Goal: Task Accomplishment & Management: Manage account settings

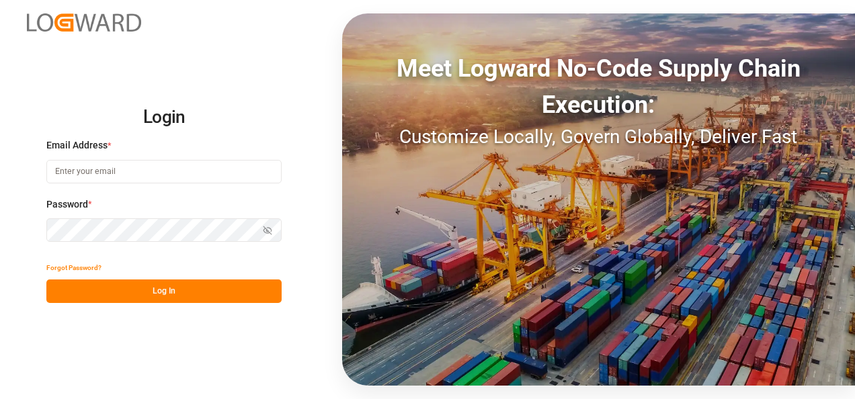
type input "[PERSON_NAME][EMAIL_ADDRESS][PERSON_NAME][DOMAIN_NAME]"
click at [213, 297] on button "Log In" at bounding box center [163, 292] width 235 height 24
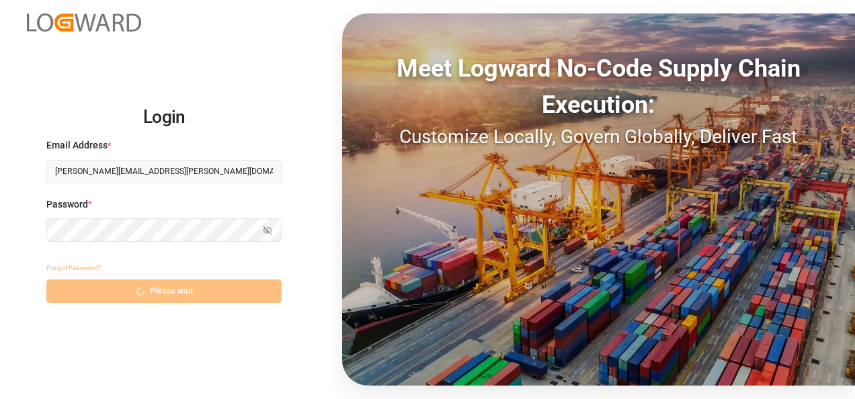
click at [156, 293] on div "Forgot Password? Please wait" at bounding box center [163, 279] width 235 height 47
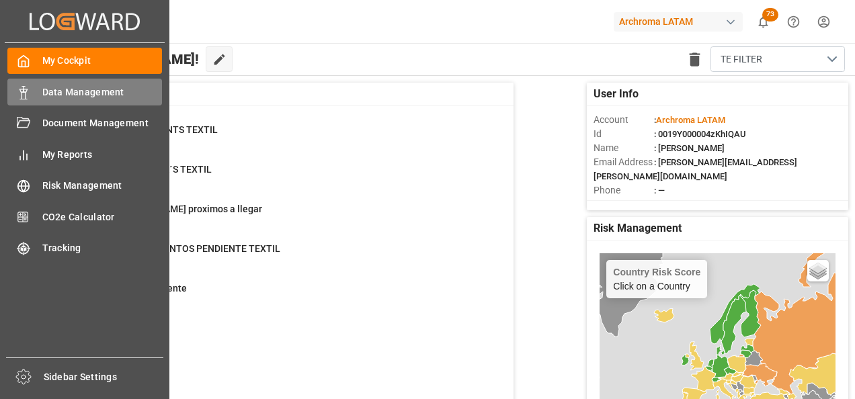
click at [36, 98] on div "Data Management Data Management" at bounding box center [84, 92] width 155 height 26
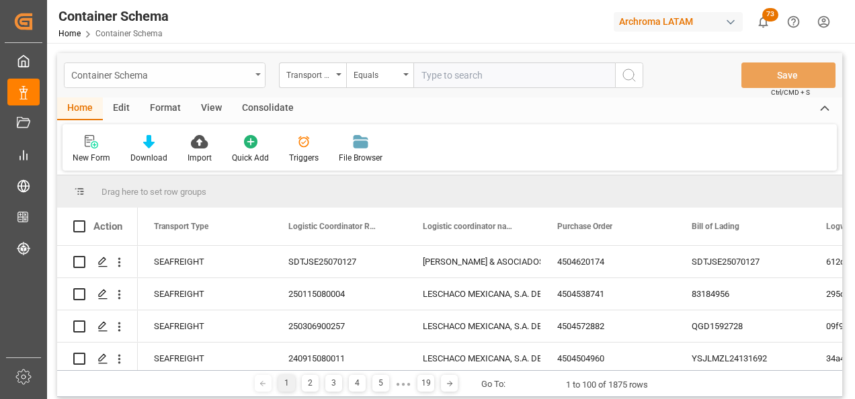
click at [258, 79] on div "Container Schema" at bounding box center [165, 76] width 202 height 26
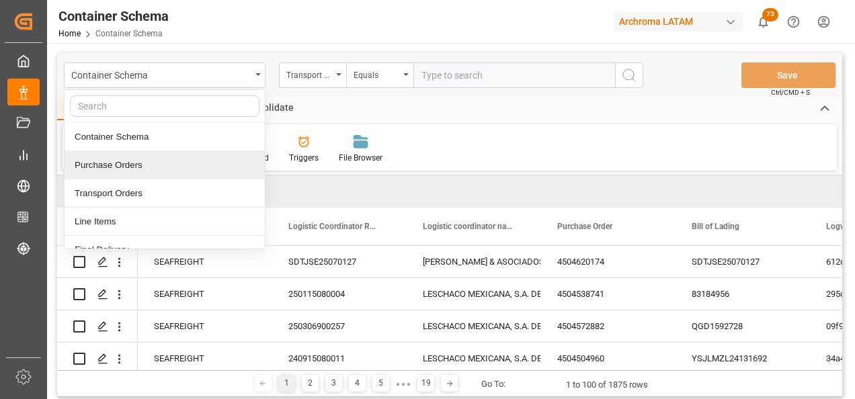
click at [128, 165] on div "Purchase Orders" at bounding box center [165, 165] width 200 height 28
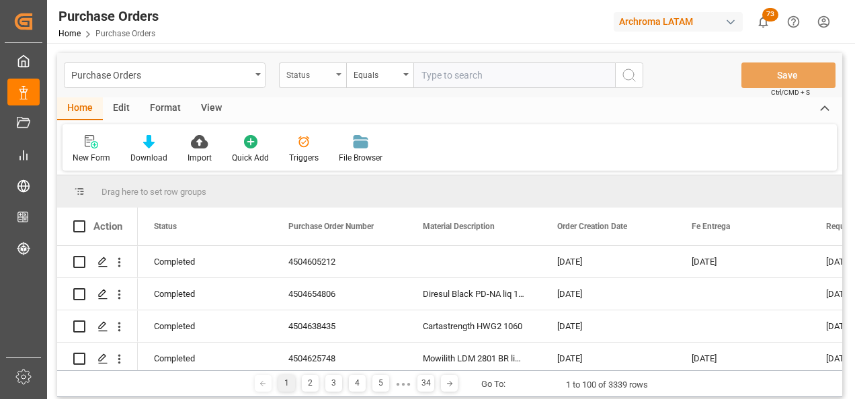
click at [334, 79] on div "Status" at bounding box center [312, 76] width 67 height 26
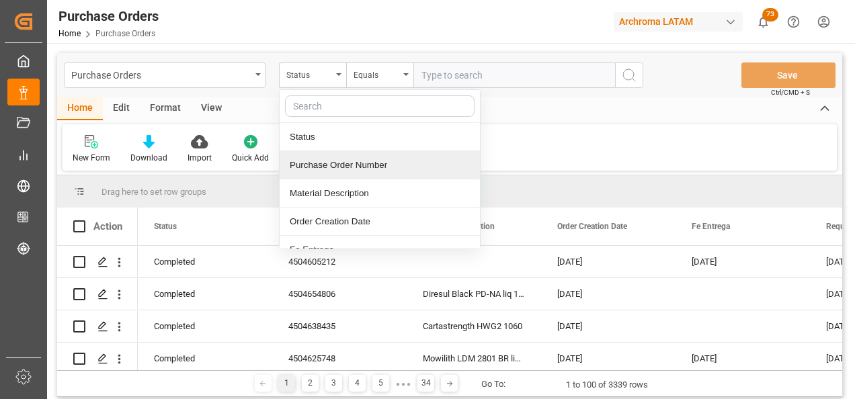
click at [327, 155] on div "Purchase Order Number" at bounding box center [380, 165] width 200 height 28
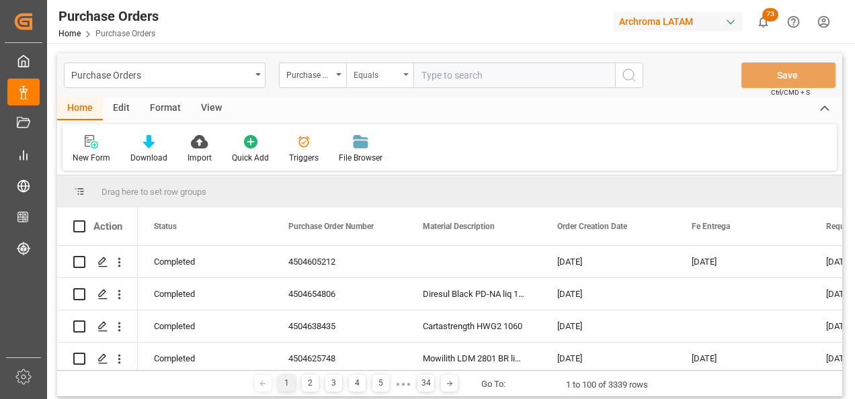
click at [378, 82] on div "Equals" at bounding box center [379, 76] width 67 height 26
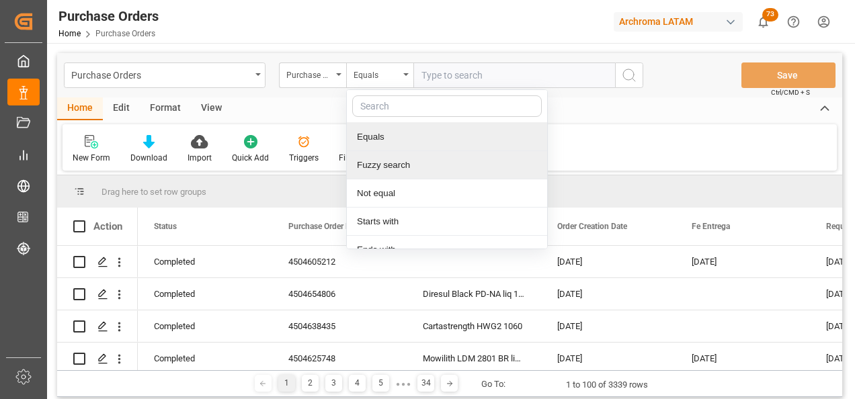
click at [391, 165] on div "Fuzzy search" at bounding box center [447, 165] width 200 height 28
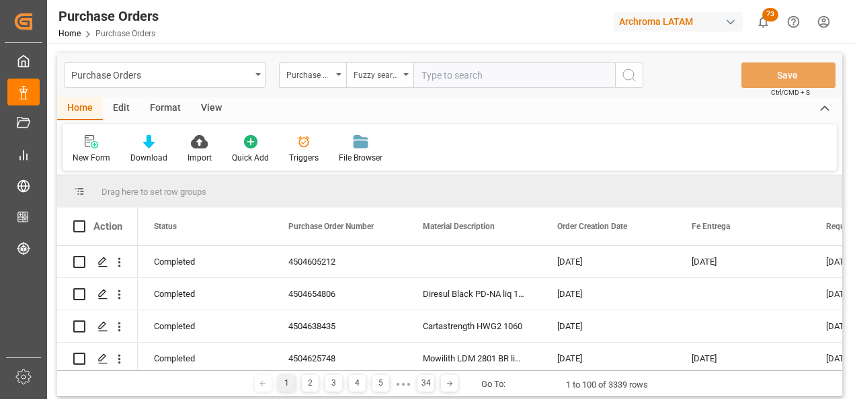
click at [478, 78] on input "text" at bounding box center [515, 76] width 202 height 26
paste input "4504660327"
type input "4504660327"
click at [631, 77] on icon "search button" at bounding box center [629, 75] width 16 height 16
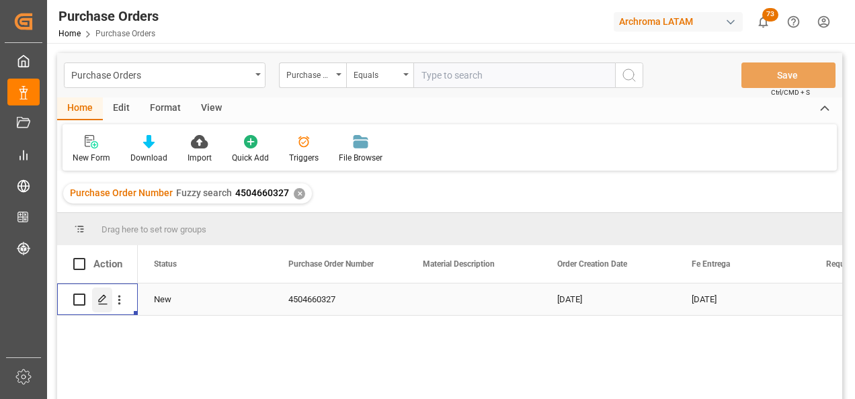
click at [108, 303] on div "Press SPACE to select this row." at bounding box center [102, 300] width 20 height 25
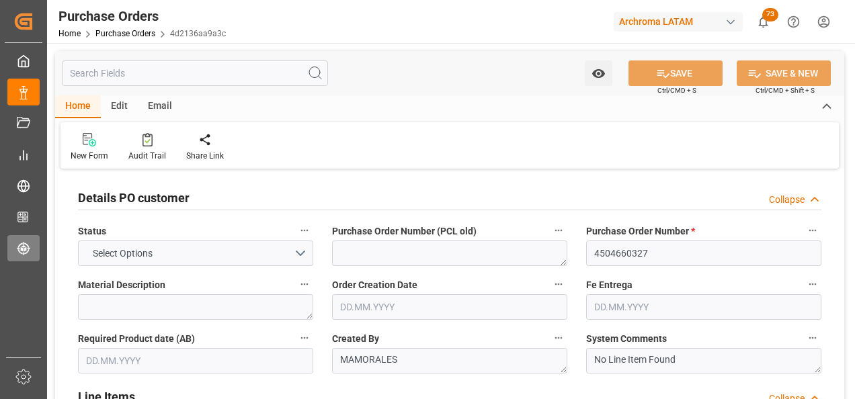
type input "3"
type input "28.08.2025"
type input "25.09.2025"
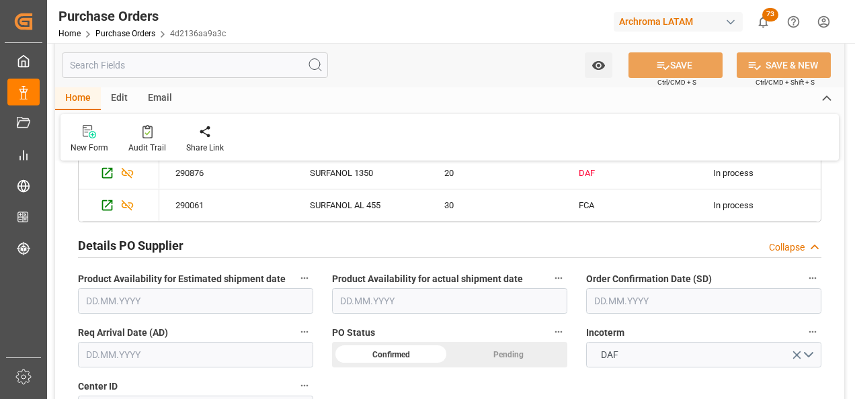
scroll to position [471, 0]
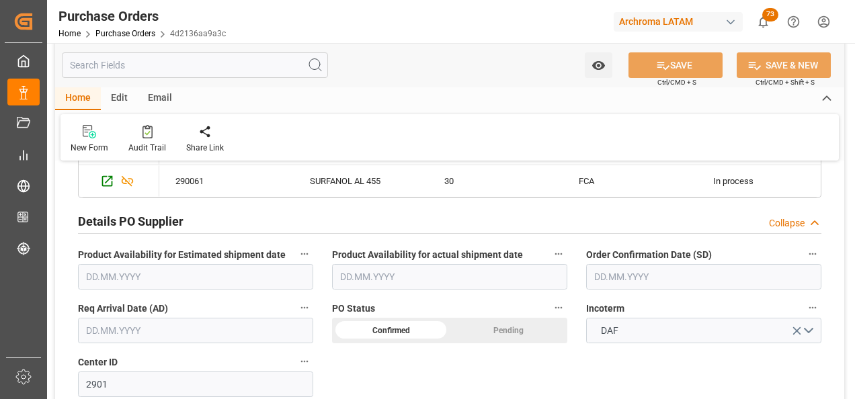
click at [612, 279] on input "text" at bounding box center [703, 277] width 235 height 26
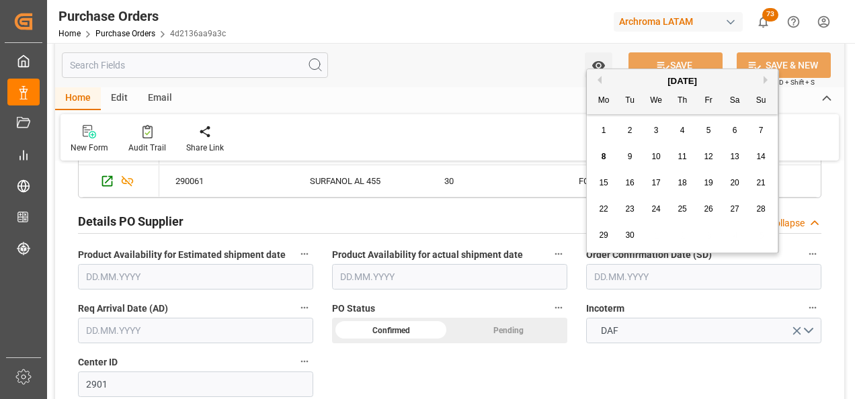
click at [592, 134] on div "[DATE] Mo Tu We Th Fr Sa Su 1 2 3 4 5 6 7 8 9 10 11 12 13 14 15 16 17 18 19 20 …" at bounding box center [683, 161] width 192 height 184
click at [731, 132] on div "6" at bounding box center [735, 131] width 17 height 16
type input "06.09.2025"
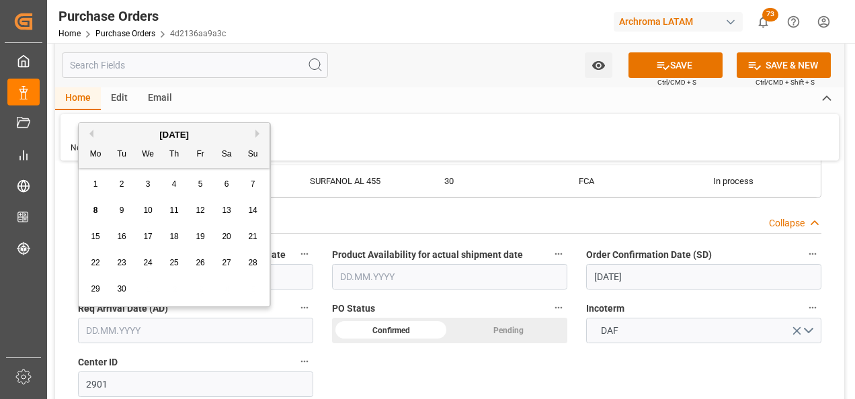
click at [229, 327] on input "text" at bounding box center [195, 331] width 235 height 26
click at [84, 198] on div "8 9 10 11 12 13 14" at bounding box center [175, 211] width 184 height 26
click at [200, 205] on div "12" at bounding box center [200, 211] width 17 height 16
type input "[DATE]"
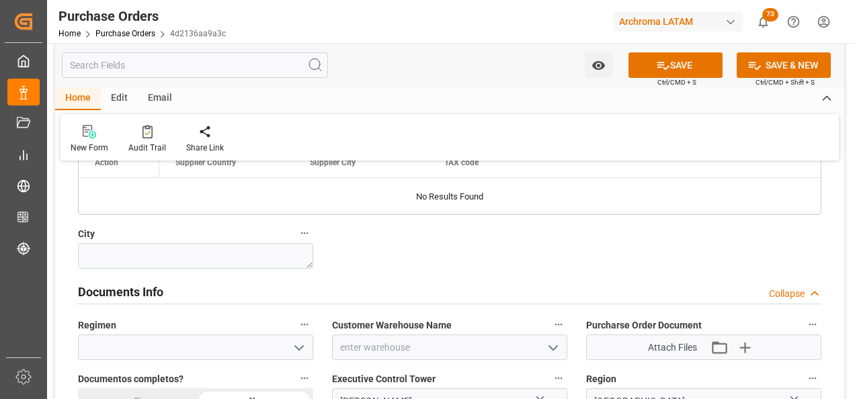
scroll to position [941, 0]
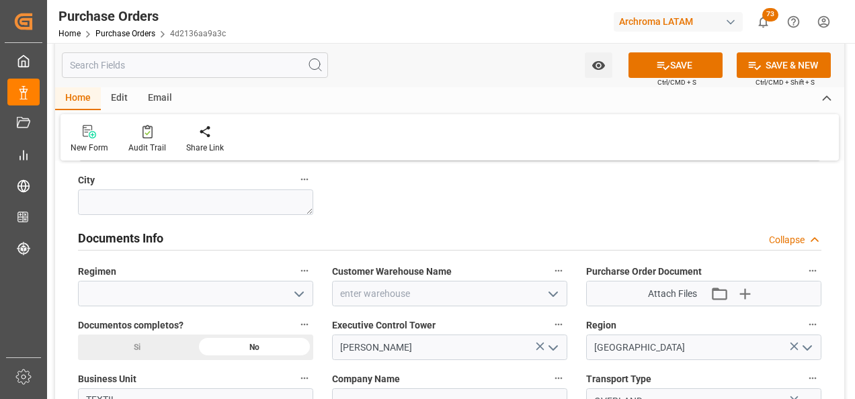
click at [292, 294] on button "open menu" at bounding box center [298, 294] width 20 height 21
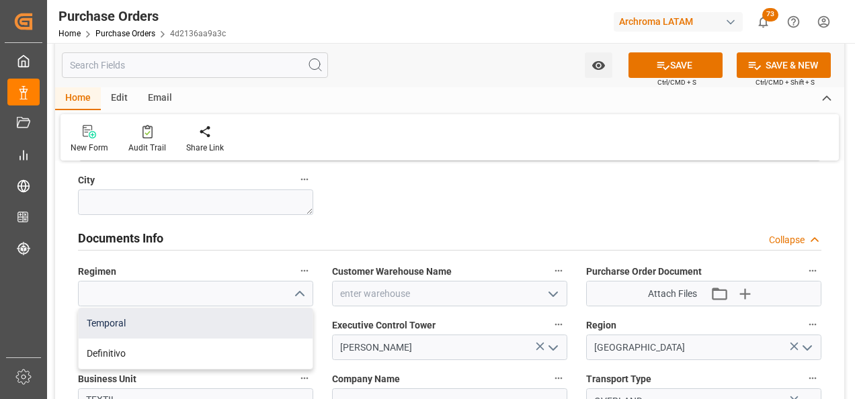
click at [270, 327] on div "Temporal" at bounding box center [196, 324] width 234 height 30
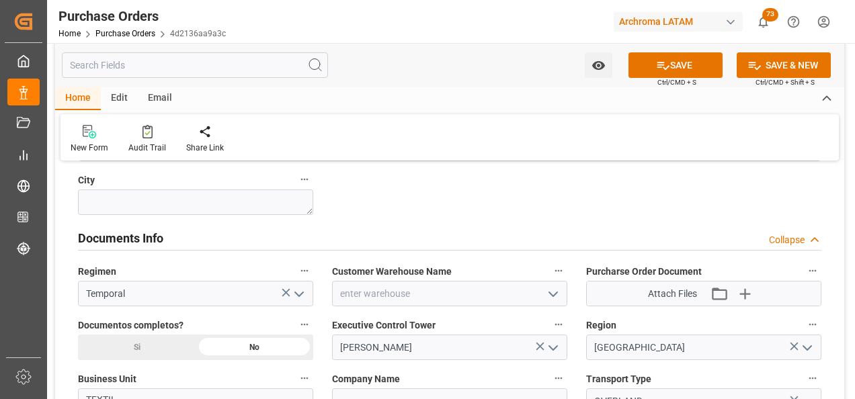
click at [303, 299] on icon "open menu" at bounding box center [299, 294] width 16 height 16
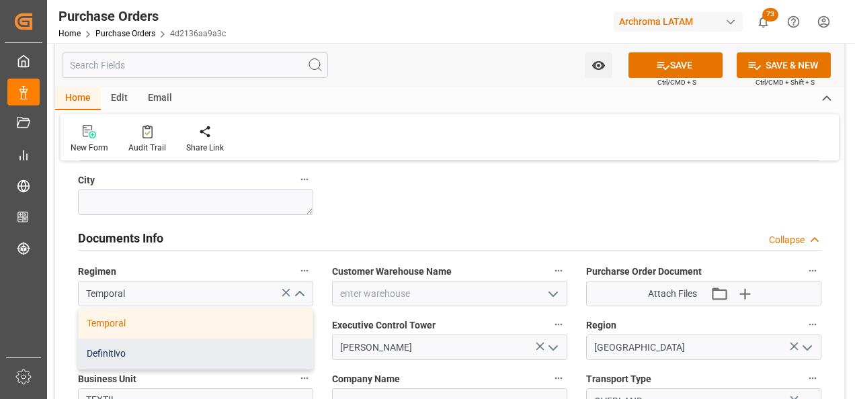
click at [280, 342] on div "Definitivo" at bounding box center [196, 354] width 234 height 30
type input "Definitivo"
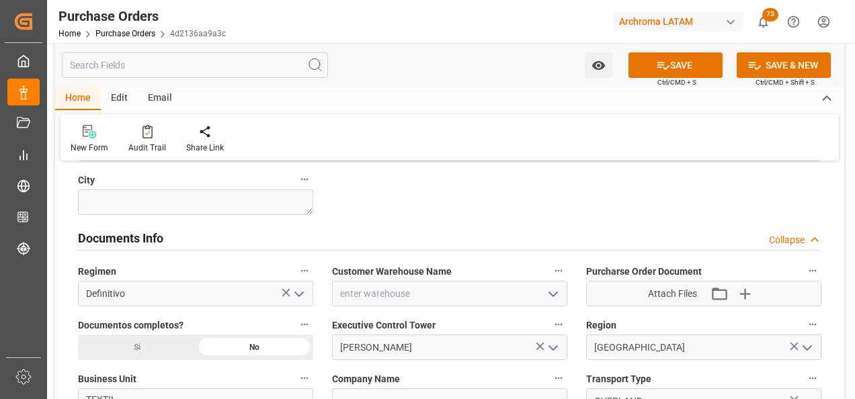
click at [547, 300] on icon "open menu" at bounding box center [553, 294] width 16 height 16
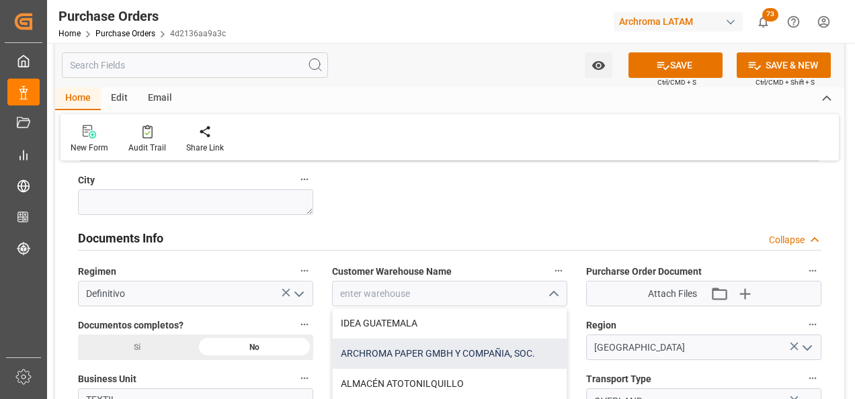
click at [523, 353] on div "ARCHROMA PAPER GMBH Y COMPAÑIA, SOC." at bounding box center [450, 354] width 234 height 30
type input "ARCHROMA PAPER GMBH Y COMPAÑIA, SOC."
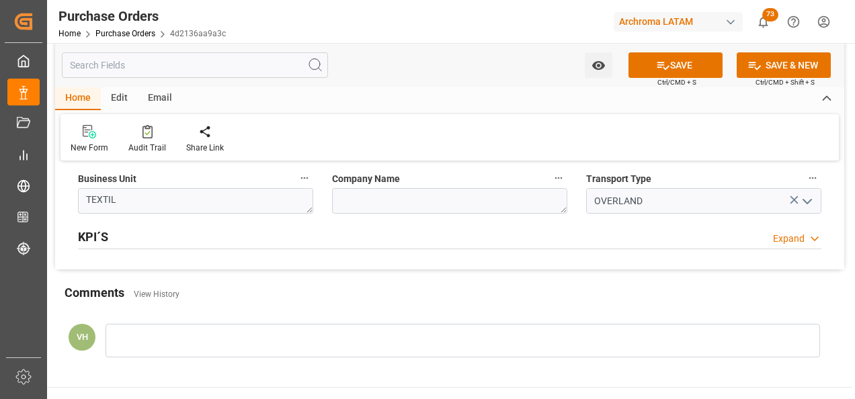
scroll to position [1143, 0]
click at [664, 71] on icon at bounding box center [663, 66] width 14 height 14
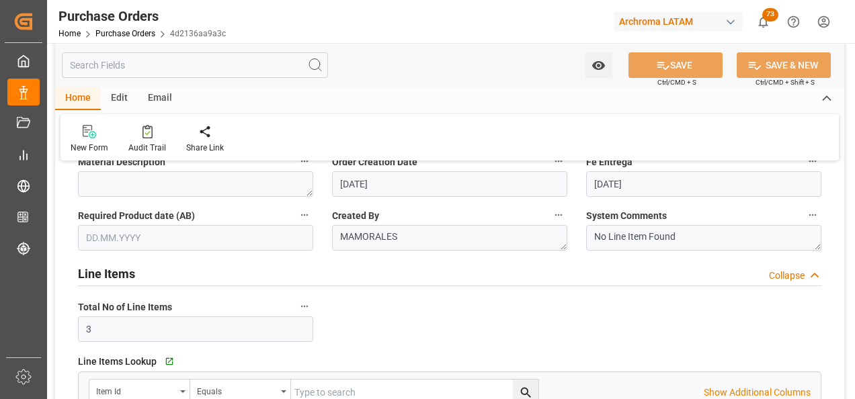
scroll to position [0, 0]
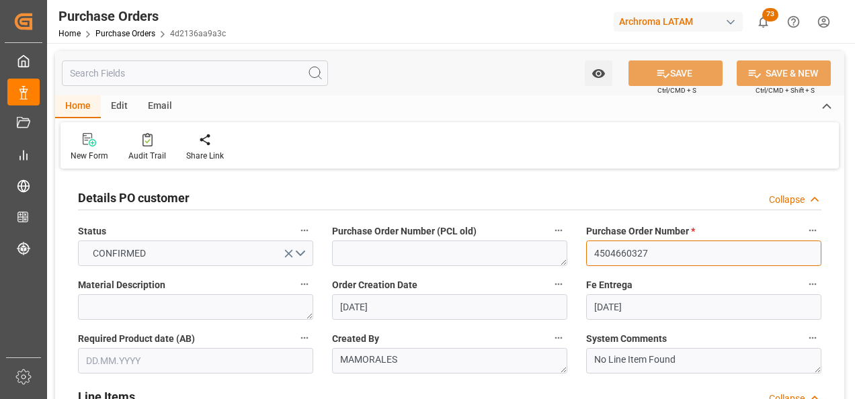
click at [617, 254] on input "4504660327" at bounding box center [703, 254] width 235 height 26
click at [132, 32] on link "Purchase Orders" at bounding box center [125, 33] width 60 height 9
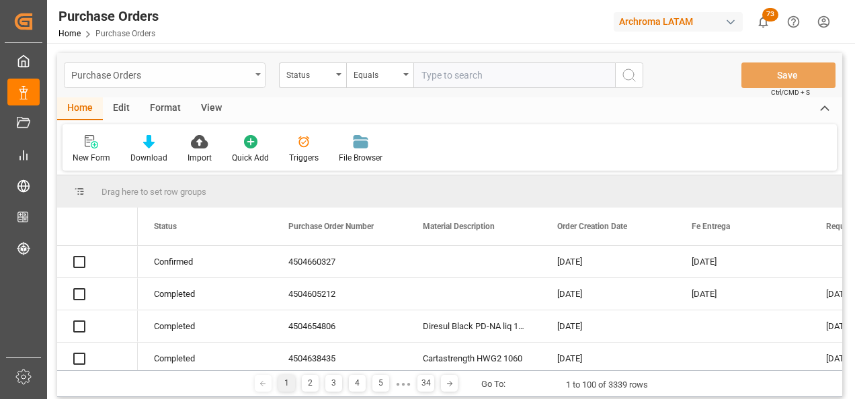
click at [256, 83] on div "Purchase Orders" at bounding box center [165, 76] width 202 height 26
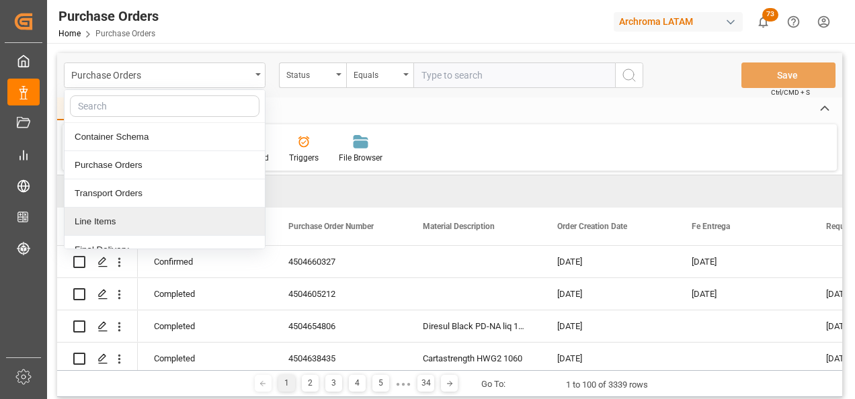
click at [173, 222] on div "Line Items" at bounding box center [165, 222] width 200 height 28
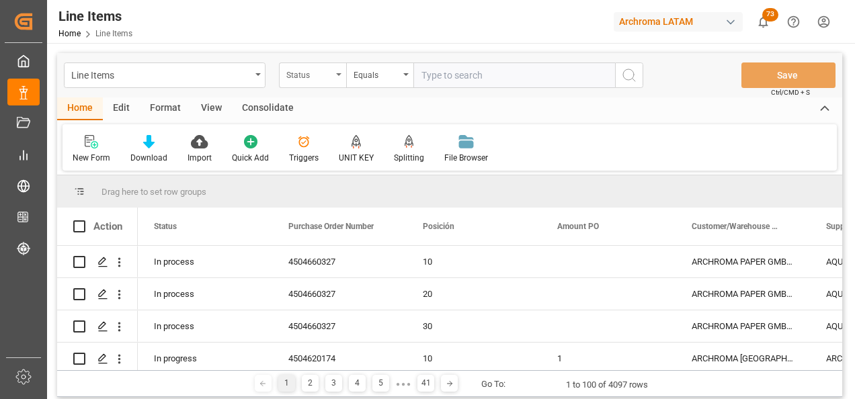
click at [328, 85] on div "Status" at bounding box center [312, 76] width 67 height 26
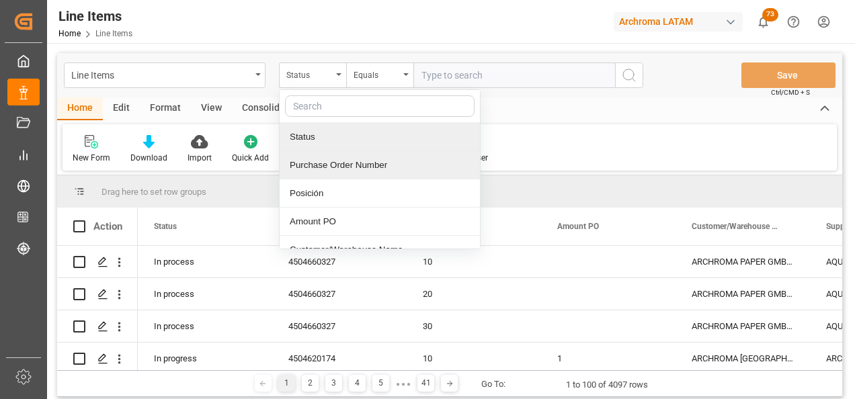
click at [334, 154] on div "Purchase Order Number" at bounding box center [380, 165] width 200 height 28
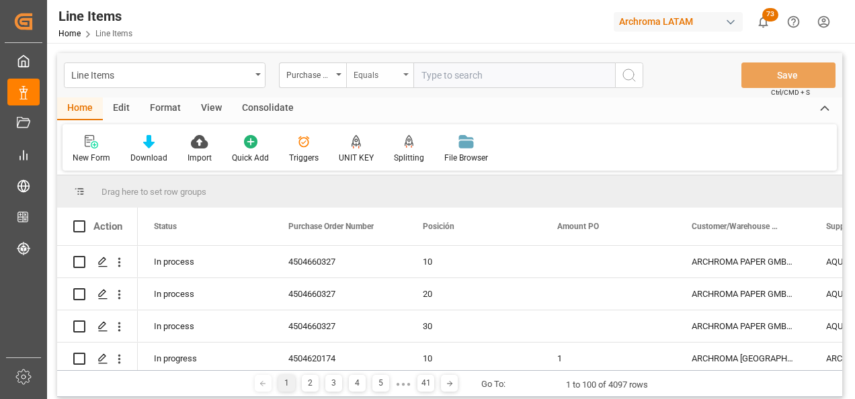
drag, startPoint x: 377, startPoint y: 78, endPoint x: 381, endPoint y: 86, distance: 9.3
click at [377, 77] on div "Equals" at bounding box center [377, 73] width 46 height 15
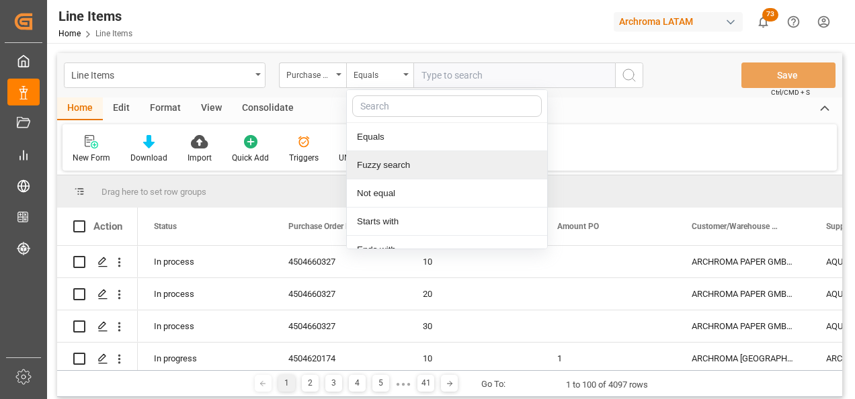
click at [401, 167] on div "Fuzzy search" at bounding box center [447, 165] width 200 height 28
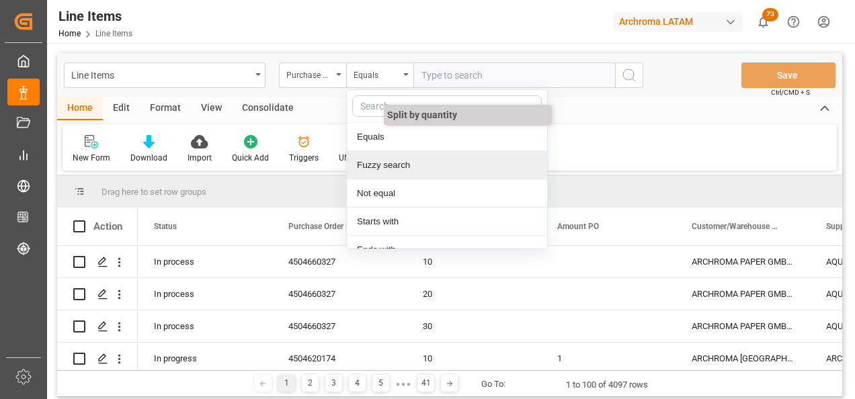
paste input "4504660327"
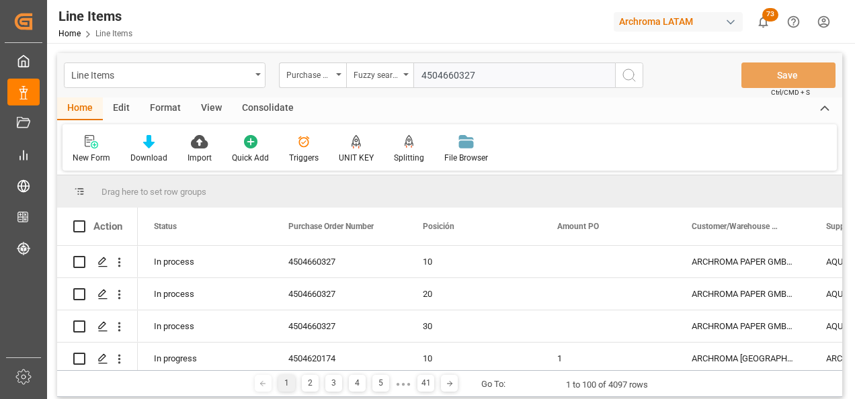
type input "4504660327"
click at [623, 71] on icon "search button" at bounding box center [629, 75] width 16 height 16
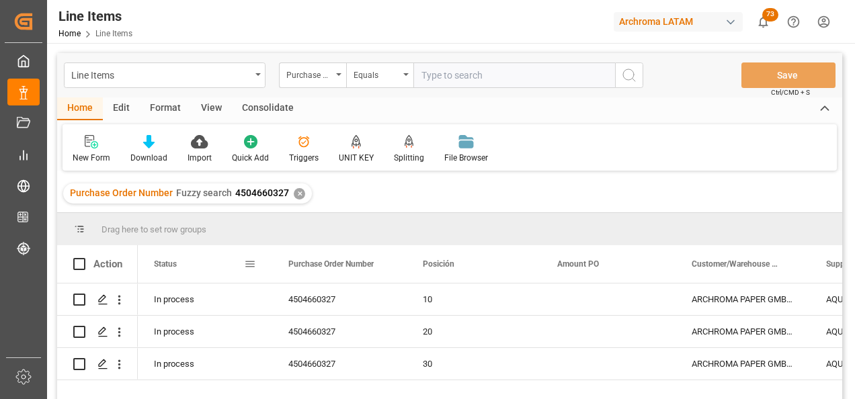
scroll to position [134, 0]
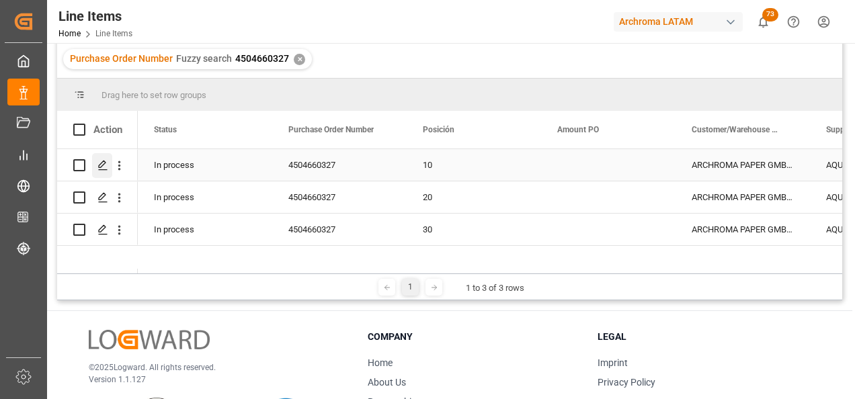
click at [98, 169] on icon "Press SPACE to select this row." at bounding box center [103, 165] width 11 height 11
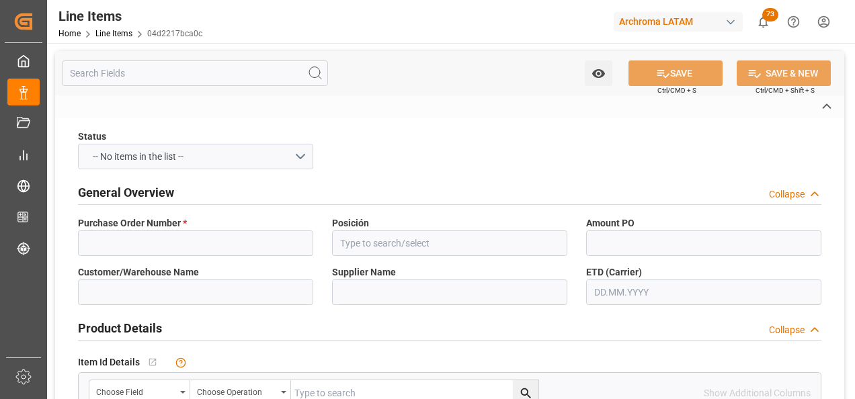
type input "4504660327"
type input "10"
type input "ARCHROMA PAPER GMBH Y COMPAÑIA, SOC."
type input "AQUAQUIM SA DE CV"
type input "290876"
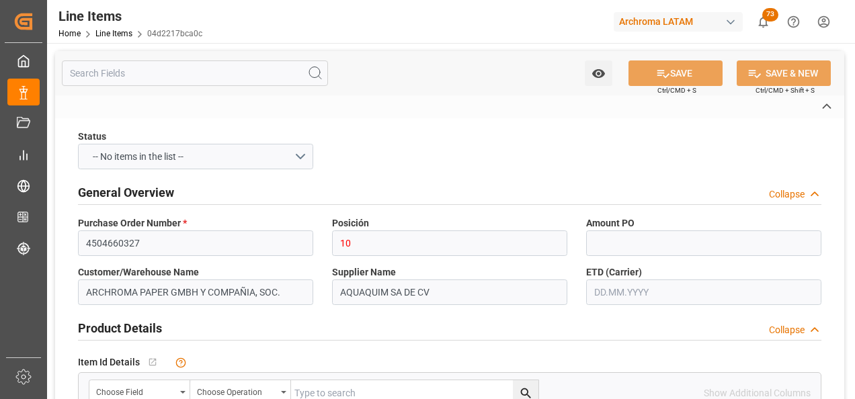
type textarea "SURFANOL 1350"
type input "KGM"
type input "KG"
type input "OVERLAND"
type input "2901"
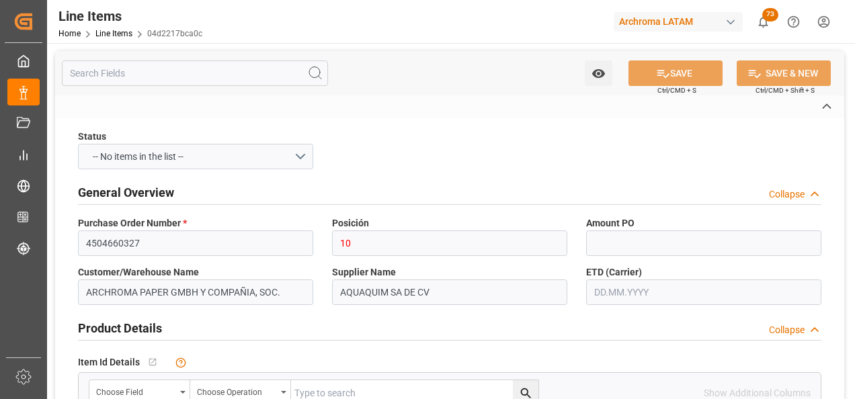
type textarea "TEXTIL"
type input "DAF"
type textarea "Definitivo"
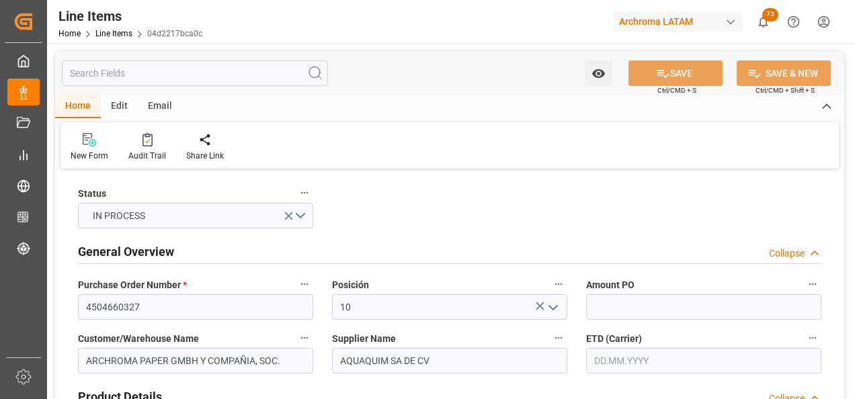
type input "6000"
type input "08.09.2025 13:39"
type input "02.09.2025 21:55"
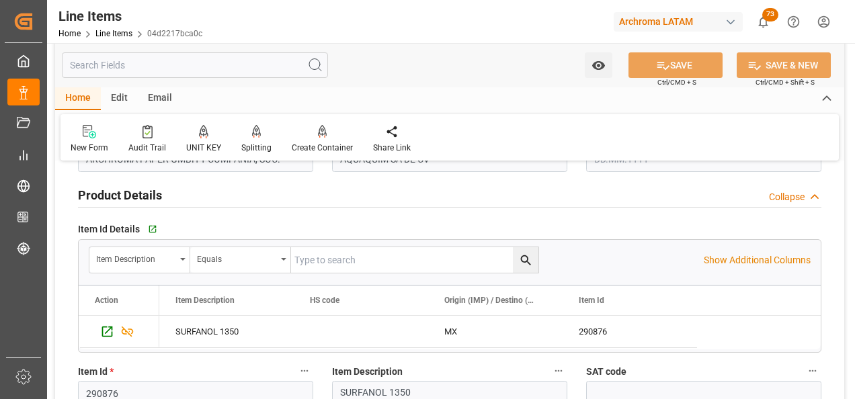
scroll to position [67, 0]
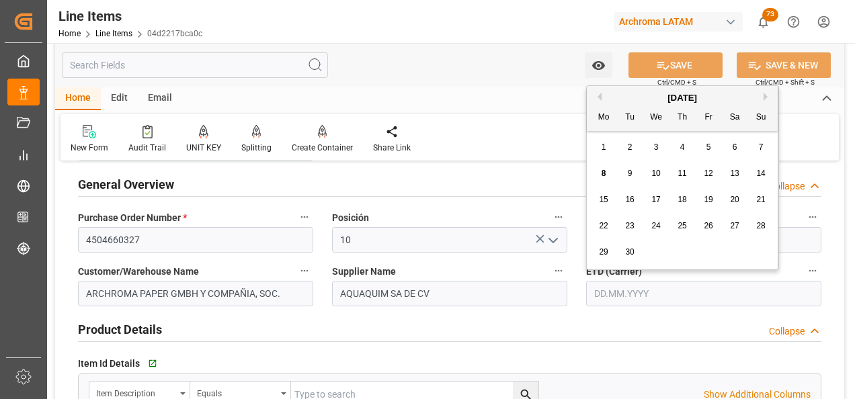
click at [624, 292] on input "text" at bounding box center [703, 294] width 235 height 26
click at [592, 141] on div "1 2 3 4 5 6 7" at bounding box center [683, 147] width 184 height 26
click at [740, 149] on div "6" at bounding box center [735, 148] width 17 height 16
type input "06.09.2025"
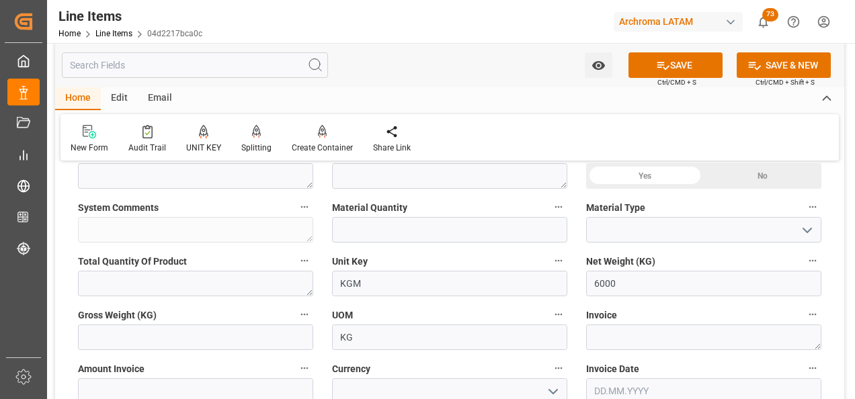
scroll to position [471, 0]
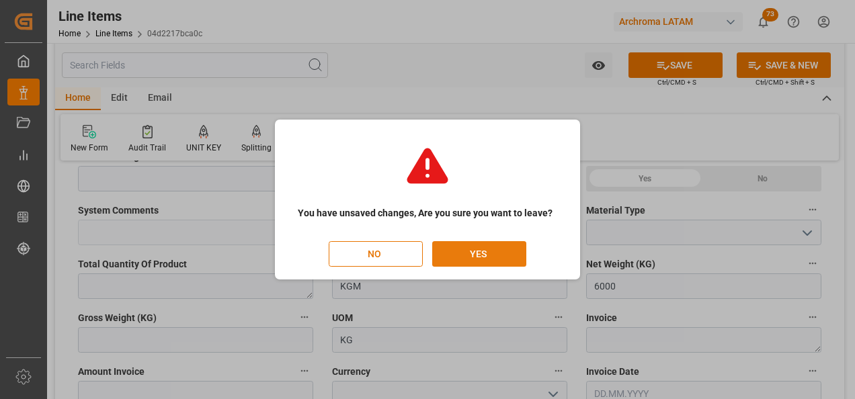
click at [459, 256] on button "YES" at bounding box center [479, 254] width 94 height 26
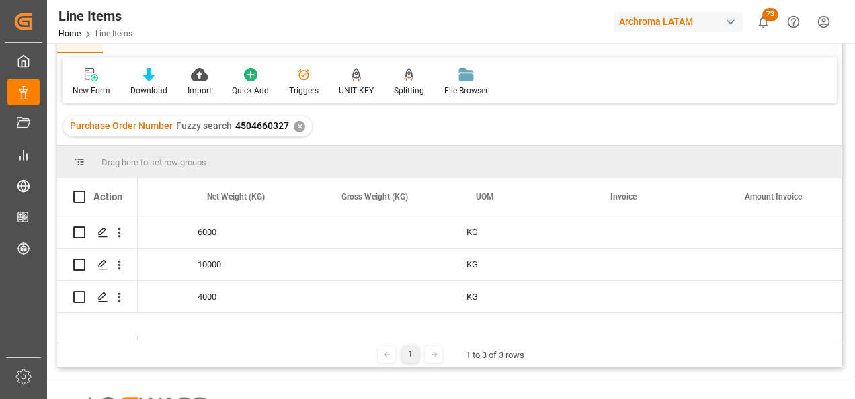
scroll to position [0, 2483]
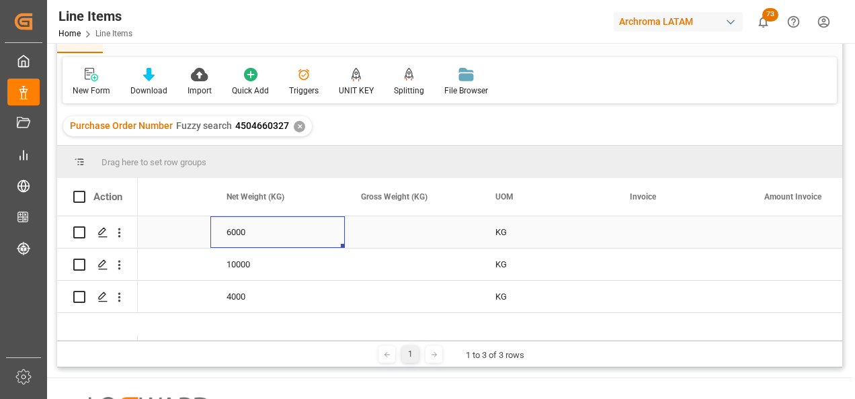
click at [252, 232] on div "6000" at bounding box center [277, 233] width 134 height 32
drag, startPoint x: 253, startPoint y: 231, endPoint x: 222, endPoint y: 243, distance: 33.2
click at [223, 243] on input "6000" at bounding box center [277, 240] width 113 height 26
type input "5000"
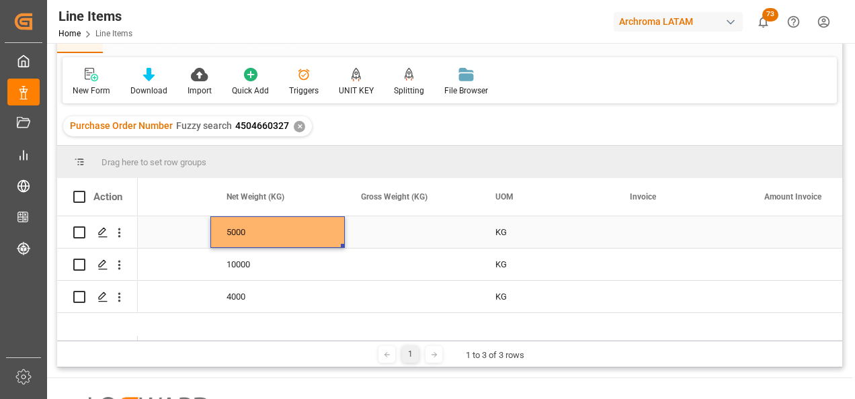
click at [393, 242] on div "Press SPACE to select this row." at bounding box center [412, 233] width 134 height 32
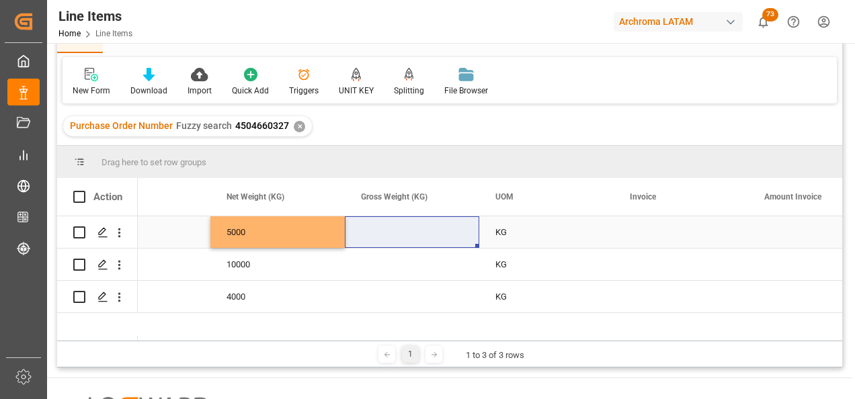
click at [411, 232] on div "Press SPACE to select this row." at bounding box center [412, 233] width 134 height 32
click at [408, 247] on input "Press SPACE to select this row." at bounding box center [412, 240] width 113 height 26
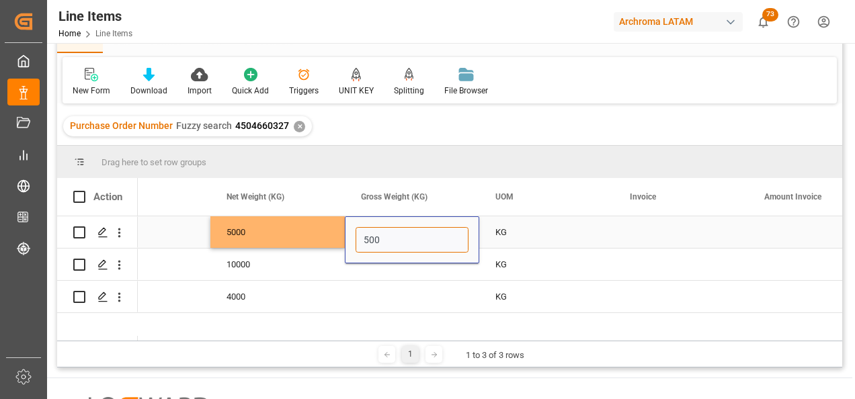
type input "5000"
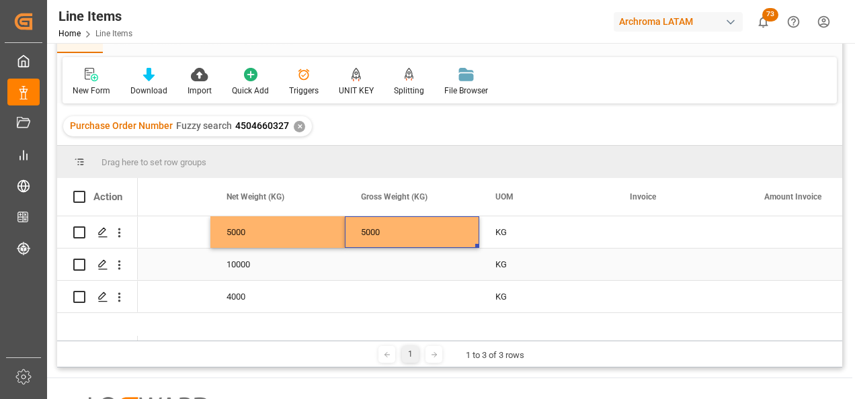
click at [381, 266] on div "Press SPACE to select this row." at bounding box center [412, 265] width 134 height 32
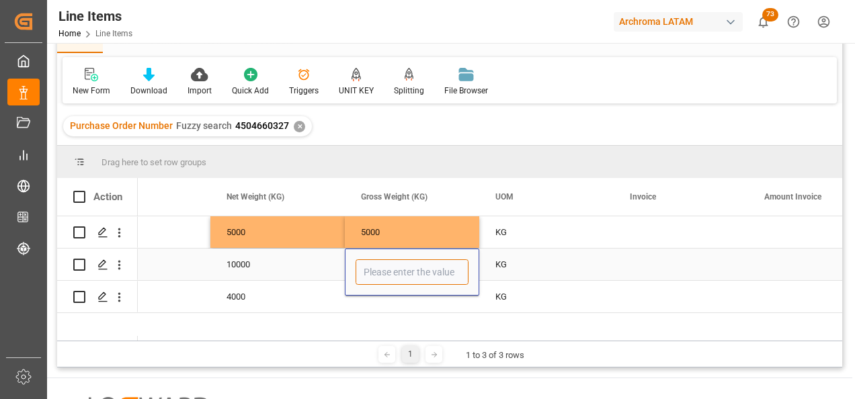
click at [395, 262] on input "Press SPACE to select this row." at bounding box center [412, 273] width 113 height 26
type input "10000"
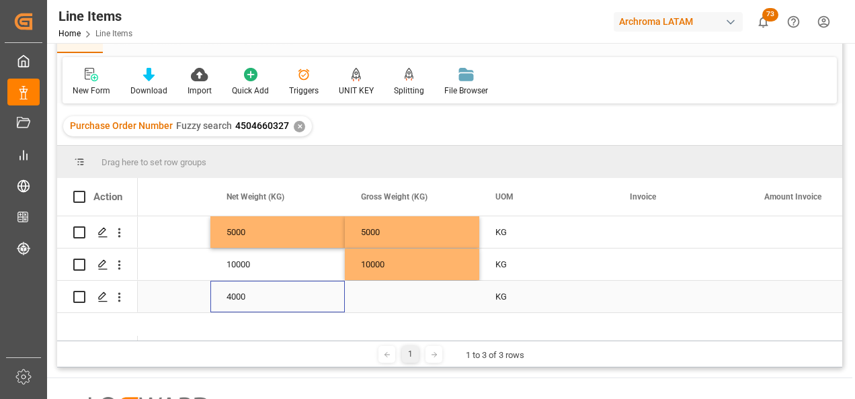
click at [258, 295] on div "4000" at bounding box center [277, 297] width 134 height 32
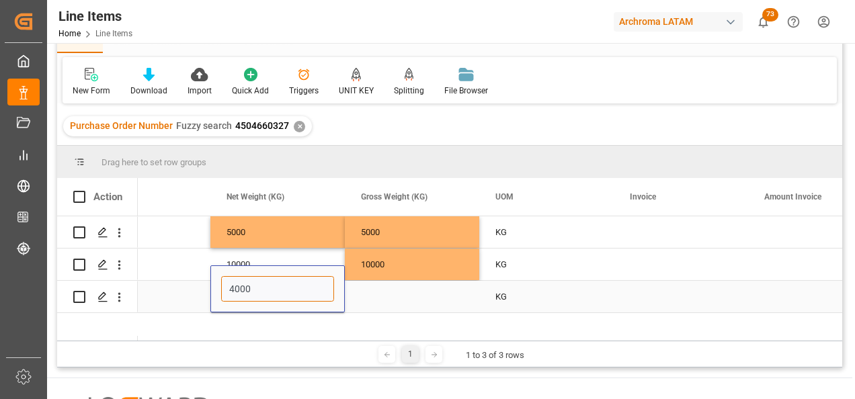
drag, startPoint x: 258, startPoint y: 295, endPoint x: 213, endPoint y: 296, distance: 45.7
click at [215, 296] on div "4000" at bounding box center [277, 289] width 134 height 47
type input "3000"
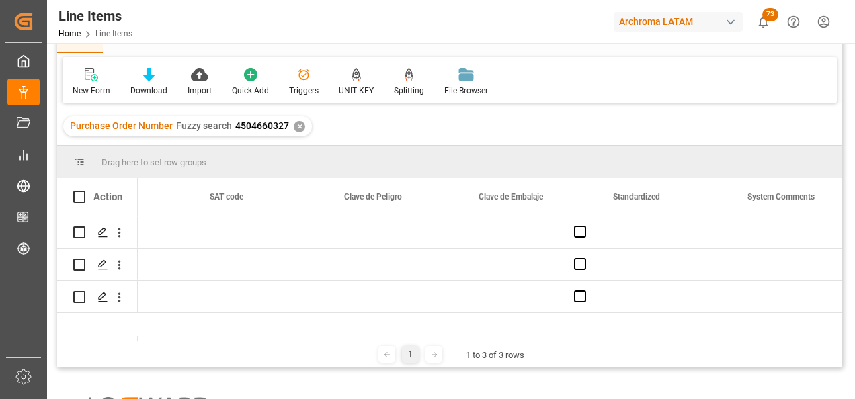
scroll to position [0, 1376]
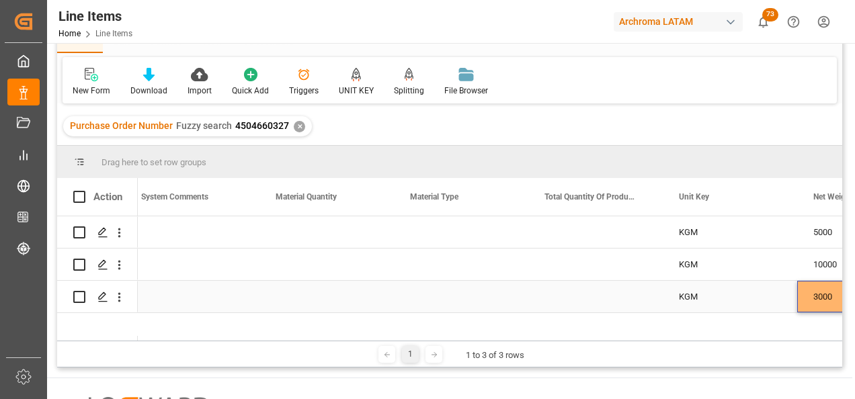
click at [307, 301] on div "Press SPACE to select this row." at bounding box center [327, 297] width 134 height 32
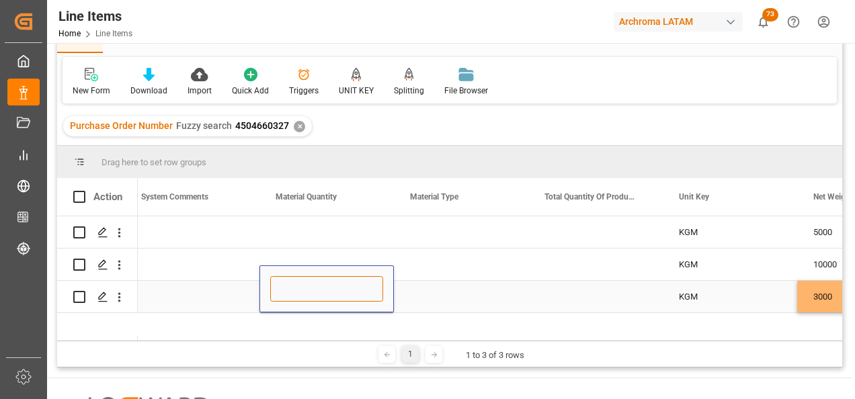
click at [304, 290] on input "Press SPACE to select this row." at bounding box center [326, 289] width 113 height 26
type input "15"
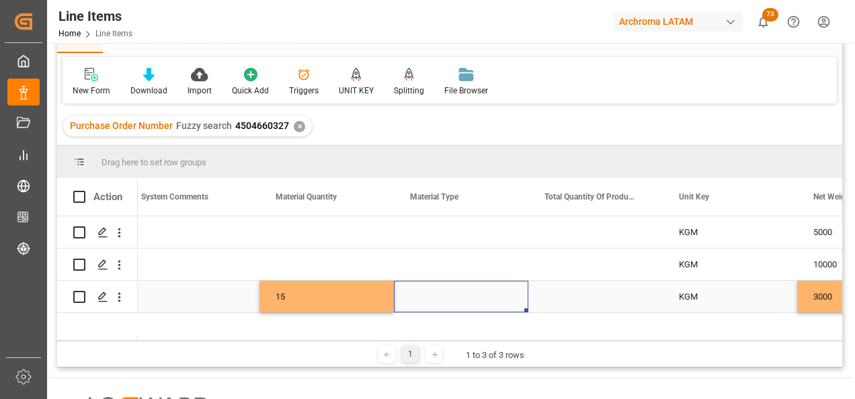
click at [422, 299] on div "Press SPACE to select this row." at bounding box center [461, 297] width 134 height 32
click at [507, 291] on icon "open menu" at bounding box center [504, 290] width 16 height 16
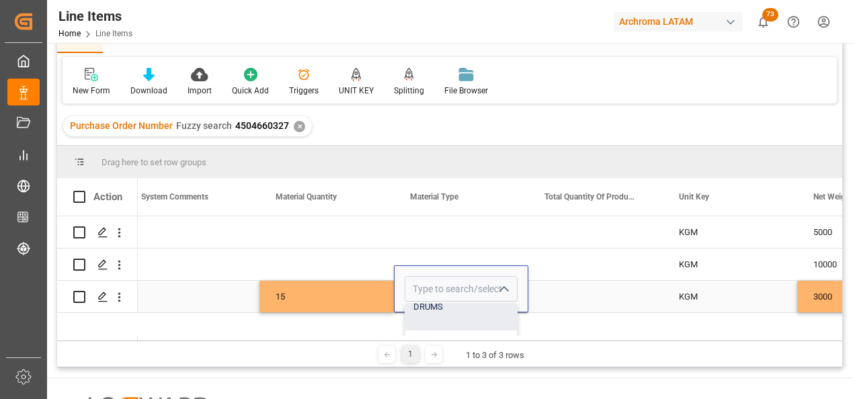
click at [461, 309] on div "DRUMS" at bounding box center [461, 307] width 112 height 47
type input "DRUMS"
click at [580, 291] on div "Press SPACE to select this row." at bounding box center [596, 297] width 134 height 32
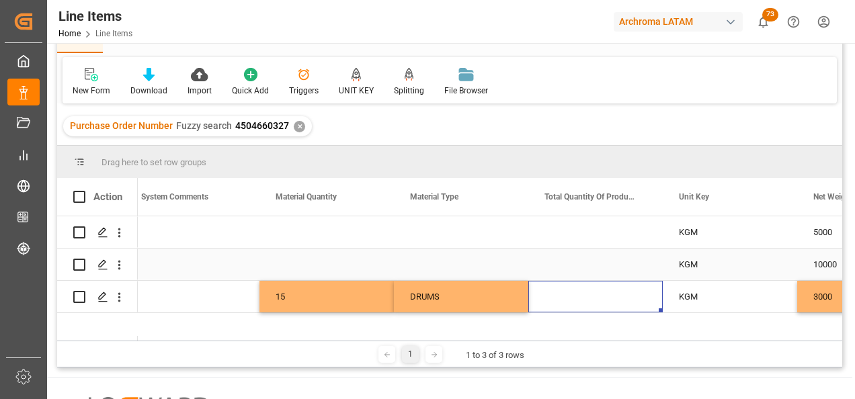
click at [319, 270] on div "Press SPACE to select this row." at bounding box center [327, 265] width 134 height 32
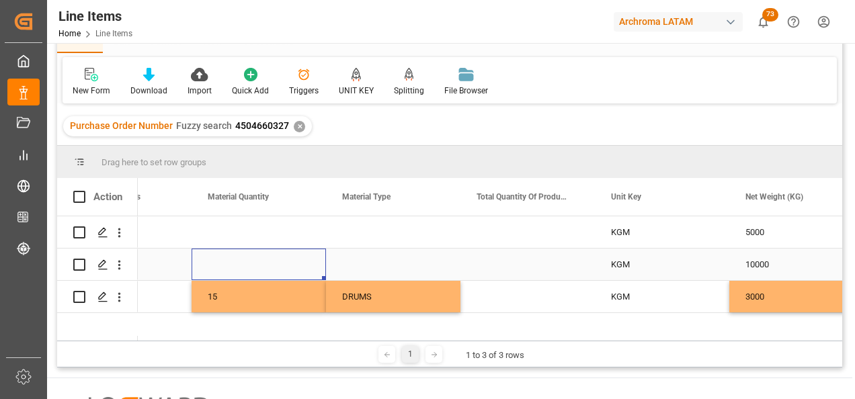
click at [274, 257] on div "Press SPACE to select this row." at bounding box center [259, 265] width 134 height 32
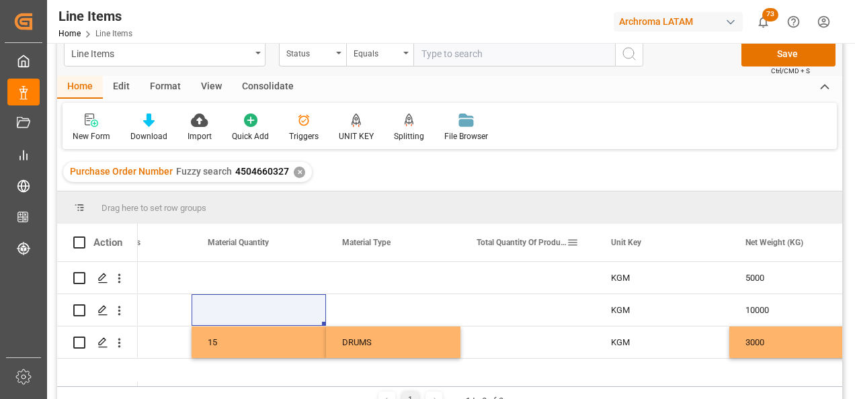
scroll to position [0, 0]
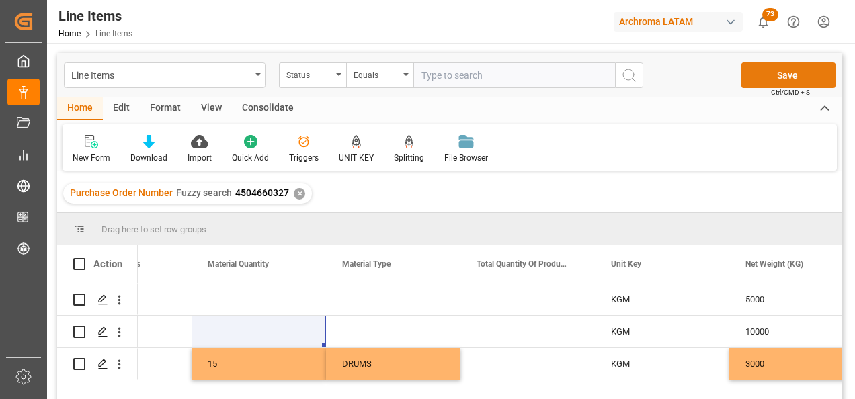
click at [778, 73] on button "Save" at bounding box center [789, 76] width 94 height 26
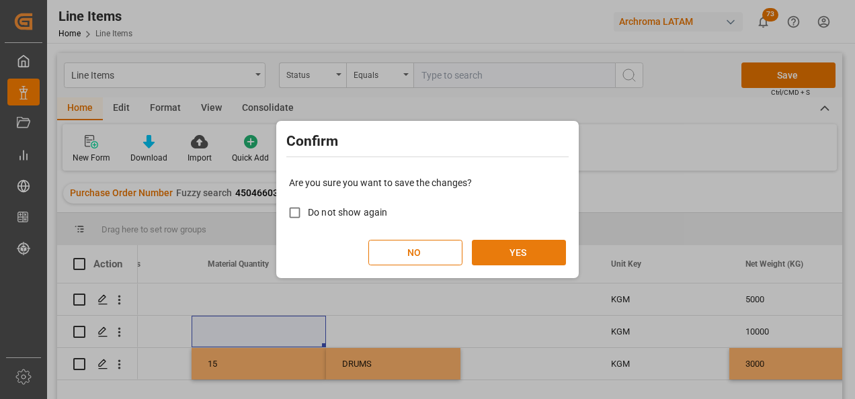
click at [535, 252] on button "YES" at bounding box center [519, 253] width 94 height 26
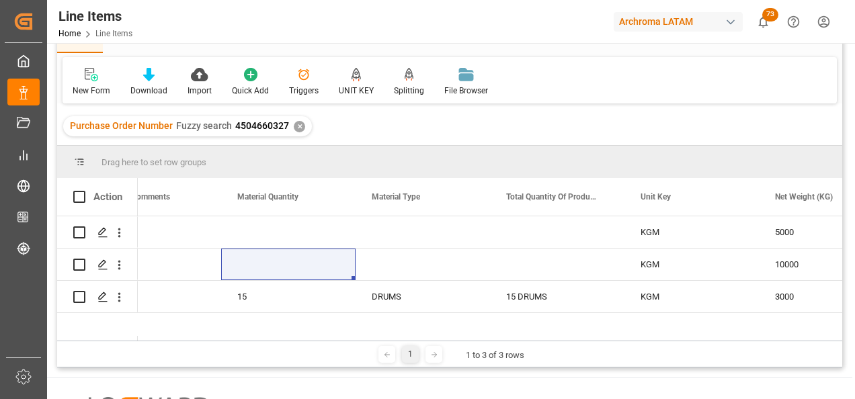
scroll to position [0, 1857]
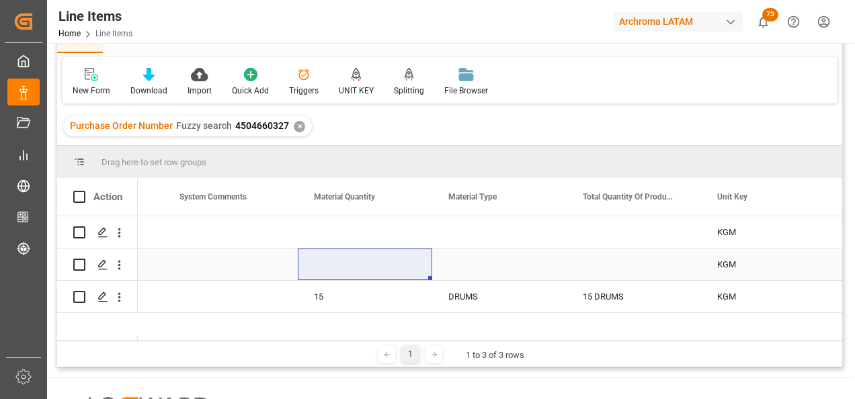
click at [390, 262] on div "Press SPACE to select this row." at bounding box center [365, 265] width 134 height 32
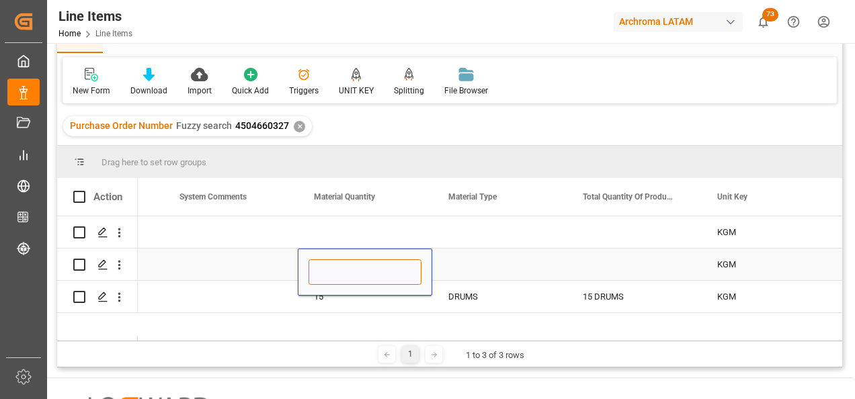
click at [388, 269] on input "Press SPACE to select this row." at bounding box center [365, 273] width 113 height 26
type input "7"
click at [460, 262] on div "Press SPACE to select this row." at bounding box center [499, 265] width 134 height 32
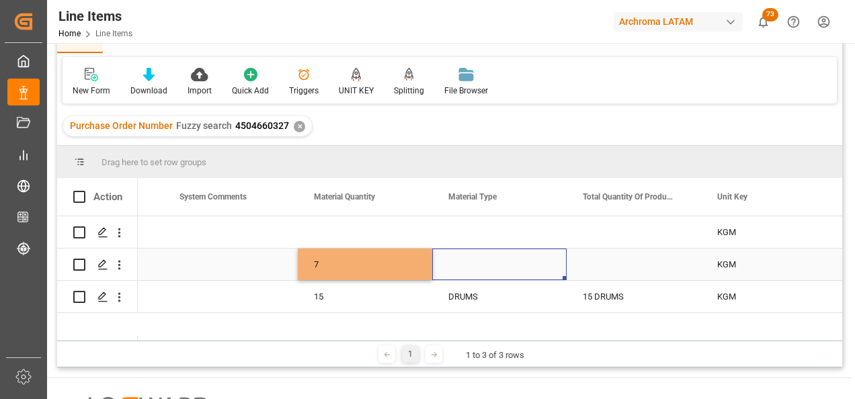
click at [510, 264] on div "Press SPACE to select this row." at bounding box center [499, 265] width 134 height 32
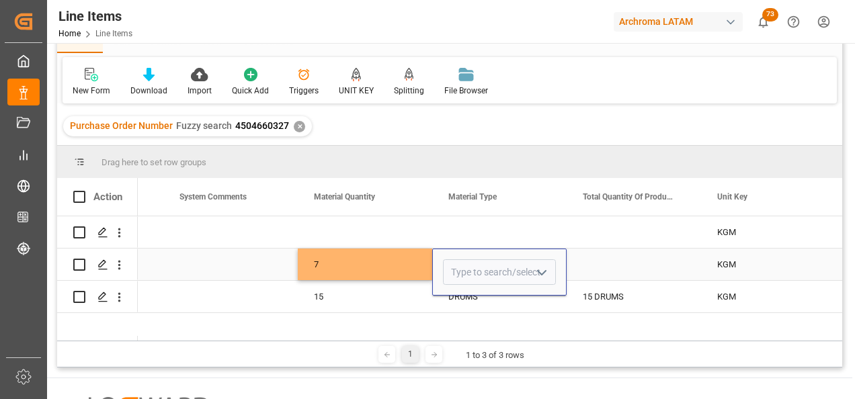
click at [545, 272] on polyline "open menu" at bounding box center [542, 273] width 8 height 4
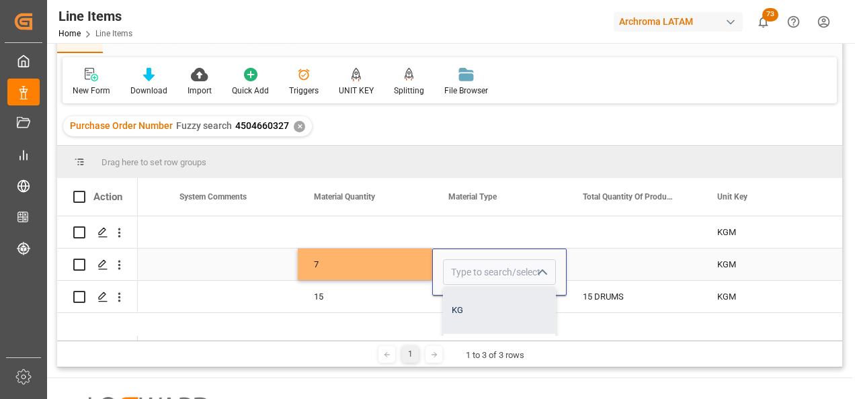
scroll to position [67, 0]
click at [490, 295] on div "DRUMS" at bounding box center [500, 290] width 112 height 47
type input "DRUMS"
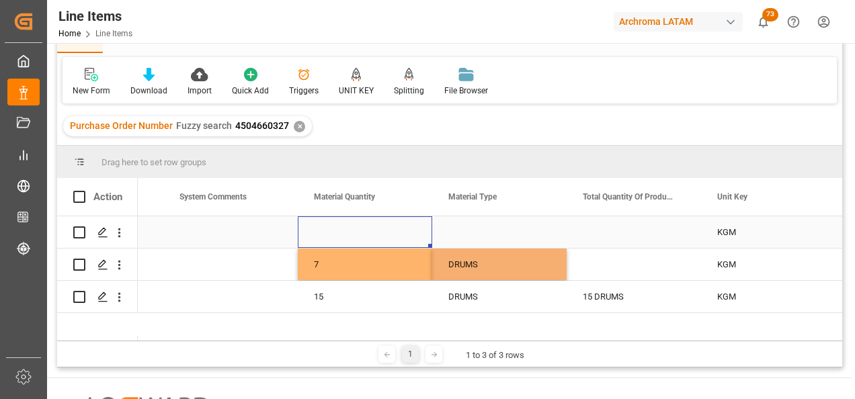
click at [373, 234] on div "Press SPACE to select this row." at bounding box center [365, 233] width 134 height 32
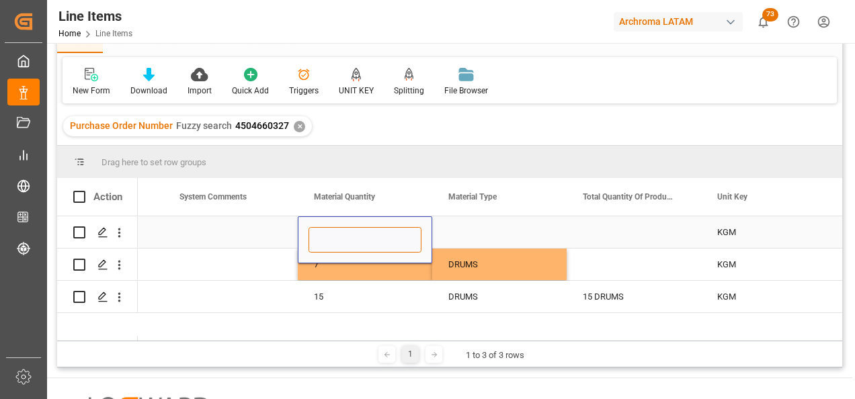
click at [362, 233] on input "Press SPACE to select this row." at bounding box center [365, 240] width 113 height 26
type input "7"
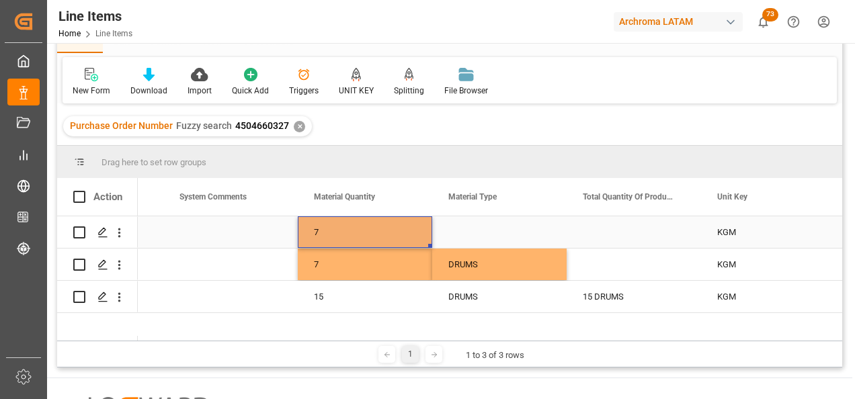
click at [492, 217] on div "Press SPACE to select this row." at bounding box center [499, 233] width 134 height 32
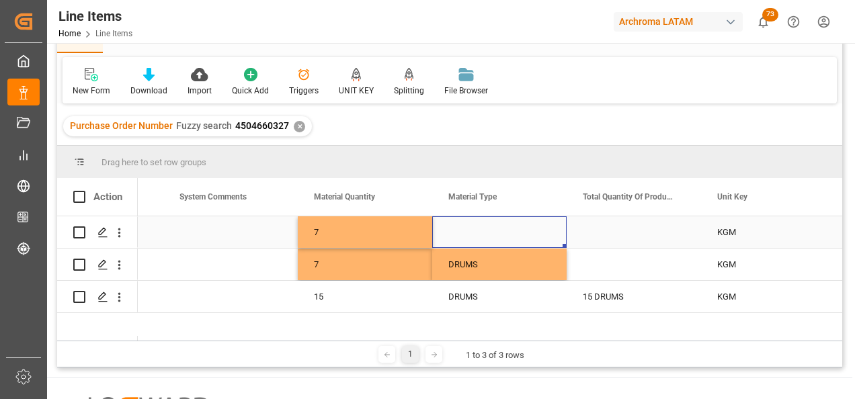
click at [492, 217] on div "Press SPACE to select this row." at bounding box center [499, 233] width 134 height 32
click at [545, 233] on icon "open menu" at bounding box center [542, 241] width 16 height 16
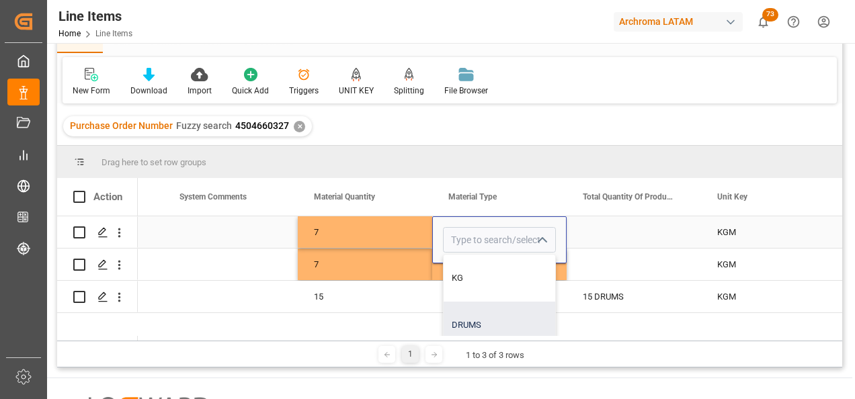
click at [479, 319] on div "DRUMS" at bounding box center [500, 325] width 112 height 47
type input "DRUMS"
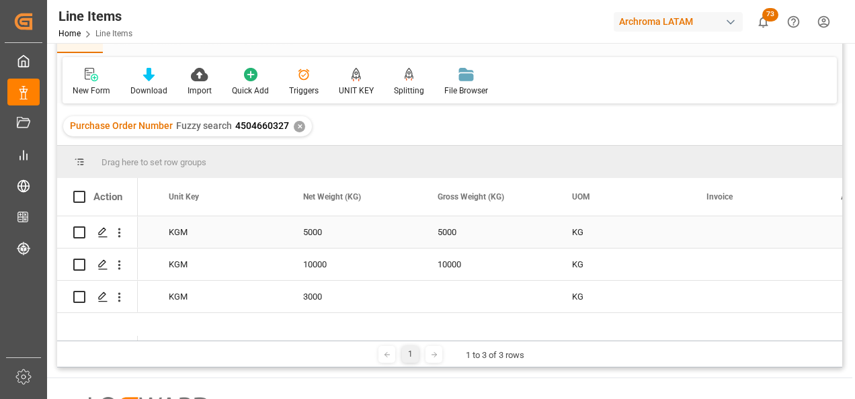
scroll to position [0, 2425]
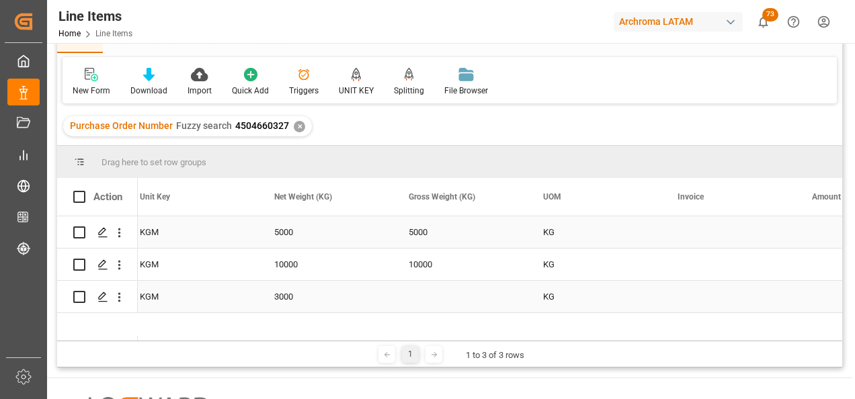
click at [431, 297] on div "Press SPACE to select this row." at bounding box center [460, 297] width 134 height 32
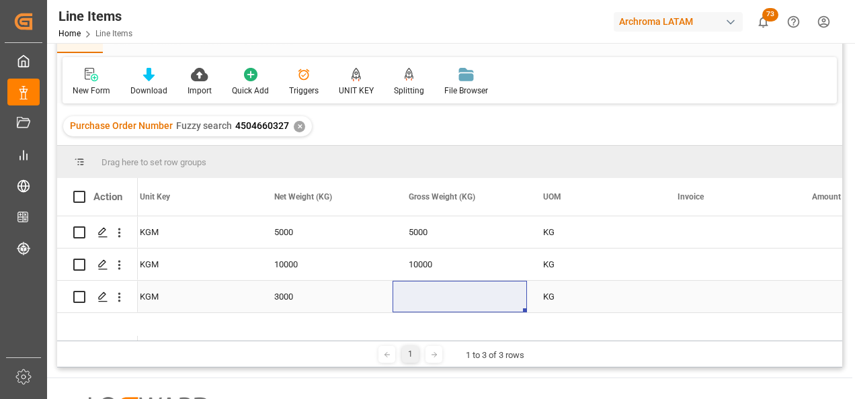
click at [445, 299] on div "Press SPACE to select this row." at bounding box center [460, 297] width 134 height 32
click at [445, 295] on input "Press SPACE to select this row." at bounding box center [459, 289] width 113 height 26
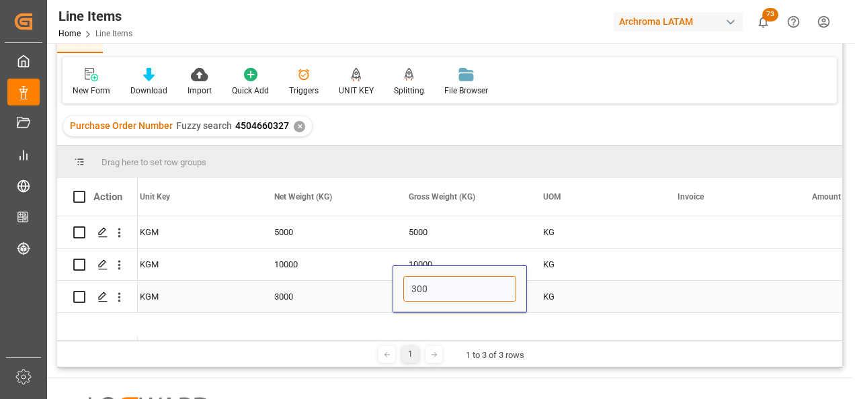
type input "3000"
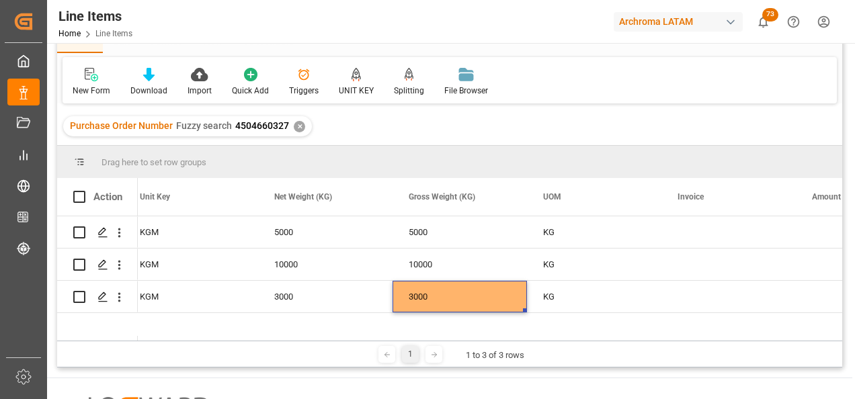
scroll to position [0, 2695]
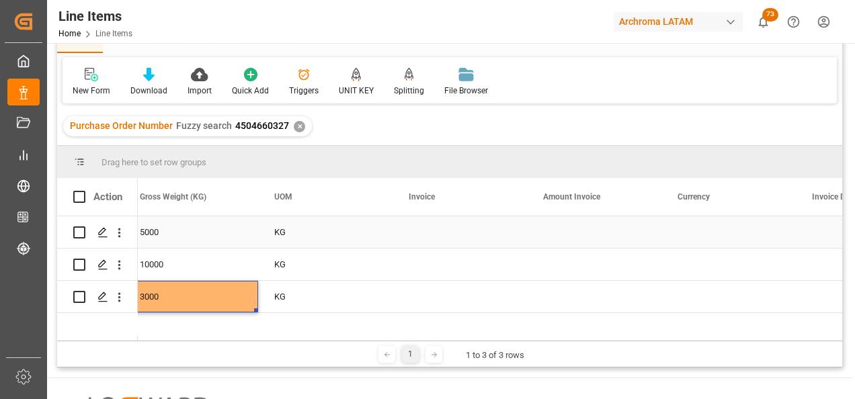
click at [430, 221] on div "Press SPACE to select this row." at bounding box center [460, 233] width 134 height 32
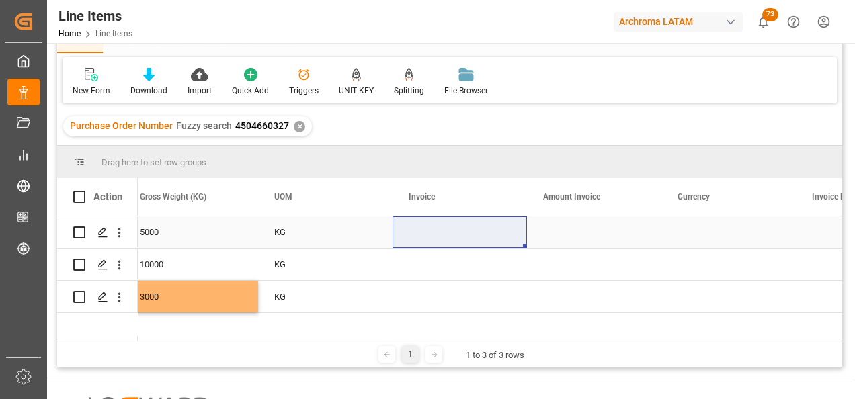
click at [467, 231] on div "Press SPACE to select this row." at bounding box center [460, 233] width 134 height 32
click at [454, 233] on div "Press SPACE to select this row." at bounding box center [460, 233] width 134 height 32
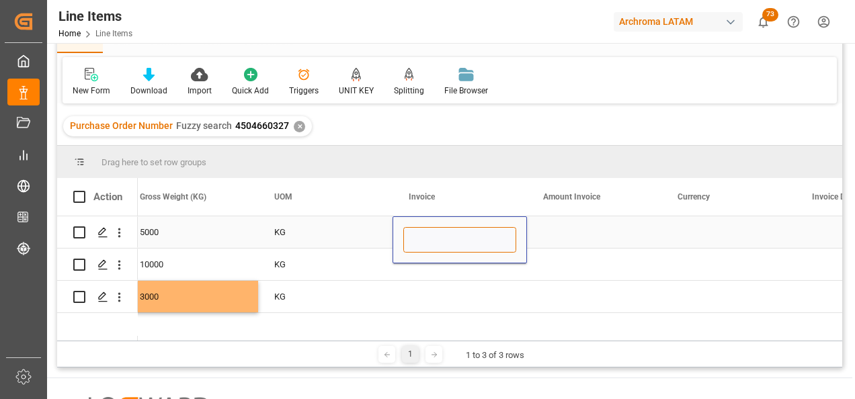
click at [448, 234] on input "Press SPACE to select this row." at bounding box center [459, 240] width 113 height 26
paste input "F-2076"
type input "F-2076"
click at [434, 264] on div "F-2076" at bounding box center [460, 240] width 134 height 47
click at [460, 245] on input "F-2076" at bounding box center [459, 240] width 113 height 26
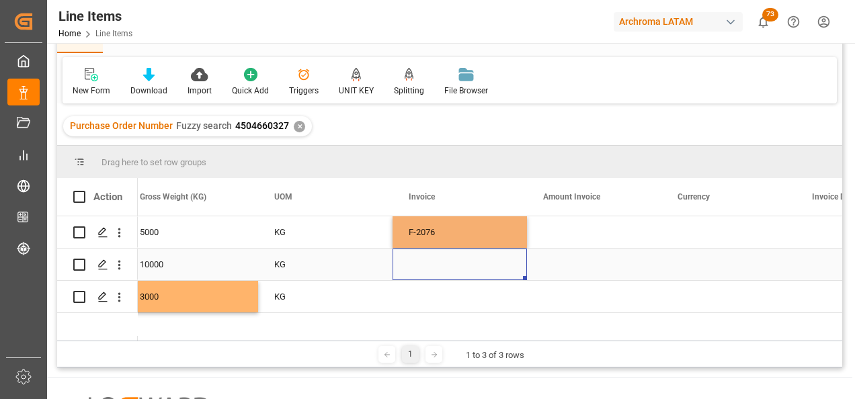
click at [436, 260] on div "Press SPACE to select this row." at bounding box center [460, 265] width 134 height 32
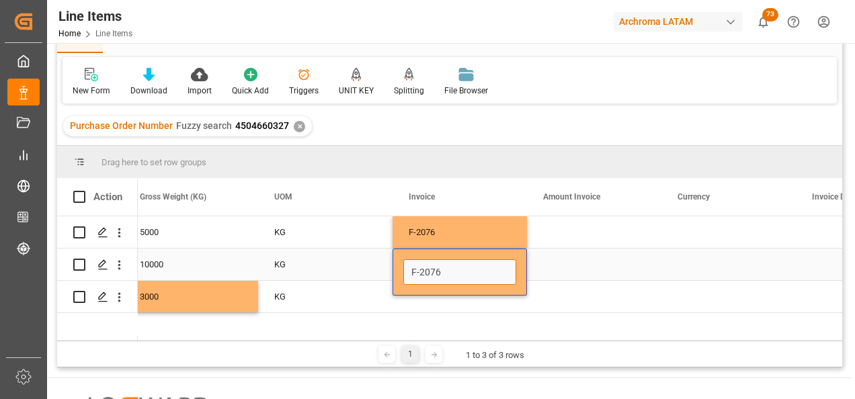
click at [459, 268] on input "F-2076" at bounding box center [459, 273] width 113 height 26
click at [486, 229] on div "F-2076" at bounding box center [460, 233] width 134 height 32
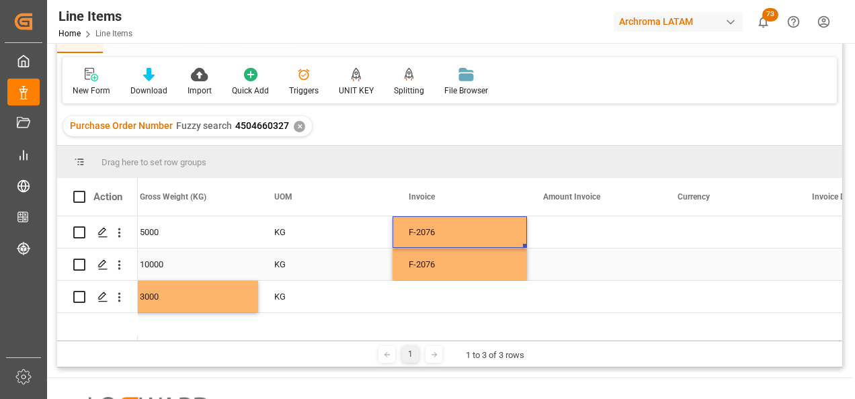
click at [481, 272] on div "F-2076" at bounding box center [460, 265] width 134 height 32
drag, startPoint x: 525, startPoint y: 276, endPoint x: 519, endPoint y: 295, distance: 18.9
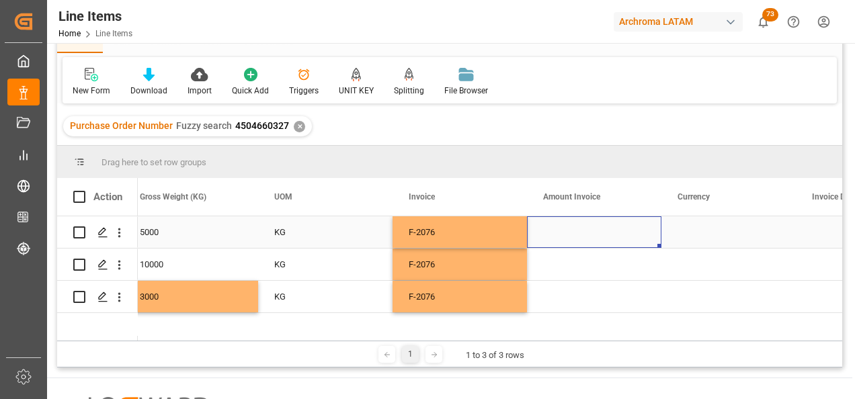
click at [570, 229] on div "Press SPACE to select this row." at bounding box center [594, 233] width 134 height 32
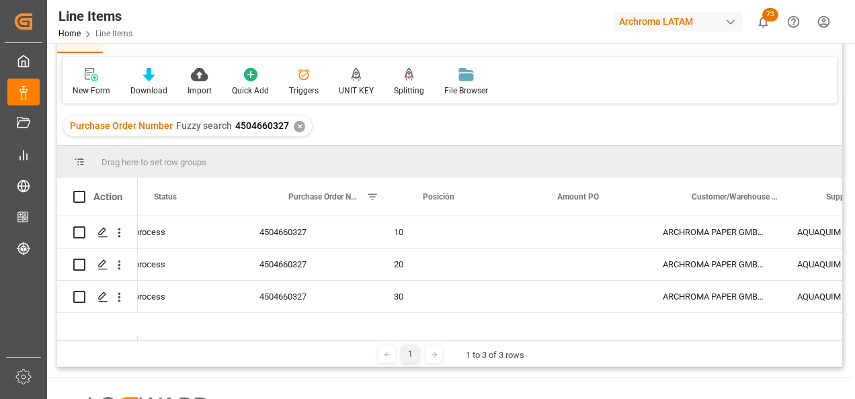
scroll to position [0, 0]
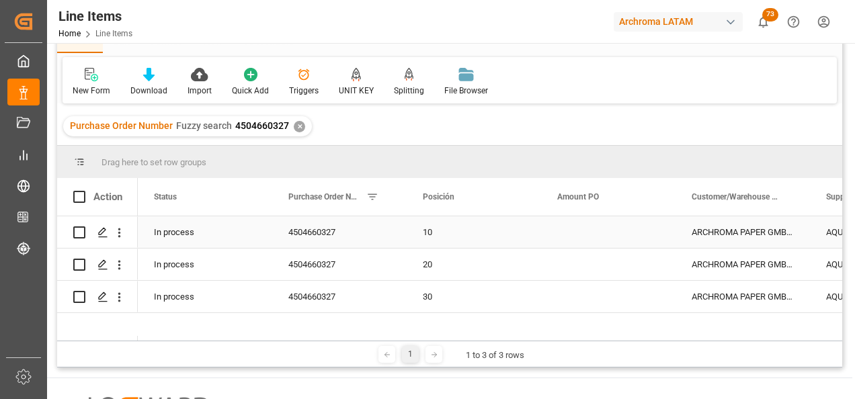
click at [584, 221] on div "Press SPACE to select this row." at bounding box center [608, 233] width 134 height 32
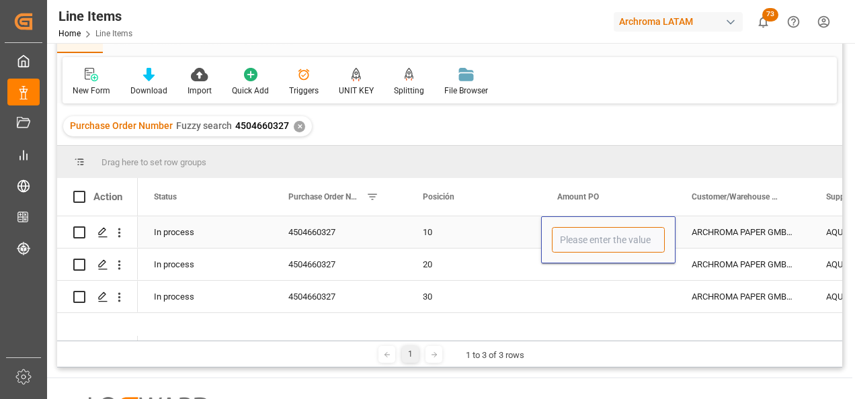
click at [585, 239] on input "Press SPACE to select this row." at bounding box center [608, 240] width 113 height 26
type input "3.09"
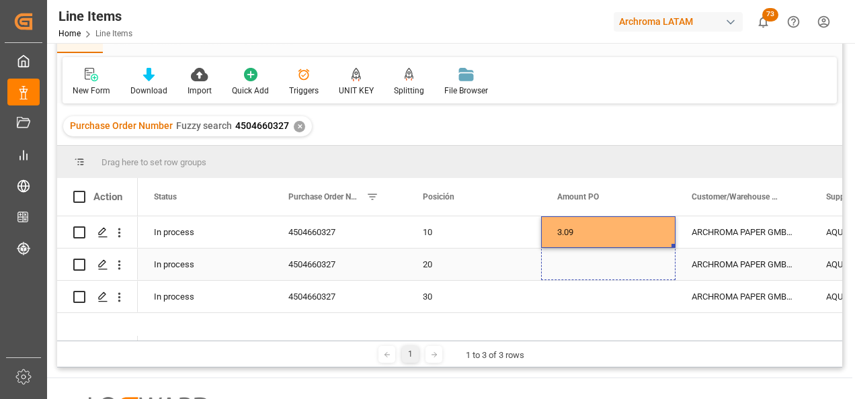
drag, startPoint x: 673, startPoint y: 247, endPoint x: 668, endPoint y: 260, distance: 13.9
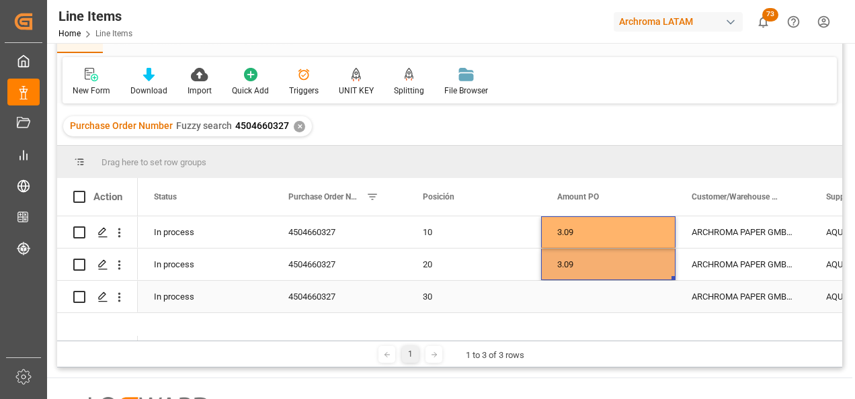
click at [612, 297] on div "Press SPACE to select this row." at bounding box center [608, 297] width 134 height 32
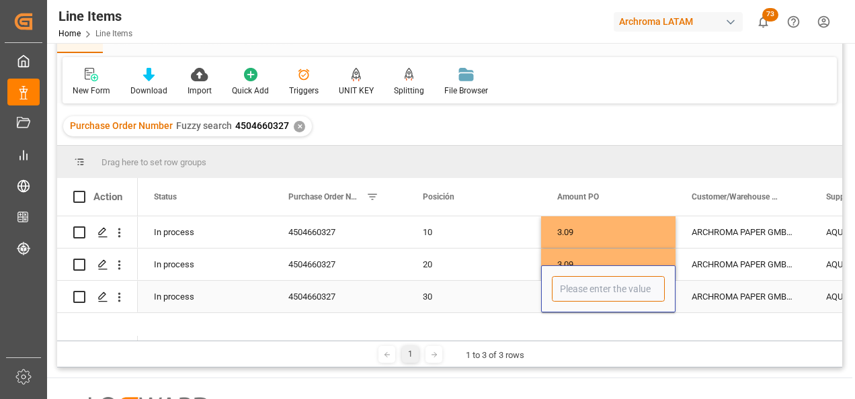
click at [612, 290] on input "Press SPACE to select this row." at bounding box center [608, 289] width 113 height 26
type input "4.51"
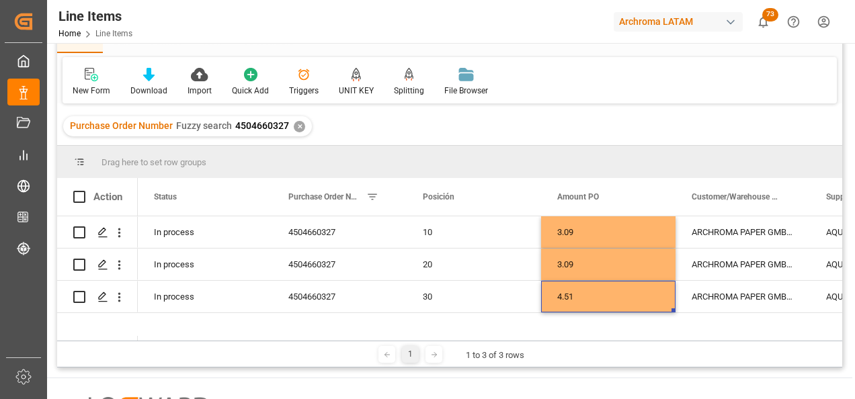
drag, startPoint x: 165, startPoint y: 342, endPoint x: 201, endPoint y: 340, distance: 35.7
click at [201, 340] on div "Drag here to set row groups Drag here to set column labels Action ETD (Carrier)…" at bounding box center [449, 257] width 785 height 222
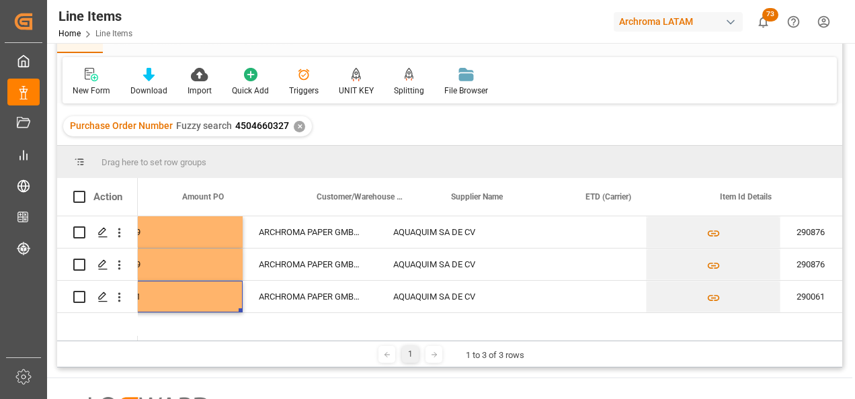
scroll to position [0, 453]
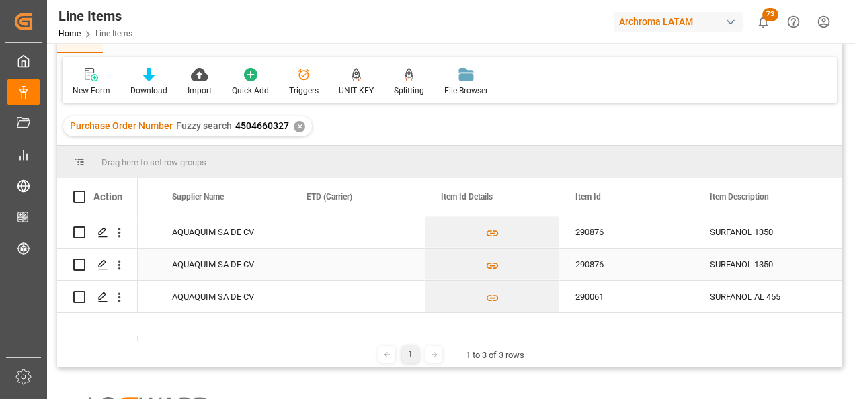
click at [352, 226] on div "Press SPACE to select this row." at bounding box center [358, 233] width 134 height 32
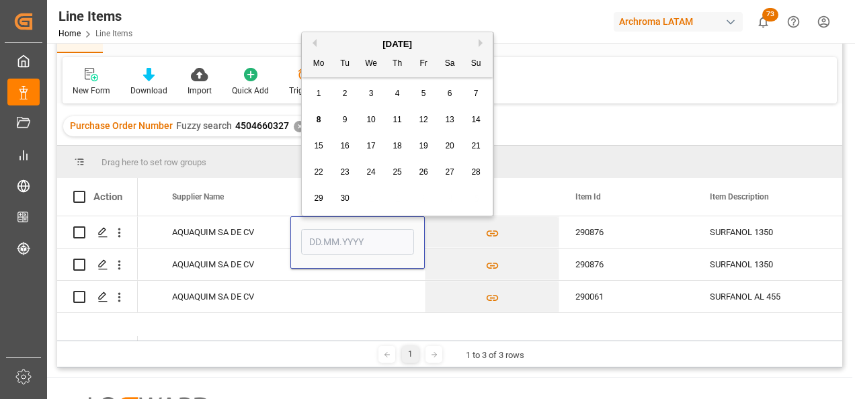
click at [447, 95] on div "6" at bounding box center [450, 94] width 17 height 16
type input "06.09.2025"
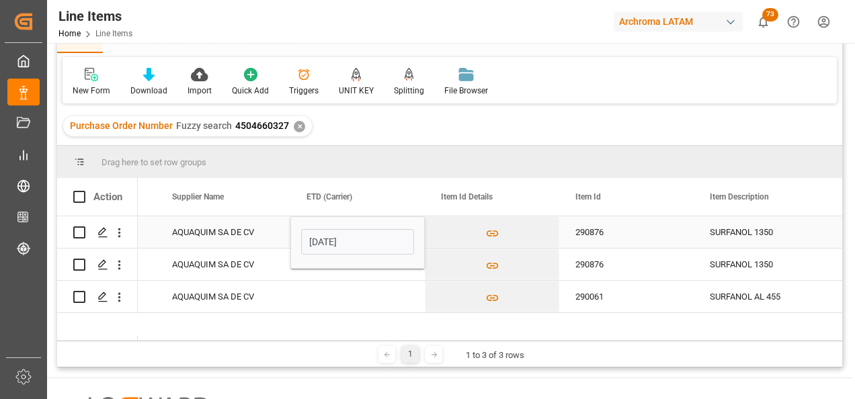
click at [375, 247] on input "06.09.2025" at bounding box center [357, 242] width 113 height 26
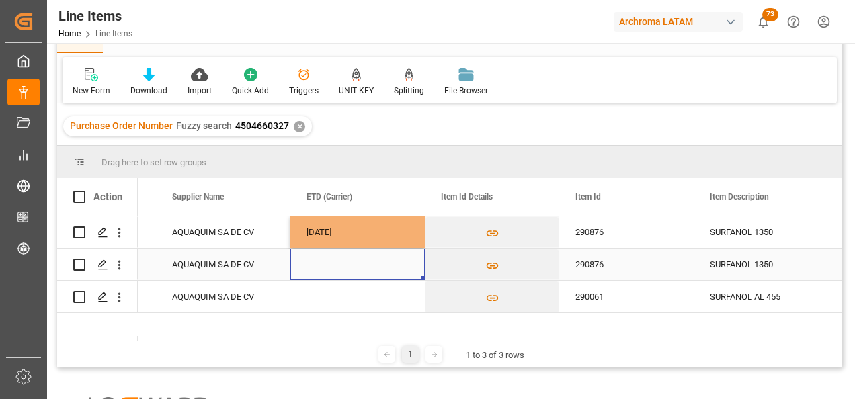
click at [357, 272] on div "Press SPACE to select this row." at bounding box center [358, 265] width 134 height 32
click at [348, 236] on div "06.09.2025" at bounding box center [358, 233] width 134 height 32
drag, startPoint x: 424, startPoint y: 247, endPoint x: 410, endPoint y: 300, distance: 54.8
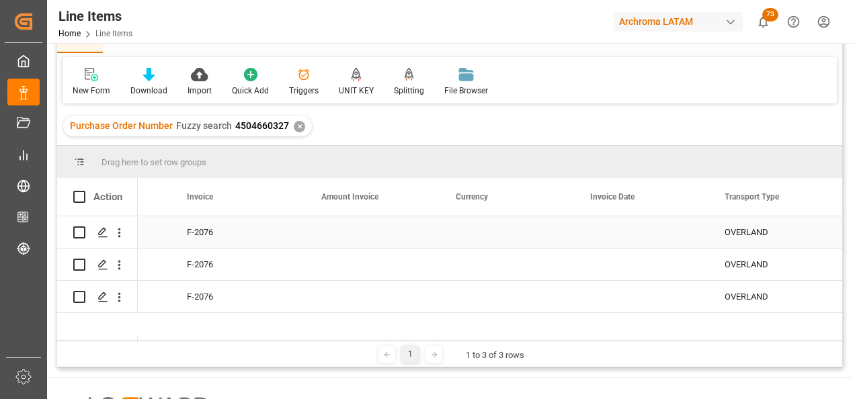
click at [366, 236] on div "Press SPACE to select this row." at bounding box center [372, 233] width 134 height 32
click at [389, 293] on div "Press SPACE to select this row." at bounding box center [372, 297] width 134 height 32
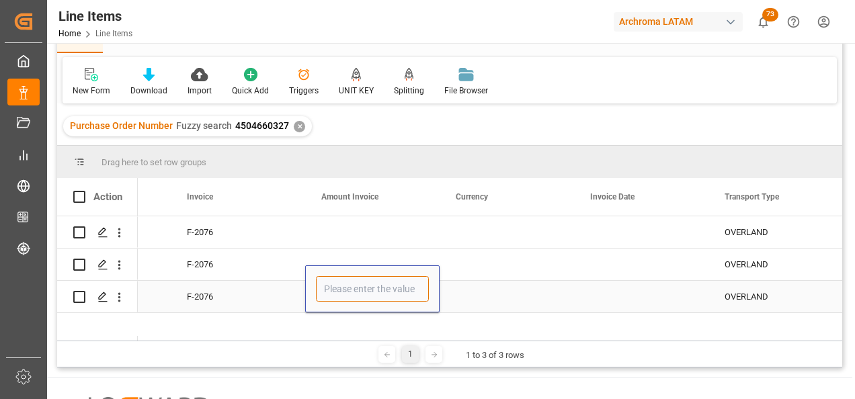
click at [369, 284] on input "Press SPACE to select this row." at bounding box center [372, 289] width 113 height 26
type input "13530"
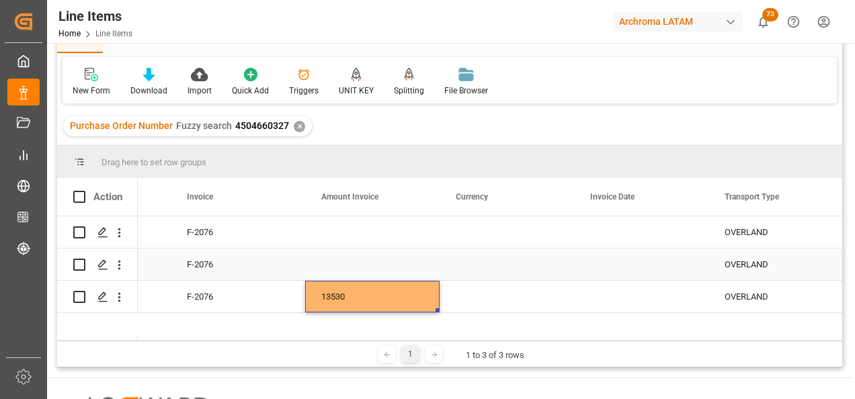
click at [365, 271] on div "Press SPACE to select this row." at bounding box center [372, 265] width 134 height 32
click at [385, 264] on div "Press SPACE to select this row." at bounding box center [372, 265] width 134 height 32
click at [375, 271] on div "Press SPACE to select this row." at bounding box center [372, 265] width 134 height 32
click at [378, 264] on div "Press SPACE to select this row." at bounding box center [372, 265] width 134 height 32
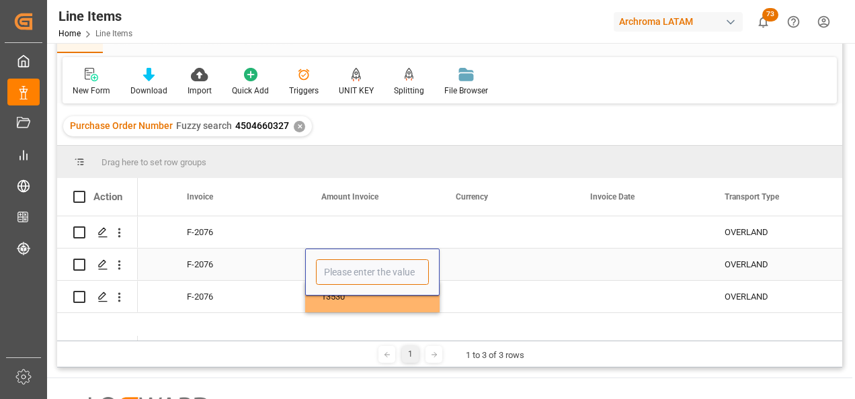
click at [378, 272] on input "Press SPACE to select this row." at bounding box center [372, 273] width 113 height 26
type input "23175"
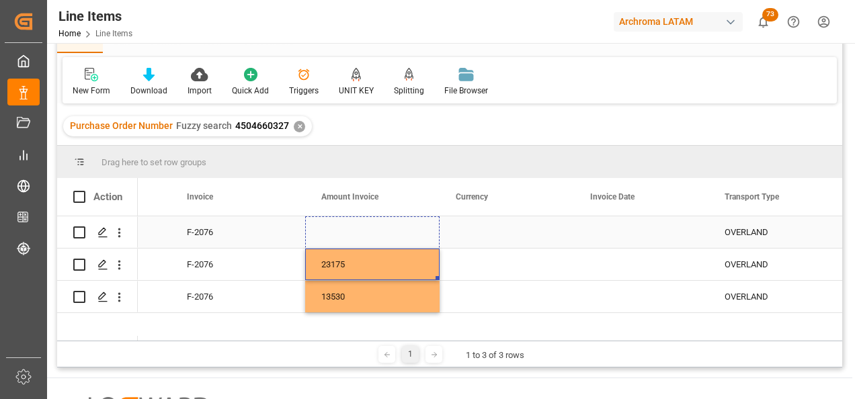
drag, startPoint x: 438, startPoint y: 277, endPoint x: 425, endPoint y: 229, distance: 50.1
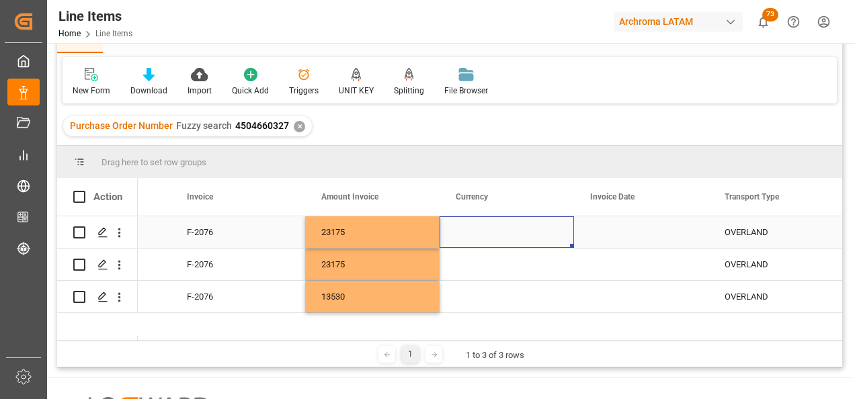
click at [483, 235] on div "Press SPACE to select this row." at bounding box center [507, 233] width 134 height 32
click at [512, 235] on div "Press SPACE to select this row." at bounding box center [507, 233] width 134 height 32
click at [546, 240] on polyline "open menu" at bounding box center [549, 241] width 8 height 4
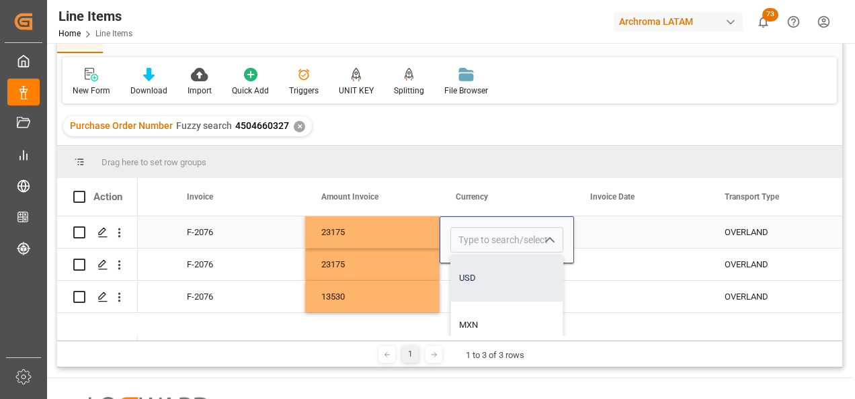
click at [481, 270] on div "USD" at bounding box center [507, 278] width 112 height 47
type input "USD"
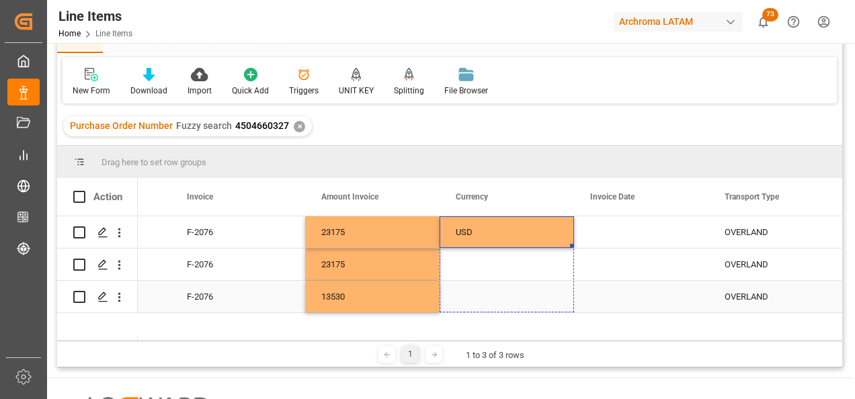
drag, startPoint x: 572, startPoint y: 247, endPoint x: 574, endPoint y: 293, distance: 45.1
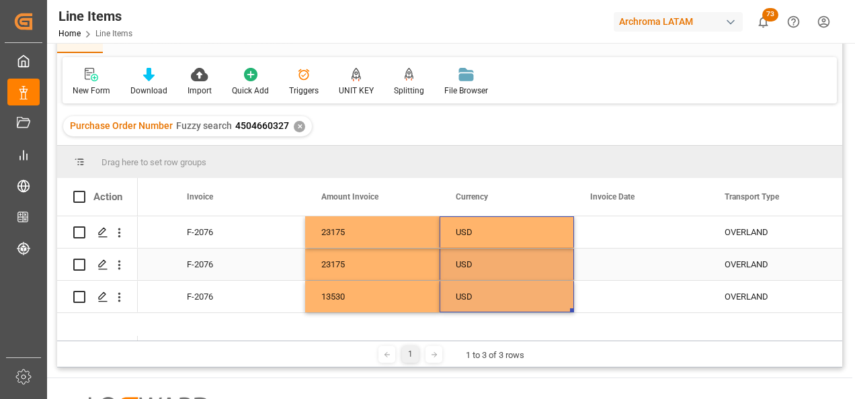
click at [627, 233] on div "Press SPACE to select this row." at bounding box center [641, 233] width 134 height 32
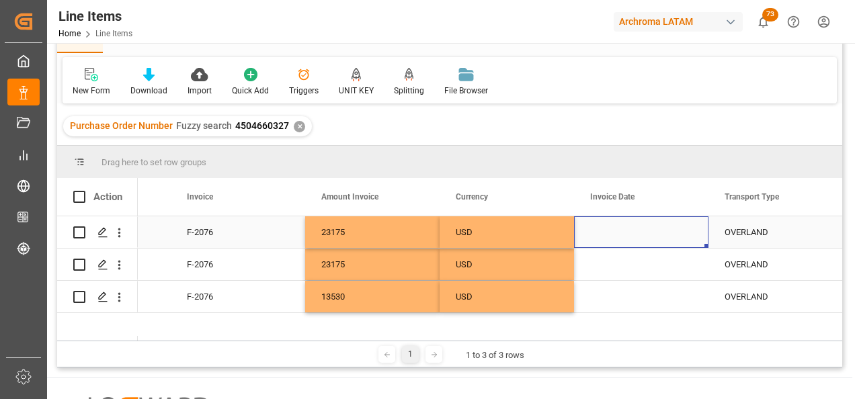
click at [597, 232] on div "Press SPACE to select this row." at bounding box center [641, 233] width 134 height 32
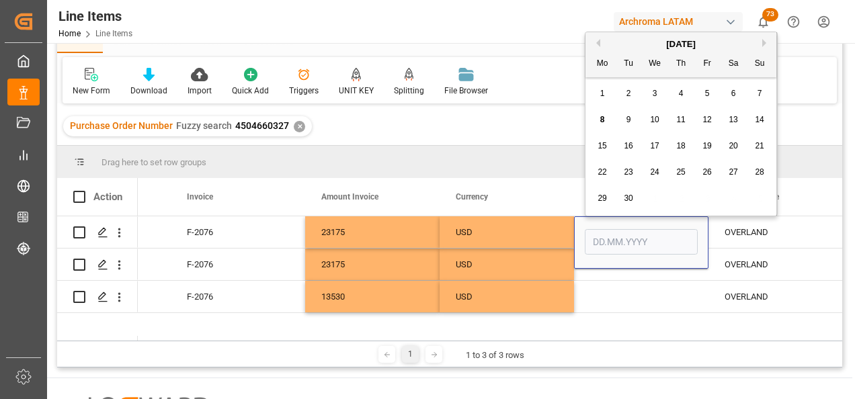
click at [683, 93] on span "4" at bounding box center [681, 93] width 5 height 9
type input "04.09.2025"
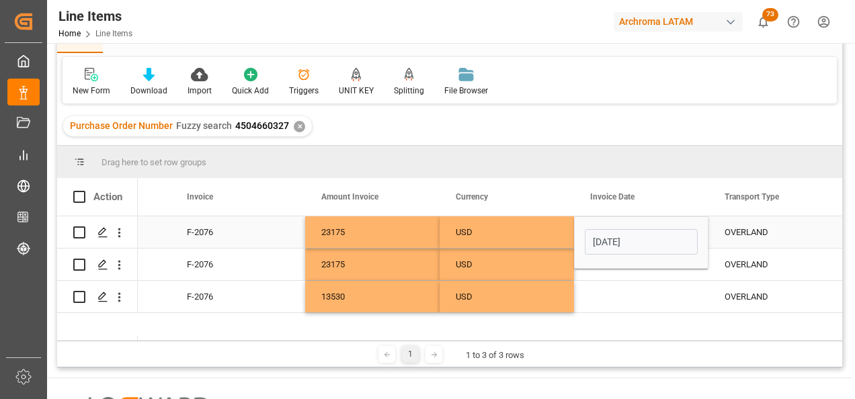
click at [679, 247] on input "04.09.2025" at bounding box center [641, 242] width 113 height 26
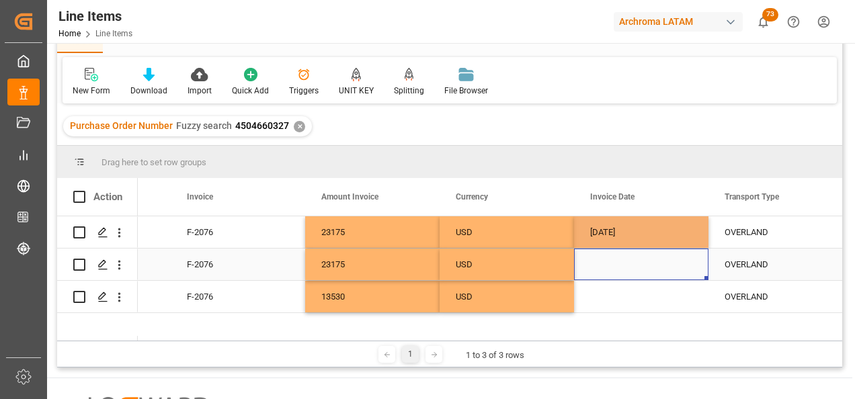
click at [681, 274] on div "Press SPACE to select this row." at bounding box center [641, 265] width 134 height 32
click at [671, 238] on div "04.09.2025" at bounding box center [641, 233] width 134 height 32
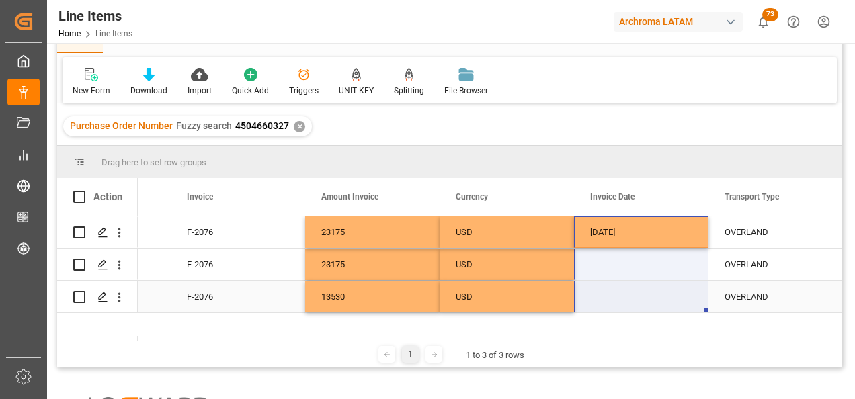
drag, startPoint x: 704, startPoint y: 245, endPoint x: 699, endPoint y: 293, distance: 48.0
click at [646, 233] on div "04.09.2025" at bounding box center [641, 233] width 134 height 32
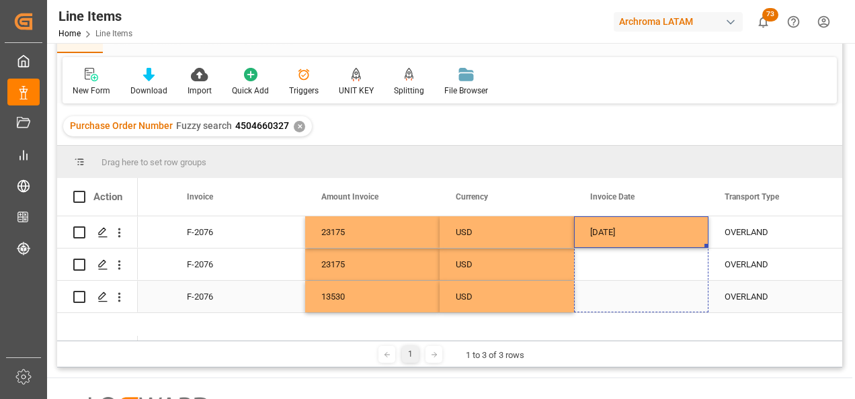
drag, startPoint x: 707, startPoint y: 245, endPoint x: 691, endPoint y: 295, distance: 51.5
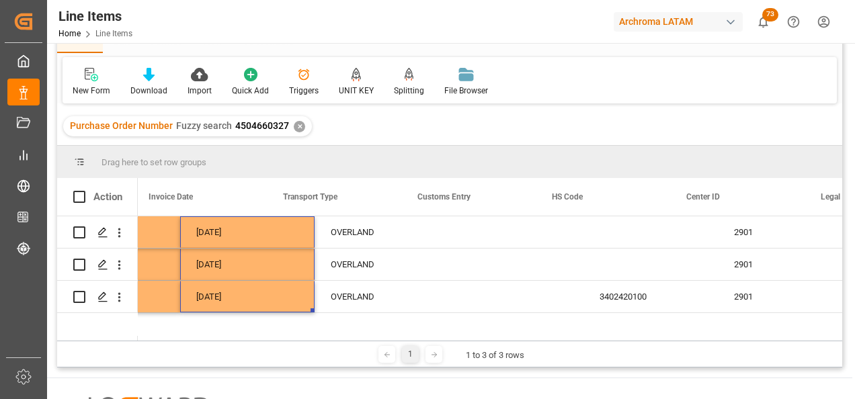
scroll to position [0, 3397]
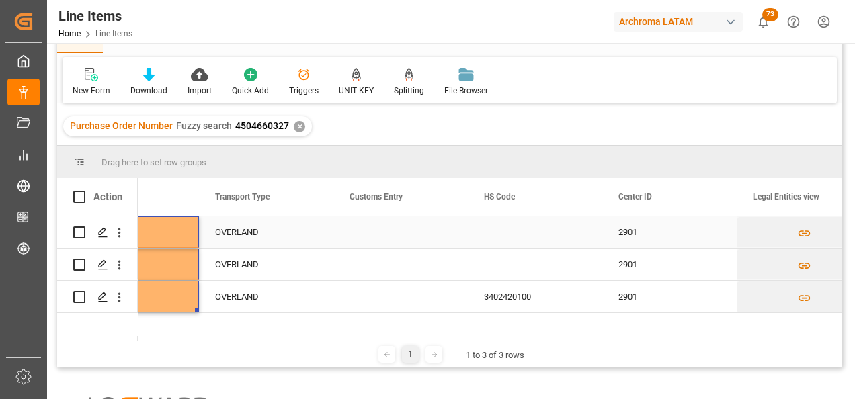
click at [391, 237] on div "Press SPACE to select this row." at bounding box center [401, 233] width 134 height 32
click at [434, 233] on div "Press SPACE to select this row." at bounding box center [401, 233] width 134 height 32
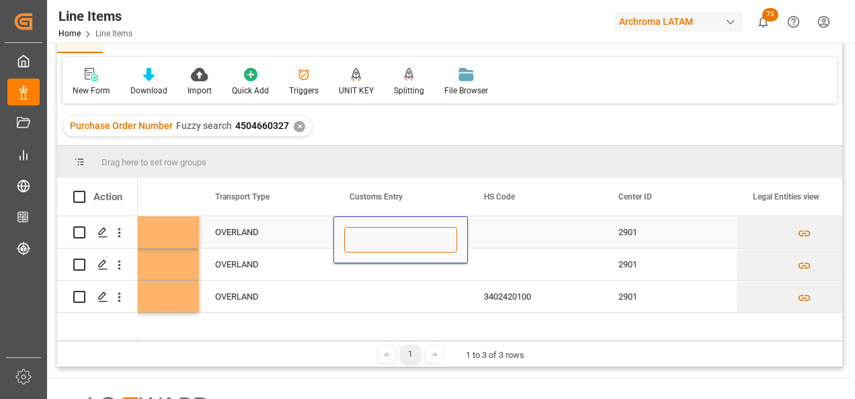
click at [428, 236] on input "Press SPACE to select this row." at bounding box center [400, 240] width 113 height 26
type input "r"
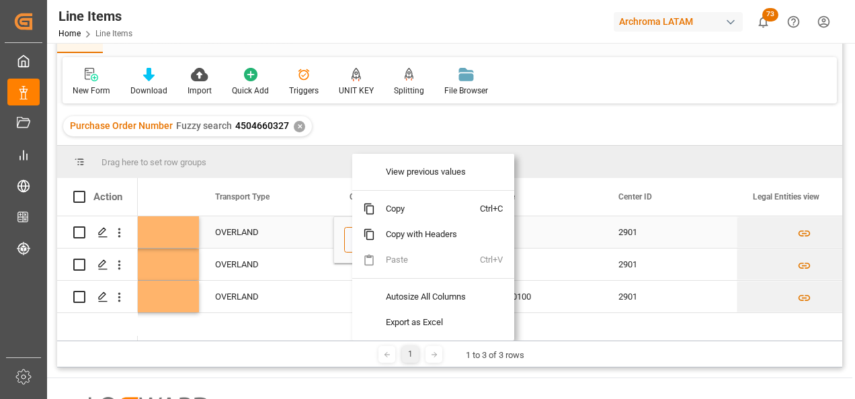
click at [346, 239] on input "Press SPACE to select this row." at bounding box center [400, 240] width 113 height 26
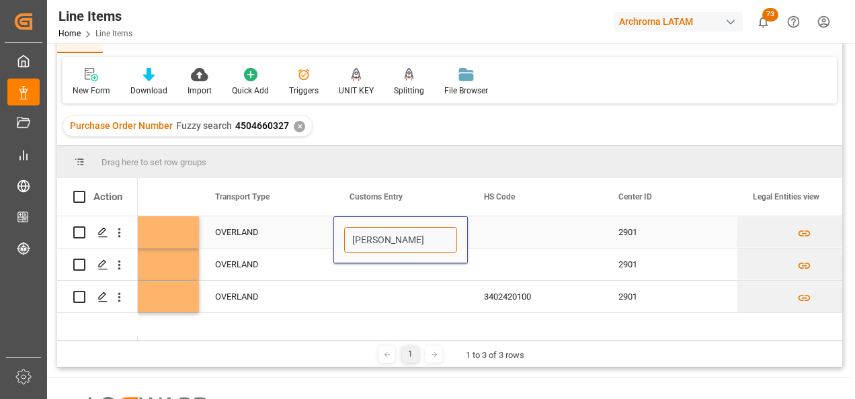
type input "TECUN UMAN"
click at [412, 268] on div "Press SPACE to select this row." at bounding box center [401, 265] width 134 height 32
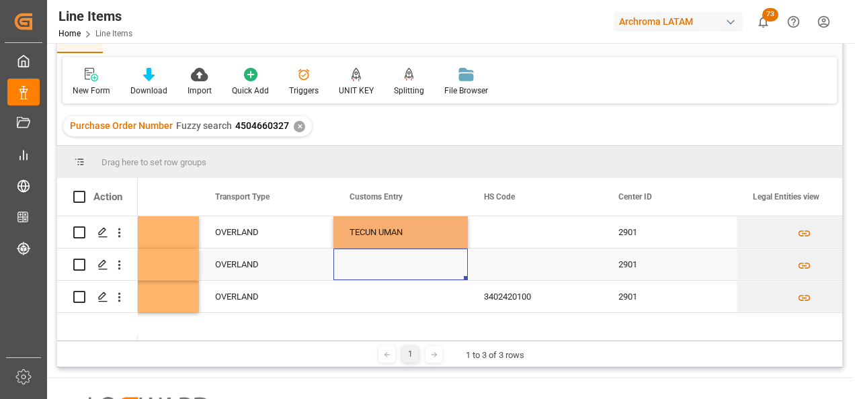
click at [412, 241] on div "TECUN UMAN" at bounding box center [401, 233] width 134 height 32
drag, startPoint x: 467, startPoint y: 245, endPoint x: 461, endPoint y: 294, distance: 48.8
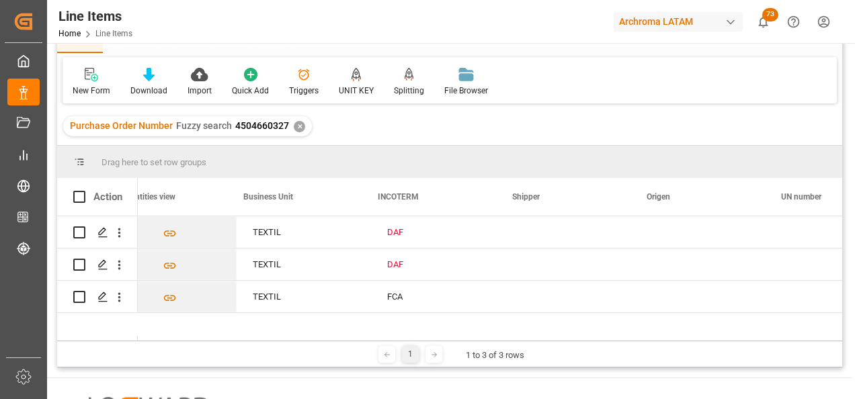
scroll to position [0, 4080]
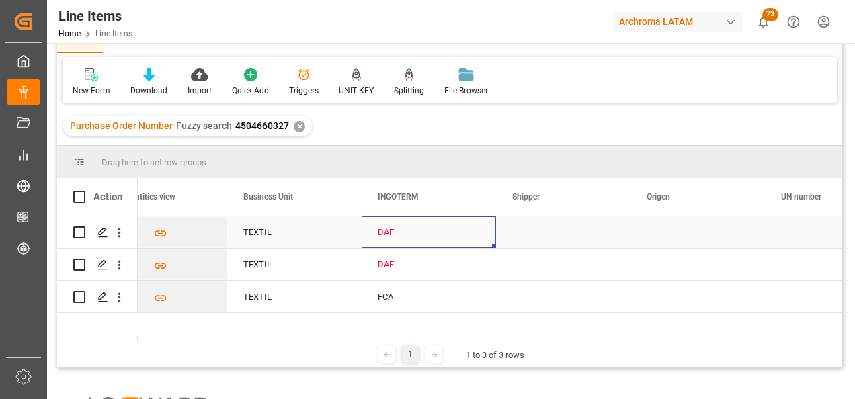
click at [415, 239] on div "DAF" at bounding box center [429, 232] width 102 height 31
click at [438, 239] on div "DAF" at bounding box center [429, 232] width 102 height 31
click at [475, 243] on icon "open menu" at bounding box center [471, 241] width 16 height 16
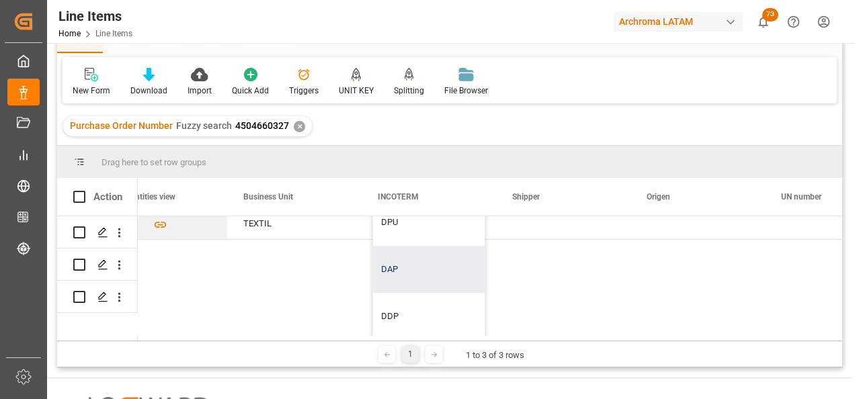
click at [406, 268] on div "DAP" at bounding box center [429, 269] width 112 height 47
type input "DAP"
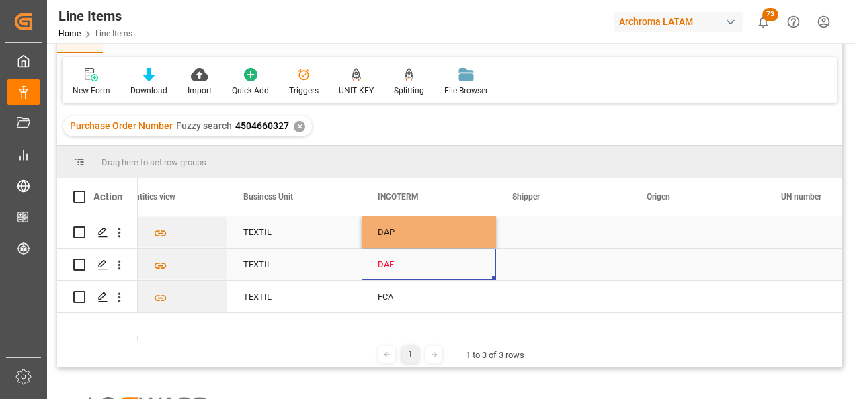
click at [408, 269] on div "DAF" at bounding box center [429, 264] width 102 height 31
click at [403, 226] on div "DAP" at bounding box center [429, 232] width 102 height 31
drag, startPoint x: 495, startPoint y: 245, endPoint x: 494, endPoint y: 287, distance: 42.4
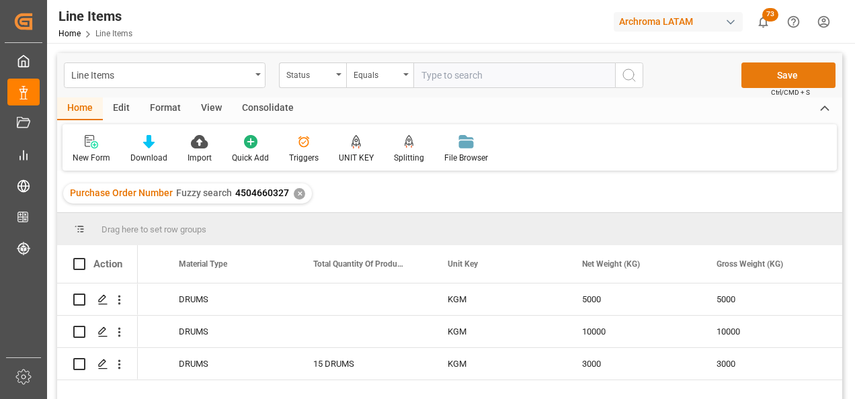
click at [787, 75] on button "Save" at bounding box center [789, 76] width 94 height 26
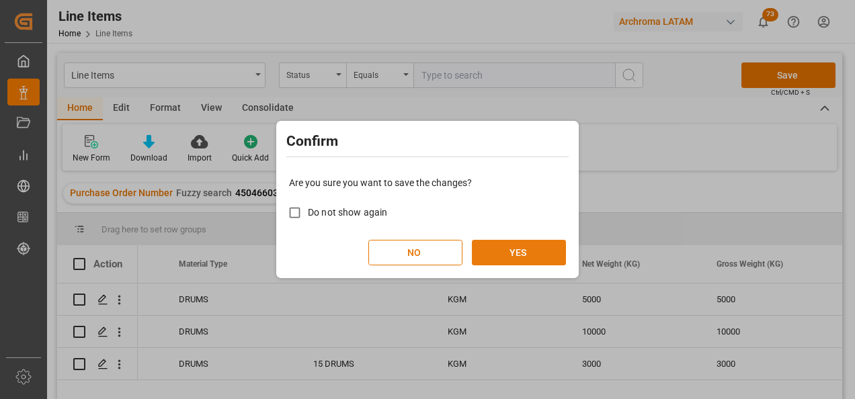
click at [502, 247] on button "YES" at bounding box center [519, 253] width 94 height 26
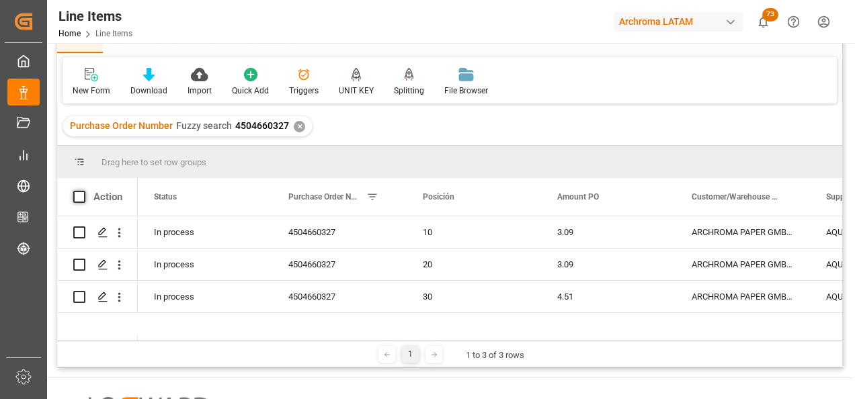
click at [79, 198] on span at bounding box center [79, 197] width 12 height 12
click at [83, 191] on input "checkbox" at bounding box center [83, 191] width 0 height 0
checkbox input "true"
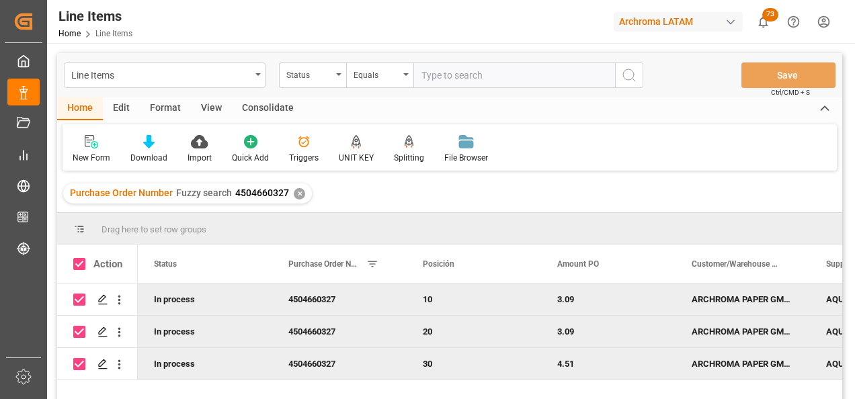
click at [269, 108] on div "Consolidate" at bounding box center [268, 109] width 72 height 23
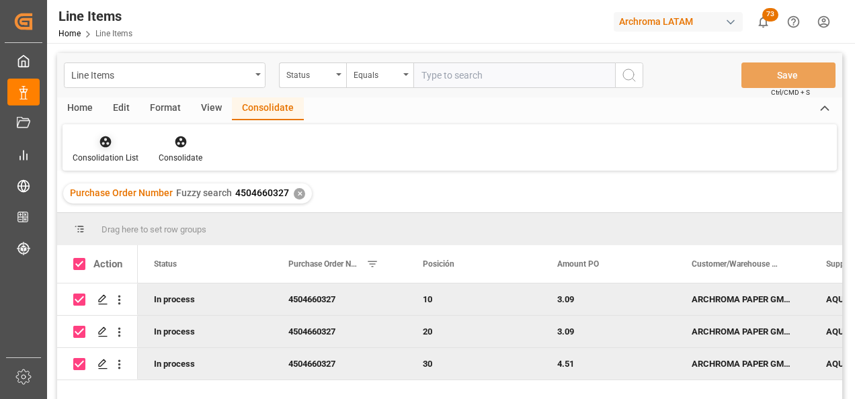
click at [109, 145] on icon at bounding box center [105, 142] width 11 height 11
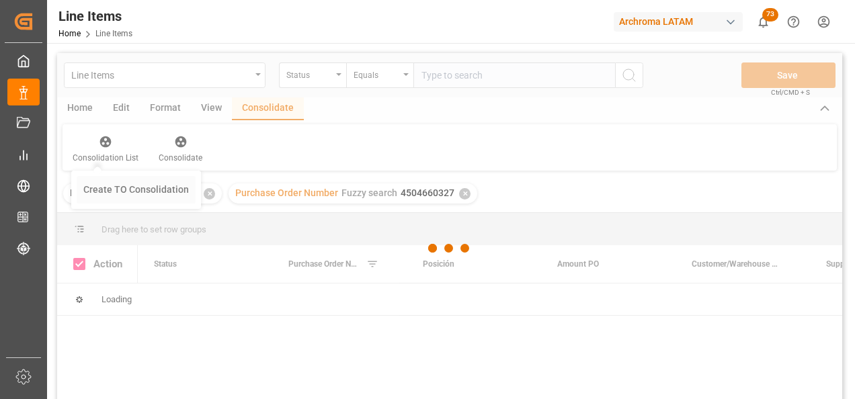
click at [141, 181] on div "Line Items Status Equals Save Ctrl/CMD + S Home Edit Format View Consolidate Co…" at bounding box center [449, 244] width 785 height 382
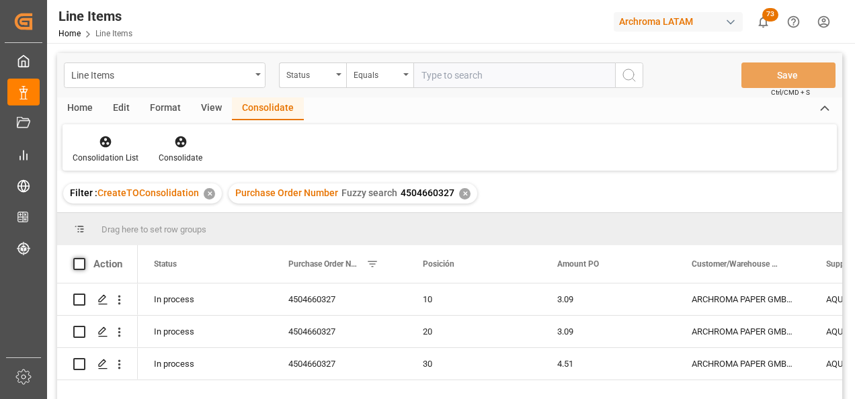
click at [75, 265] on span at bounding box center [79, 264] width 12 height 12
click at [83, 258] on input "checkbox" at bounding box center [83, 258] width 0 height 0
checkbox input "true"
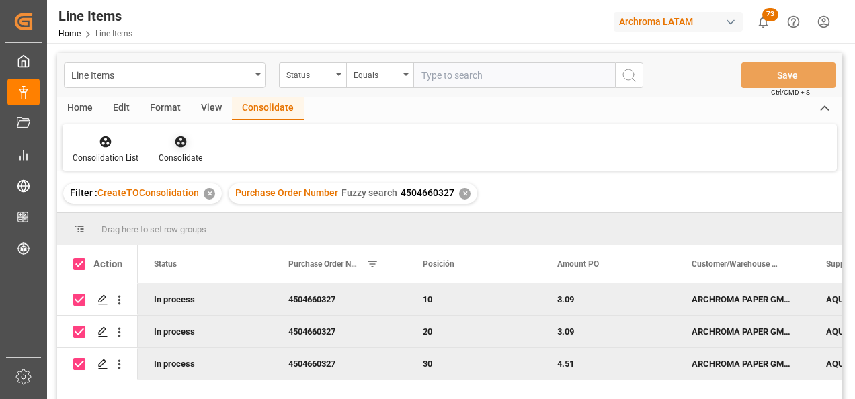
click at [163, 143] on div at bounding box center [181, 141] width 44 height 14
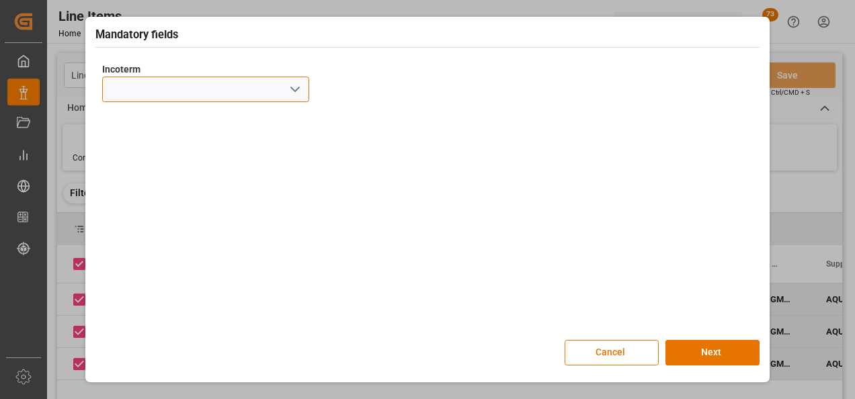
click at [307, 98] on input at bounding box center [205, 90] width 207 height 26
drag, startPoint x: 294, startPoint y: 87, endPoint x: 289, endPoint y: 95, distance: 8.8
click at [295, 87] on icon "open menu" at bounding box center [295, 89] width 16 height 16
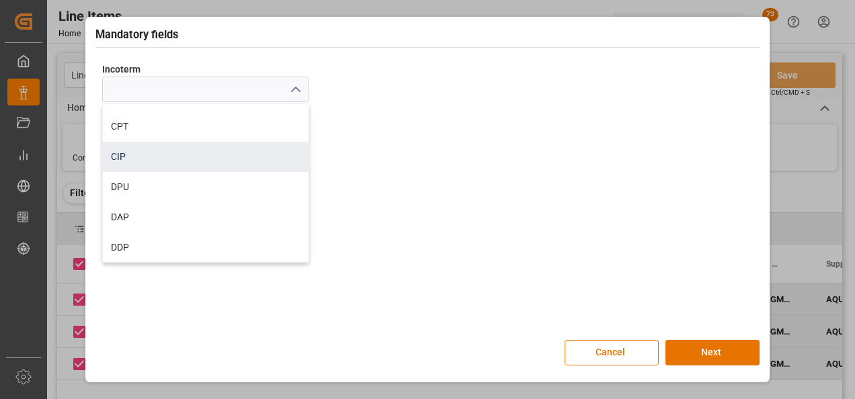
click at [155, 204] on div "DAP" at bounding box center [206, 217] width 206 height 30
type input "DAP"
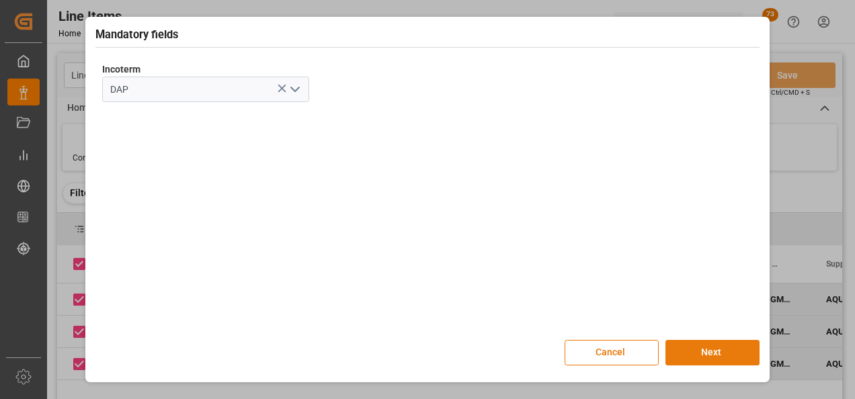
click at [714, 351] on button "Next" at bounding box center [713, 353] width 94 height 26
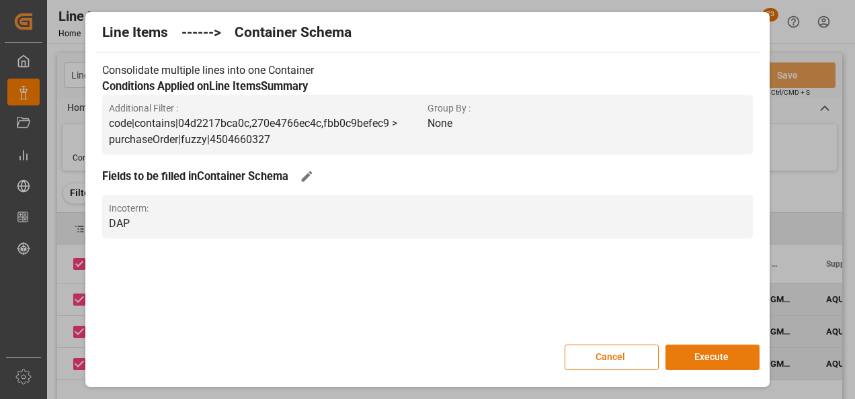
click at [708, 355] on button "Execute" at bounding box center [713, 358] width 94 height 26
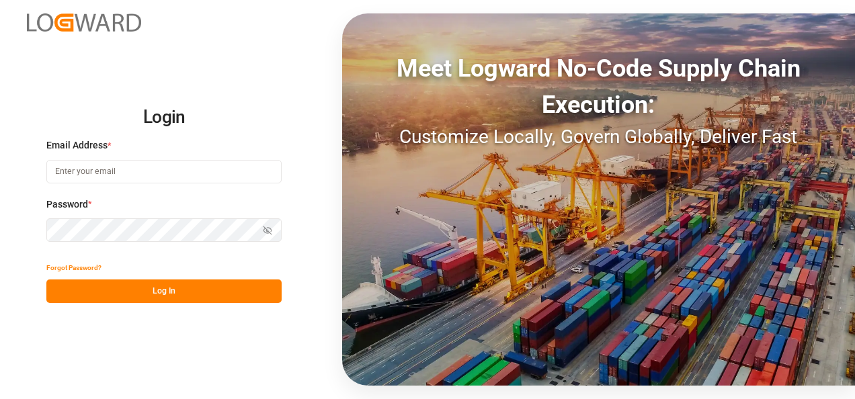
type input "[PERSON_NAME][EMAIL_ADDRESS][PERSON_NAME][DOMAIN_NAME]"
click at [204, 282] on button "Log In" at bounding box center [163, 292] width 235 height 24
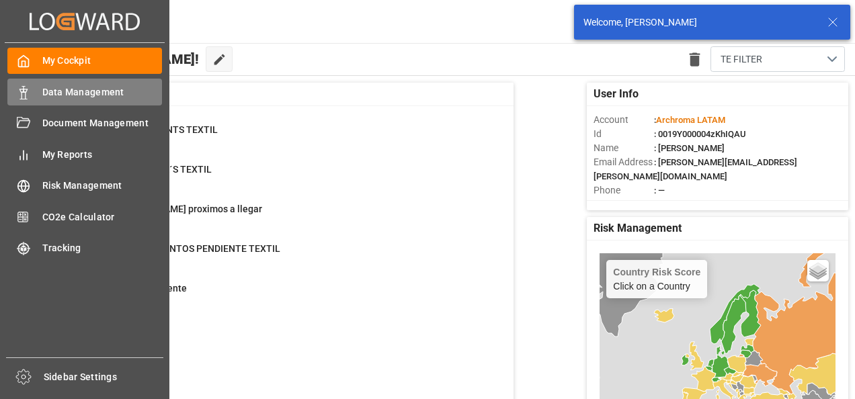
click at [24, 95] on icon at bounding box center [23, 92] width 13 height 13
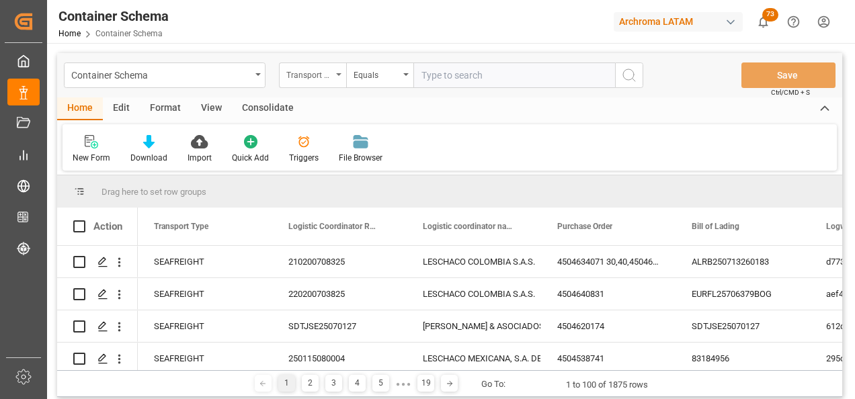
click at [325, 79] on div "Transport Type" at bounding box center [309, 73] width 46 height 15
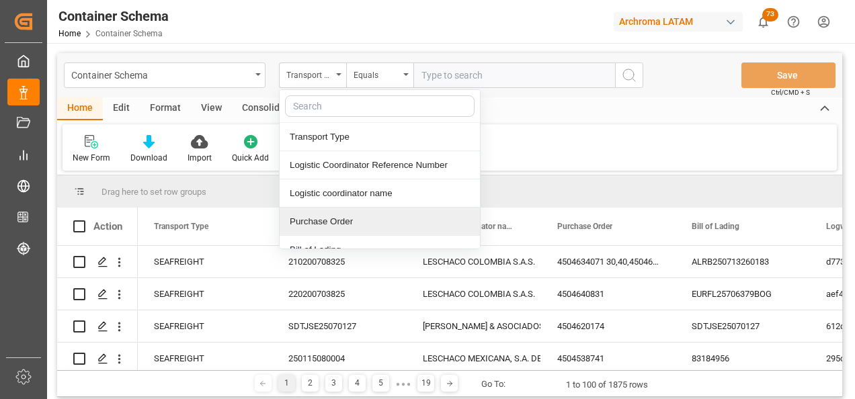
click at [342, 216] on div "Purchase Order" at bounding box center [380, 222] width 200 height 28
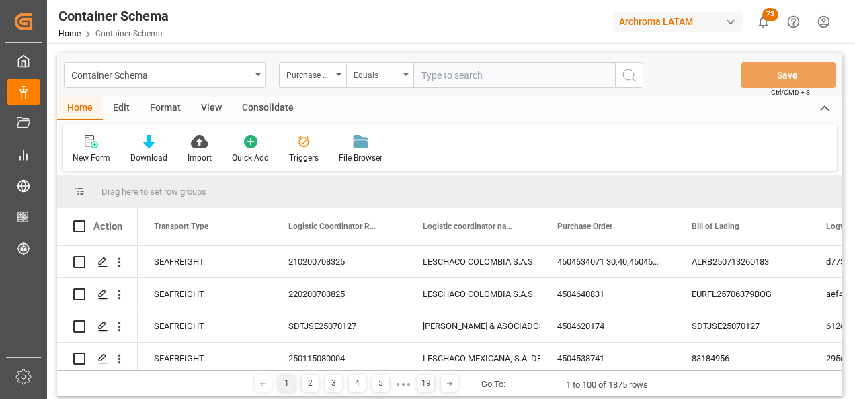
click at [366, 71] on div "Equals" at bounding box center [377, 73] width 46 height 15
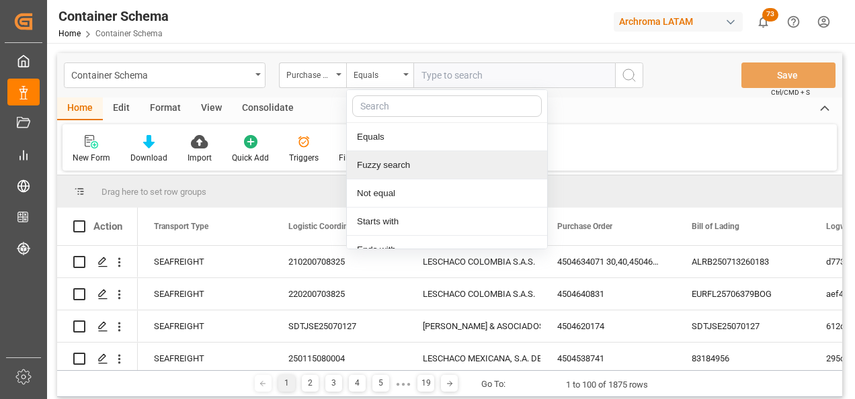
click at [398, 162] on div "Fuzzy search" at bounding box center [447, 165] width 200 height 28
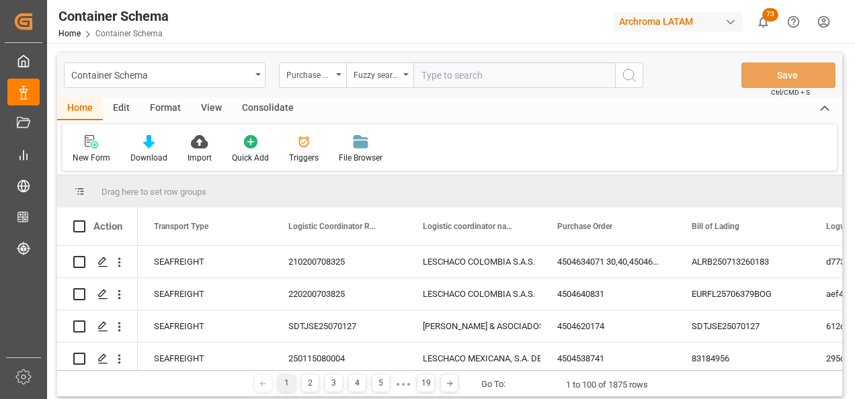
paste input "4504639614"
type input "4504639614"
click at [629, 77] on icon "search button" at bounding box center [629, 75] width 16 height 16
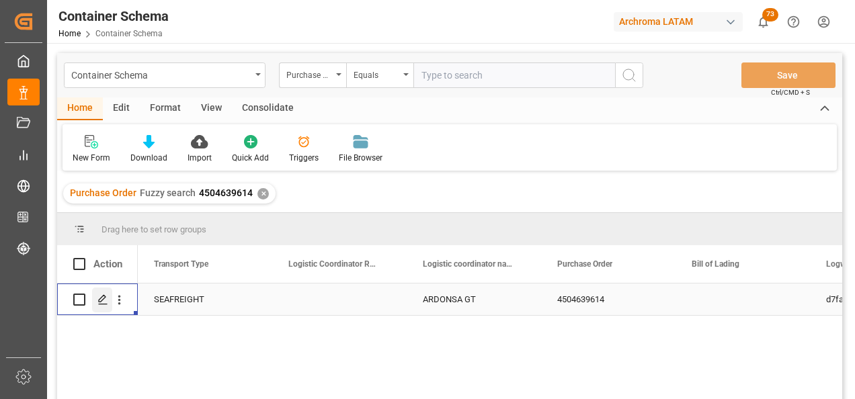
click at [100, 302] on polygon "Press SPACE to select this row." at bounding box center [102, 299] width 7 height 7
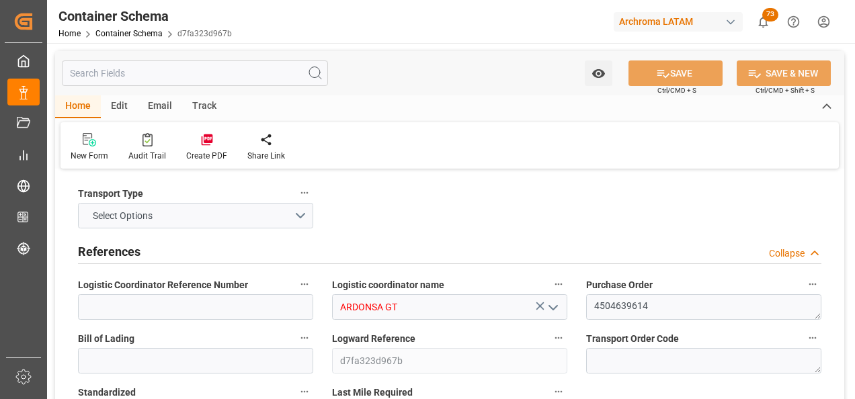
type input "0"
type input "1"
type input "400"
type input "441.79"
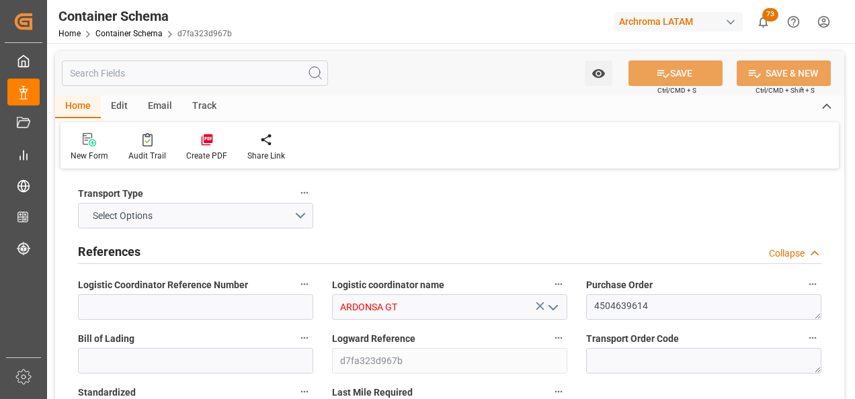
type input "USPEF"
type input "GTSTZ"
type input "05.09.2025 15:30"
type input "05.09.2025"
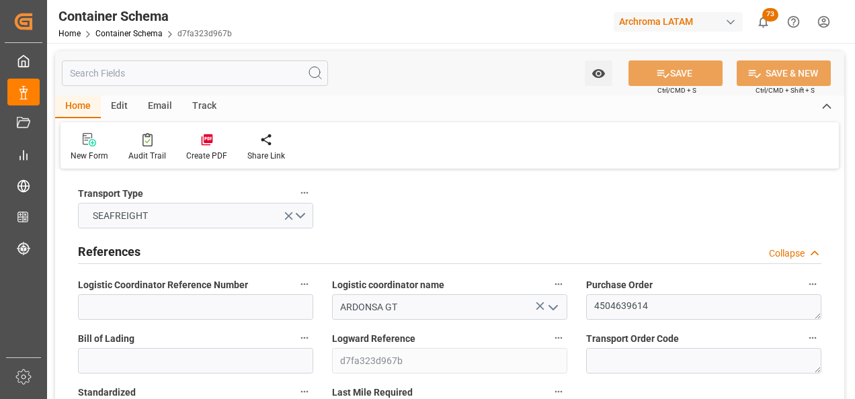
type input "05.09.2025"
type input "06.09.2025"
type input "31.08.2025 00:00"
click at [177, 366] on input at bounding box center [195, 361] width 235 height 26
paste input "6310066762"
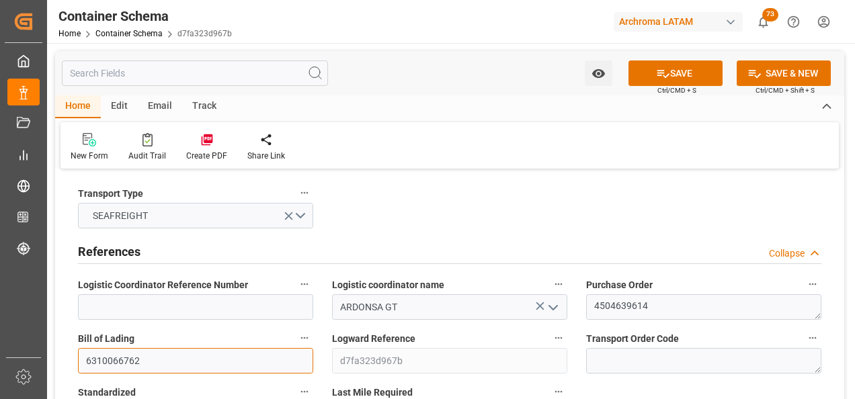
type input "6310066762"
click at [324, 315] on div "ARDONSA GT" at bounding box center [450, 308] width 256 height 26
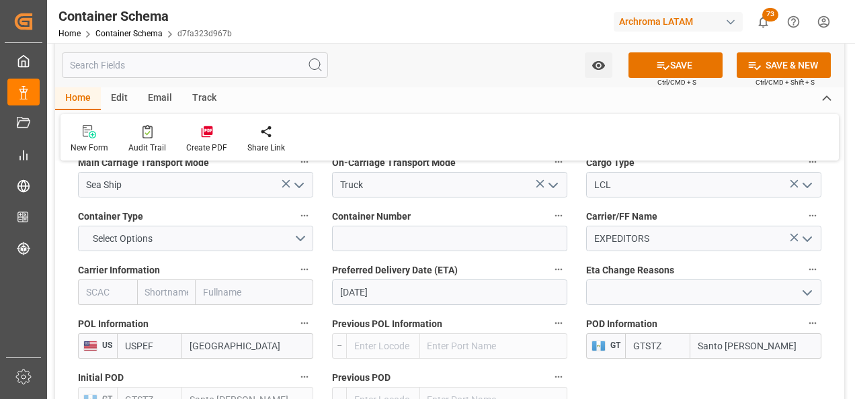
scroll to position [1278, 0]
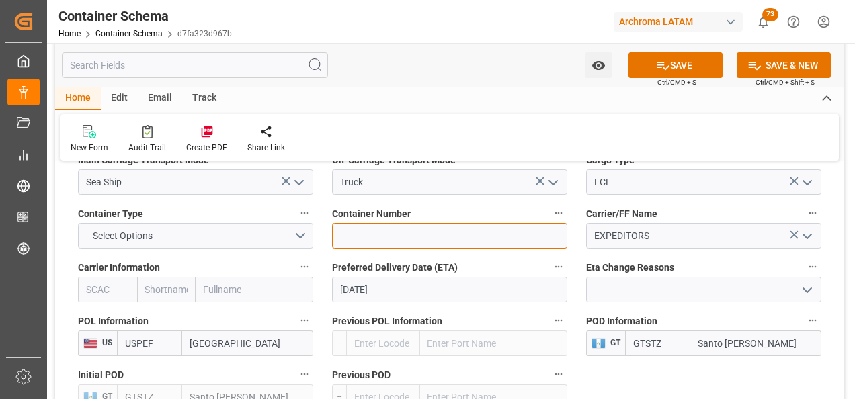
click at [389, 234] on input at bounding box center [449, 236] width 235 height 26
paste input "MRSU6393431"
type input "MRSU6393431"
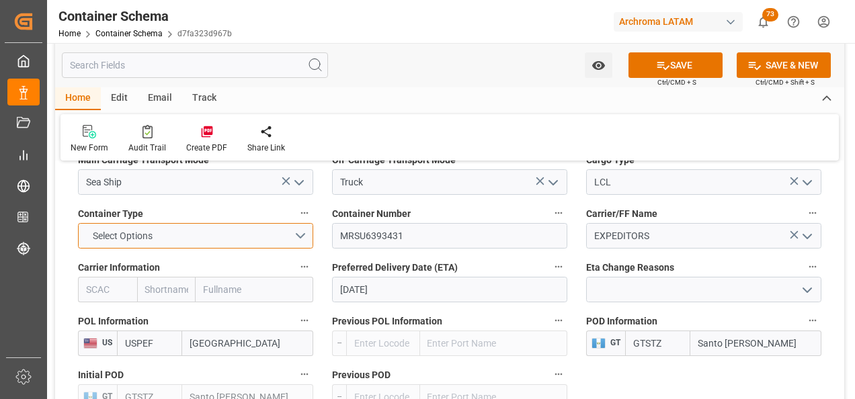
click at [291, 231] on button "Select Options" at bounding box center [195, 236] width 235 height 26
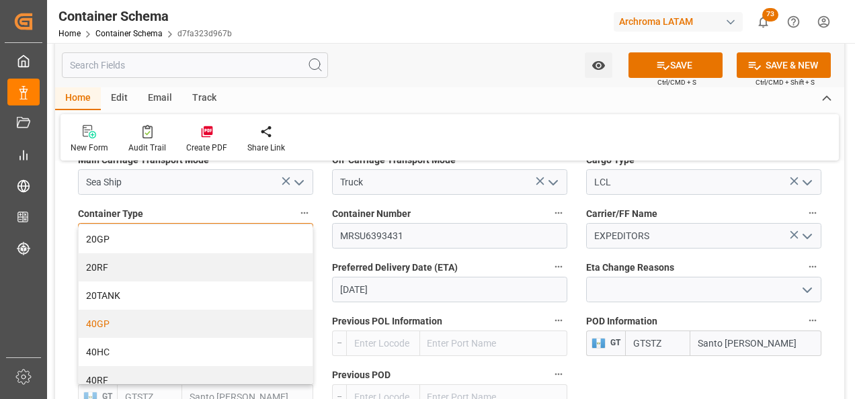
scroll to position [67, 0]
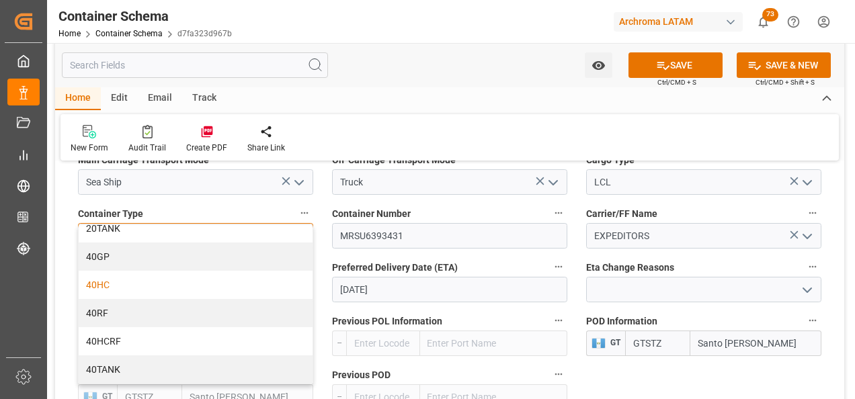
click at [128, 283] on div "40HC" at bounding box center [196, 285] width 234 height 28
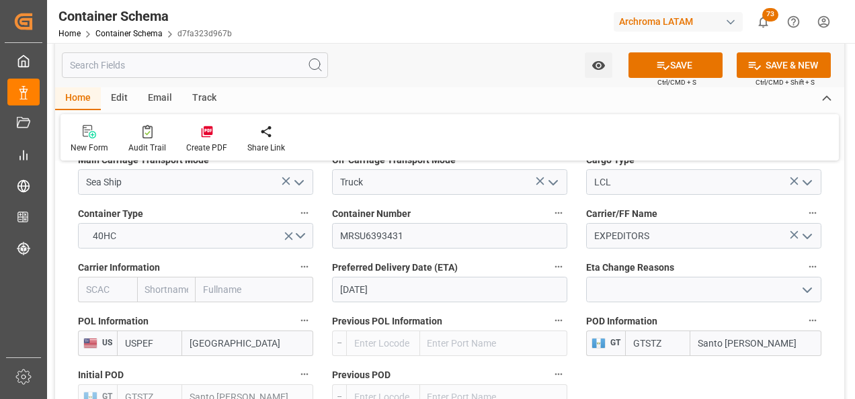
click at [234, 290] on input "text" at bounding box center [255, 290] width 118 height 26
type input "maersk"
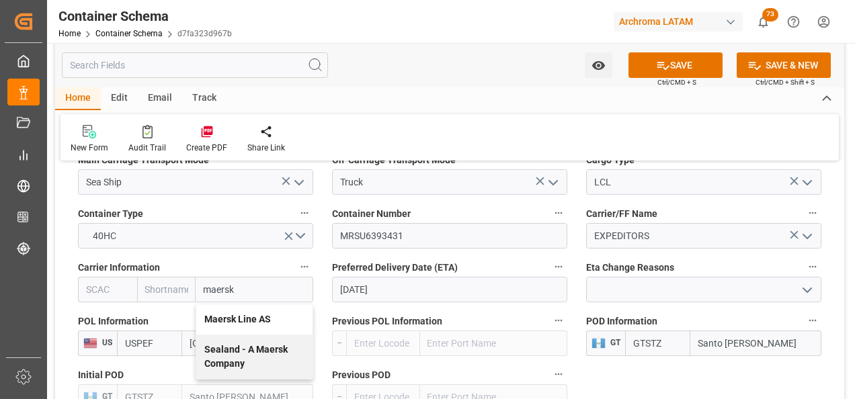
click at [233, 321] on b "Maersk Line AS" at bounding box center [237, 319] width 67 height 11
type input "MAEU"
type input "Maersk"
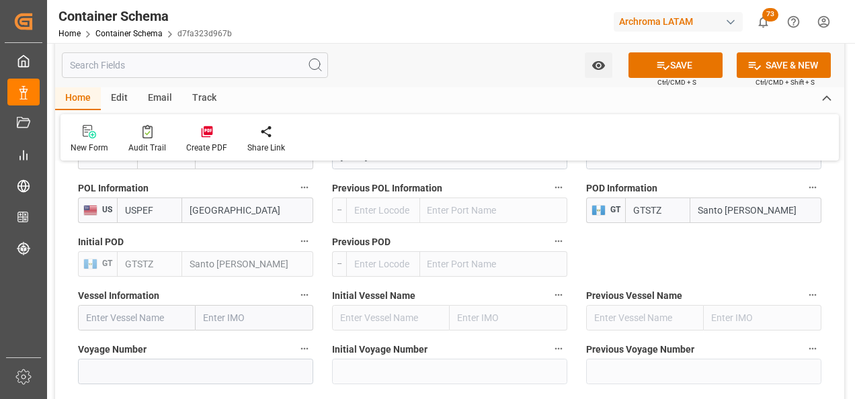
scroll to position [1412, 0]
type input "Maersk Line AS"
click at [144, 317] on input "text" at bounding box center [137, 317] width 118 height 26
click at [160, 315] on input "text" at bounding box center [137, 317] width 118 height 26
paste input "MAERSK NORTHAMPTON"
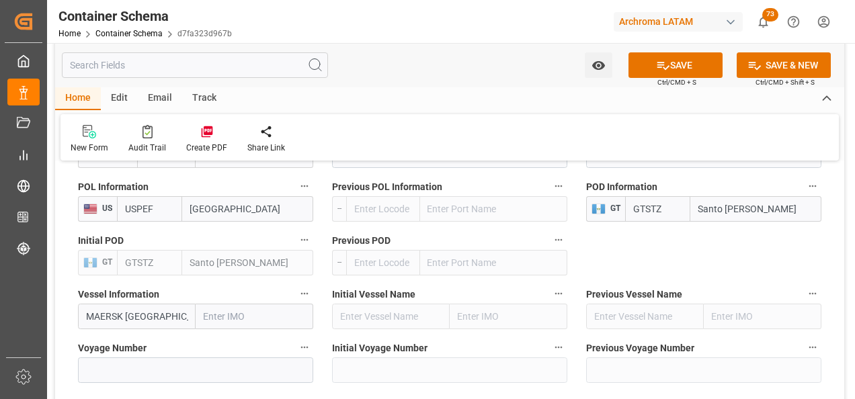
scroll to position [0, 7]
click at [152, 350] on b "Maersk Northampton" at bounding box center [132, 346] width 91 height 11
type input "Maersk Northampton"
type input "9215919"
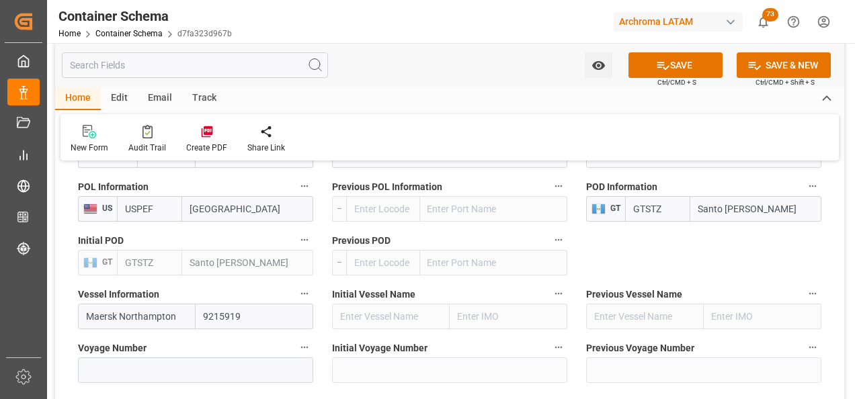
type input "Maersk Northampton"
click at [199, 377] on input at bounding box center [195, 371] width 235 height 26
paste input "535S"
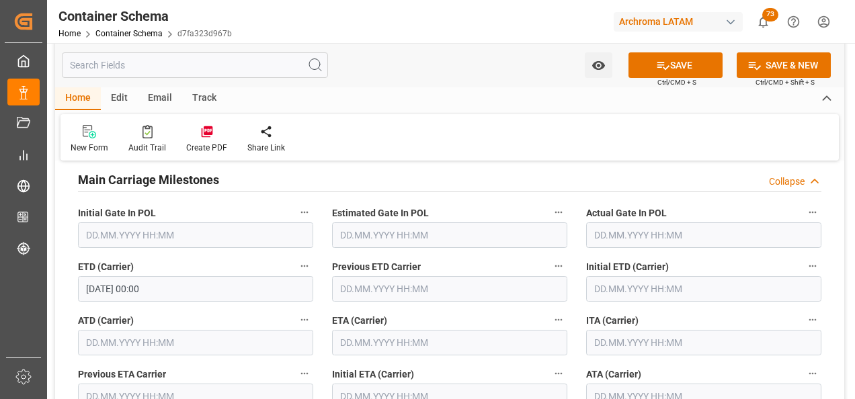
scroll to position [1681, 0]
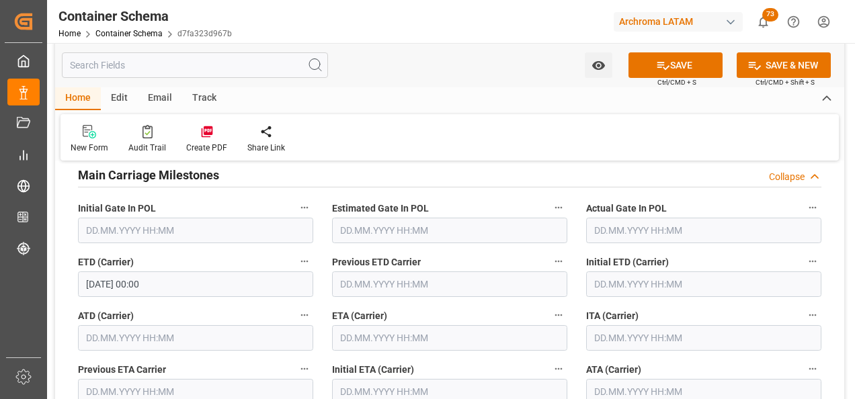
type input "535S"
click at [371, 334] on input "text" at bounding box center [449, 338] width 235 height 26
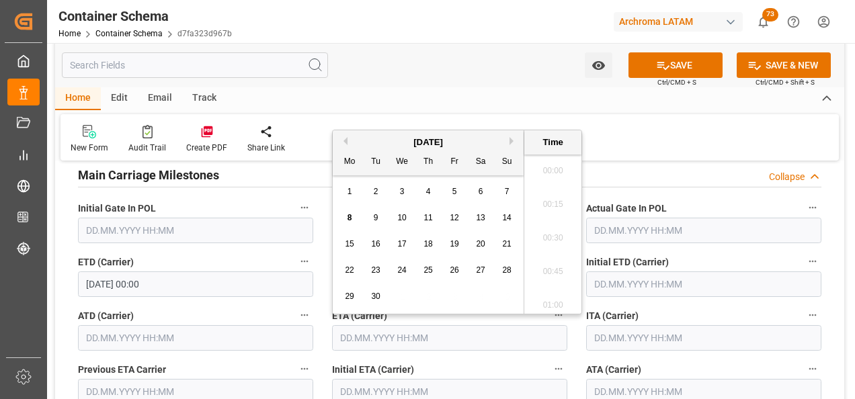
scroll to position [1148, 0]
click at [431, 192] on div "4" at bounding box center [428, 192] width 17 height 16
click at [549, 236] on li "11:30" at bounding box center [553, 234] width 57 height 34
type input "04.09.2025 11:30"
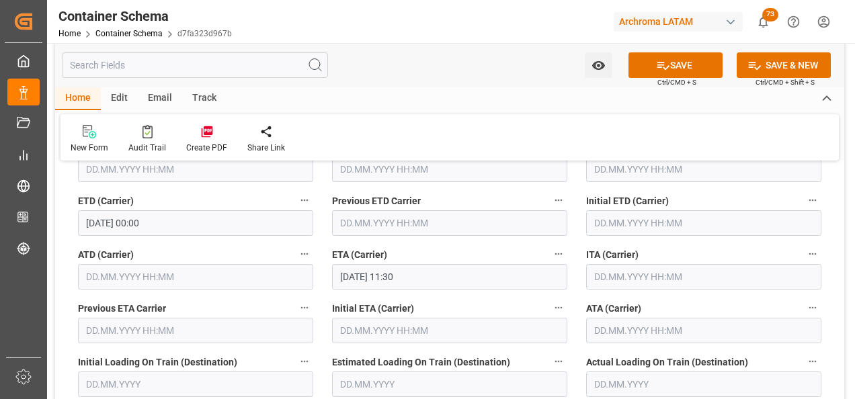
scroll to position [1816, 0]
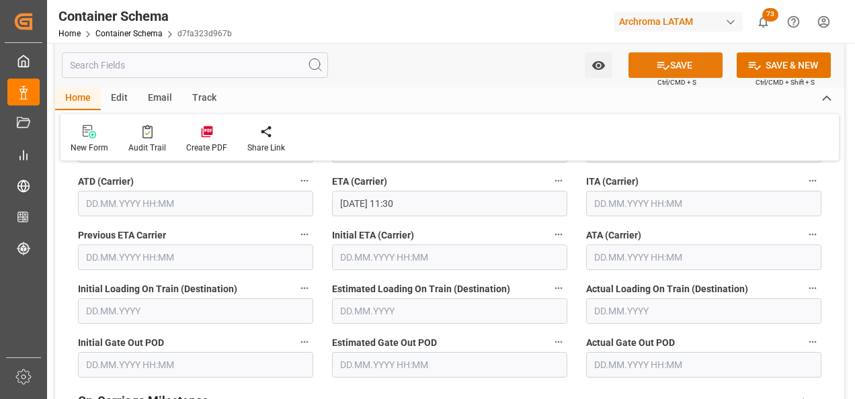
click at [656, 71] on icon at bounding box center [663, 66] width 14 height 14
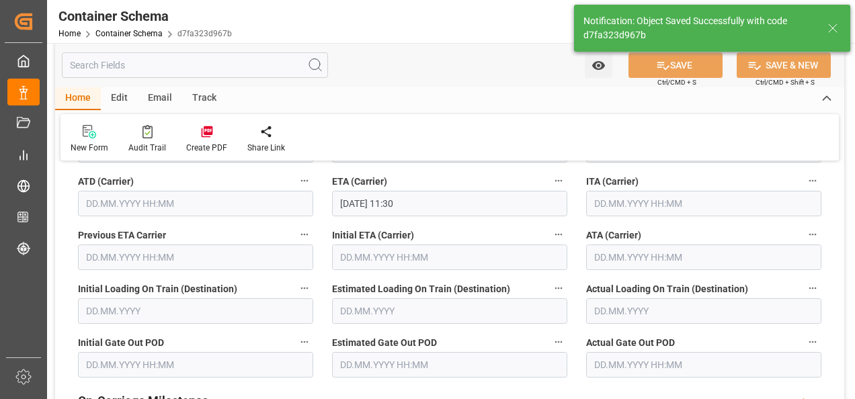
type input "Maersk Northampton"
type input "9215919"
type input "535S"
type input "04.09.2025 11:30"
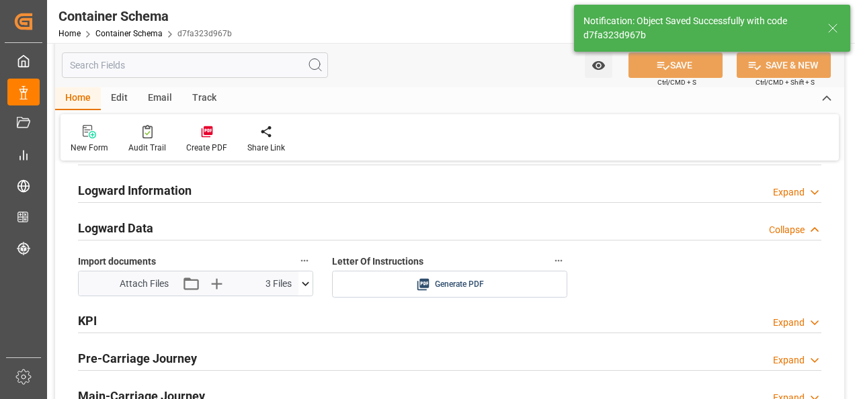
scroll to position [2152, 0]
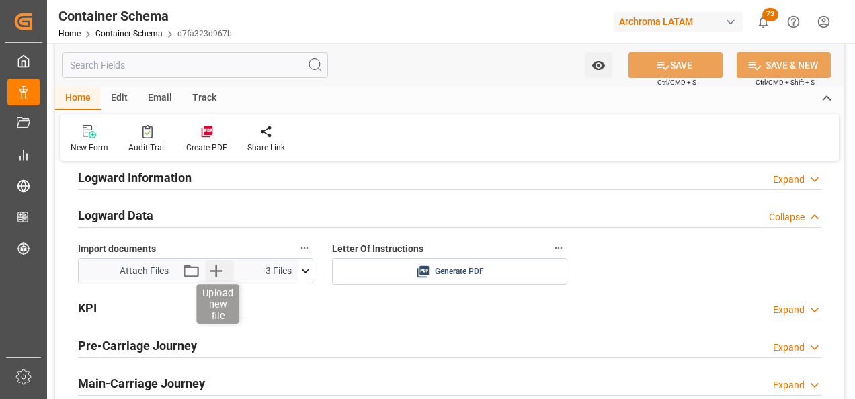
click at [219, 272] on icon "button" at bounding box center [217, 271] width 22 height 22
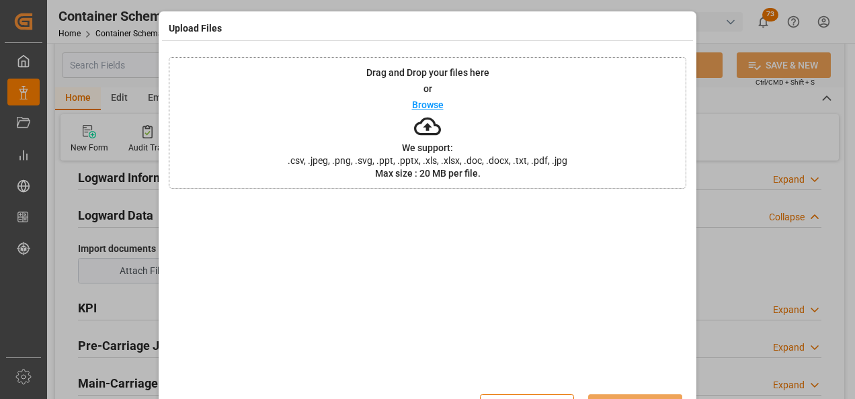
click at [519, 159] on span ".csv, .jpeg, .png, .svg, .ppt, .pptx, .xls, .xlsx, .doc, .docx, .txt, .pdf, .jpg" at bounding box center [427, 160] width 297 height 9
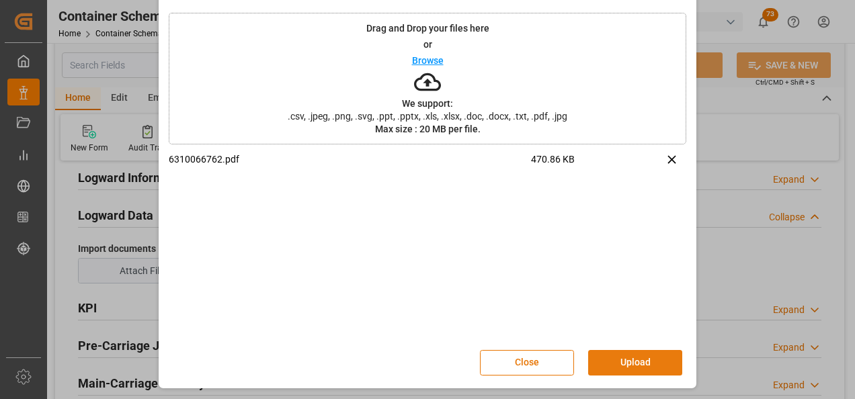
click at [630, 358] on button "Upload" at bounding box center [635, 363] width 94 height 26
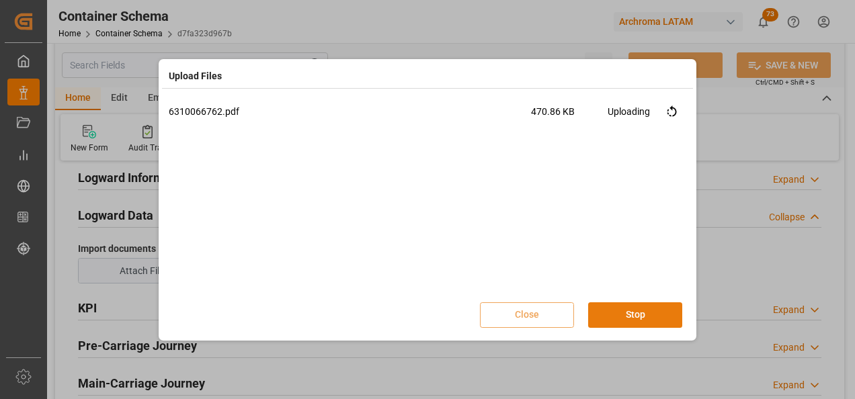
scroll to position [0, 0]
click at [634, 320] on button "Done" at bounding box center [635, 316] width 94 height 26
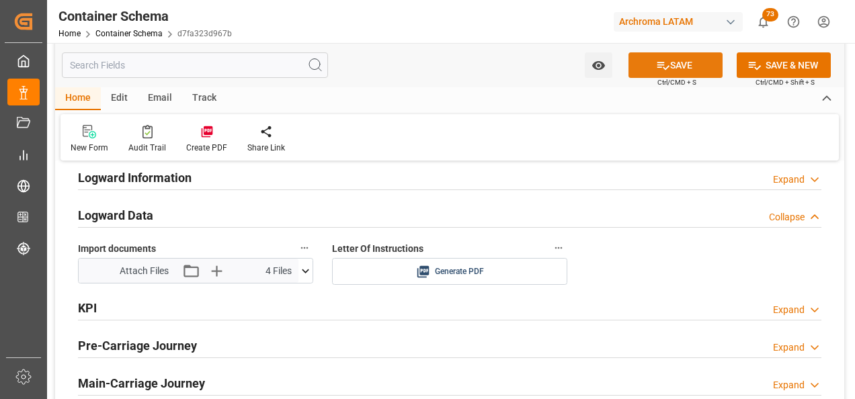
click at [661, 63] on icon at bounding box center [663, 66] width 14 height 14
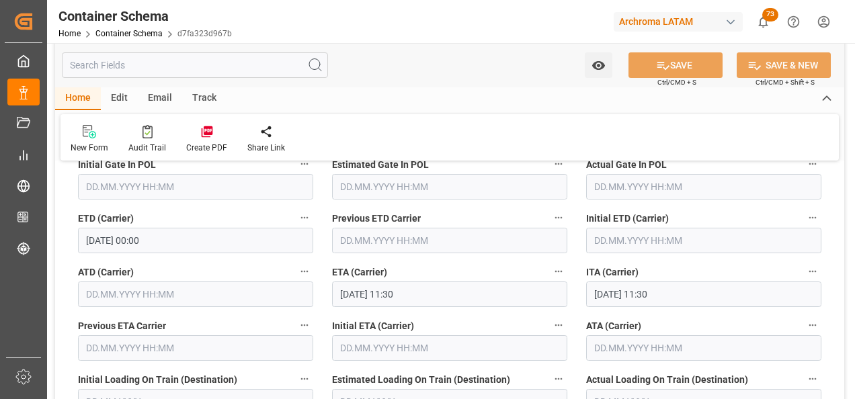
scroll to position [1748, 0]
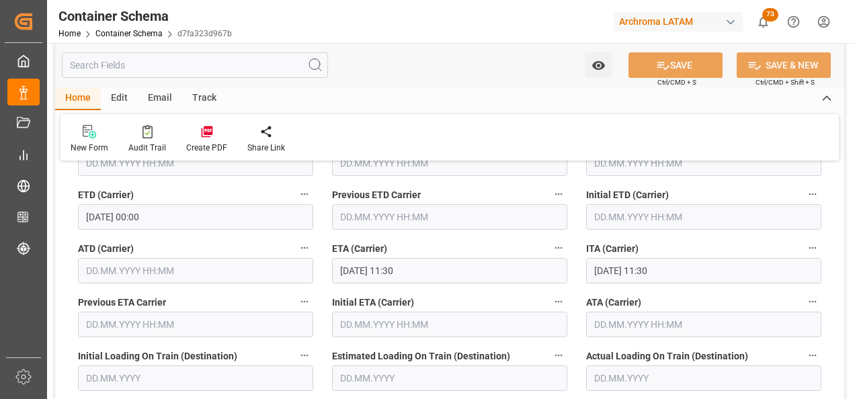
click at [610, 330] on input "text" at bounding box center [703, 325] width 235 height 26
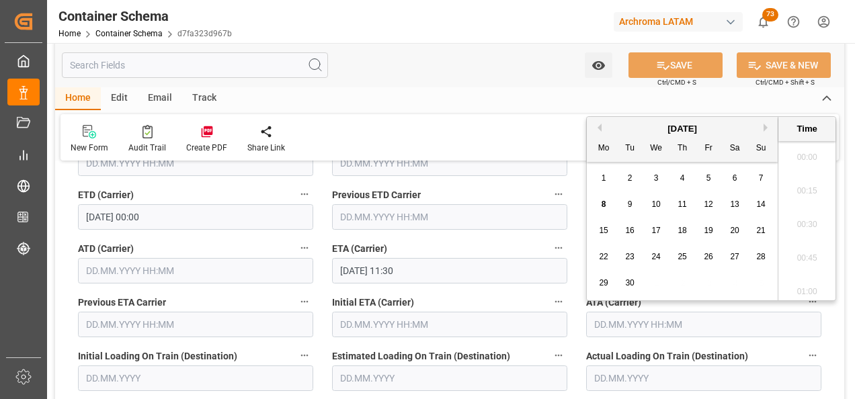
scroll to position [1182, 0]
click at [685, 178] on div "4" at bounding box center [682, 179] width 17 height 16
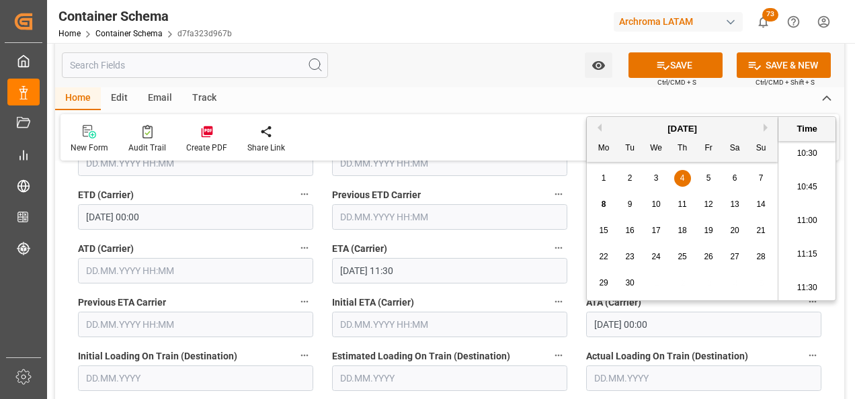
scroll to position [1451, 0]
click at [804, 228] on li "11:15" at bounding box center [807, 221] width 57 height 34
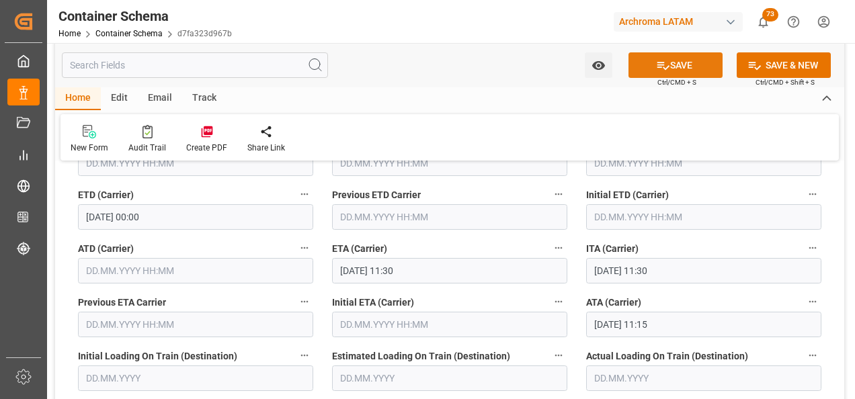
click at [676, 67] on button "SAVE" at bounding box center [676, 65] width 94 height 26
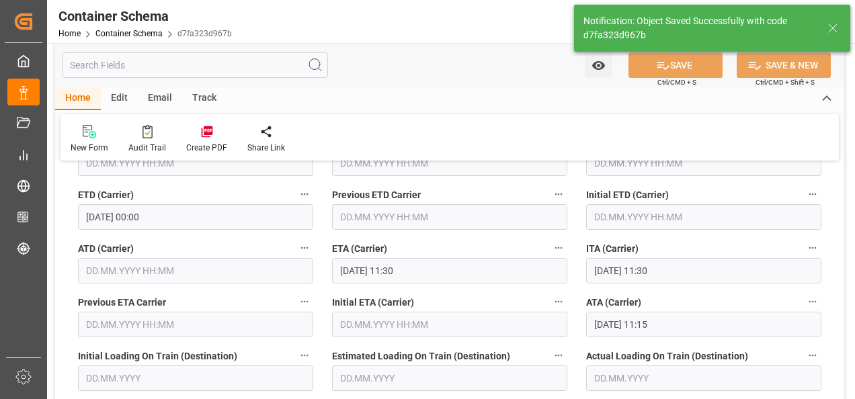
type input "04.09.2025 00:00"
click at [157, 101] on div "Email" at bounding box center [160, 98] width 44 height 23
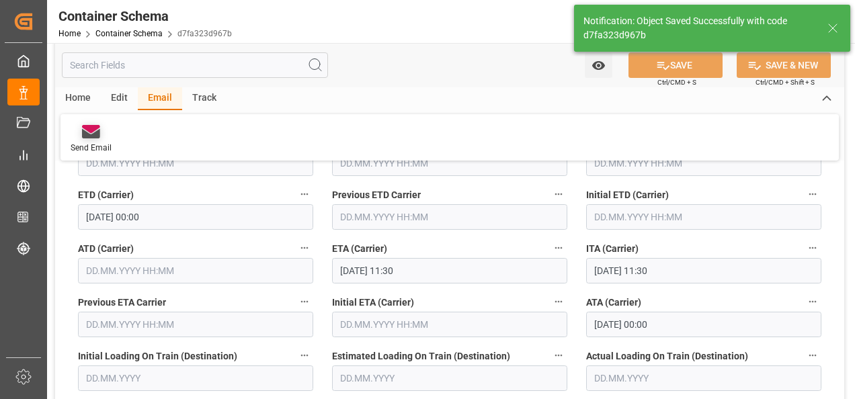
click at [89, 138] on icon at bounding box center [91, 133] width 18 height 9
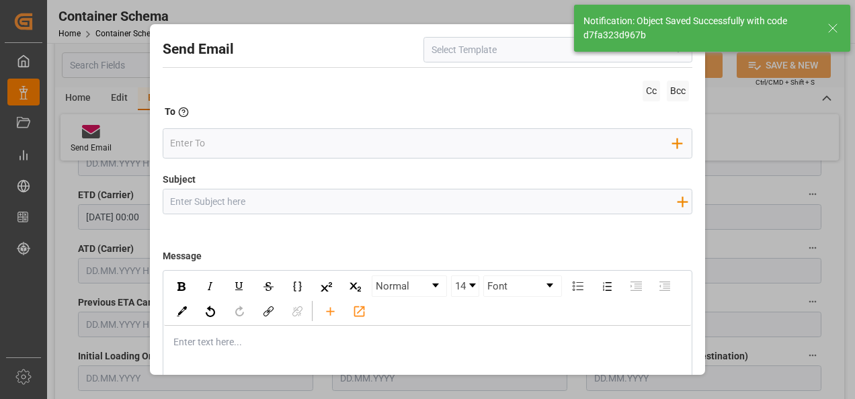
click at [677, 59] on button "open menu" at bounding box center [678, 50] width 20 height 21
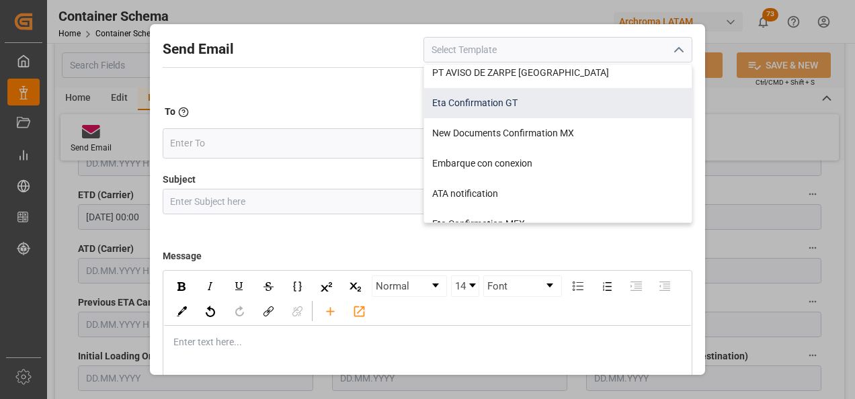
scroll to position [134, 0]
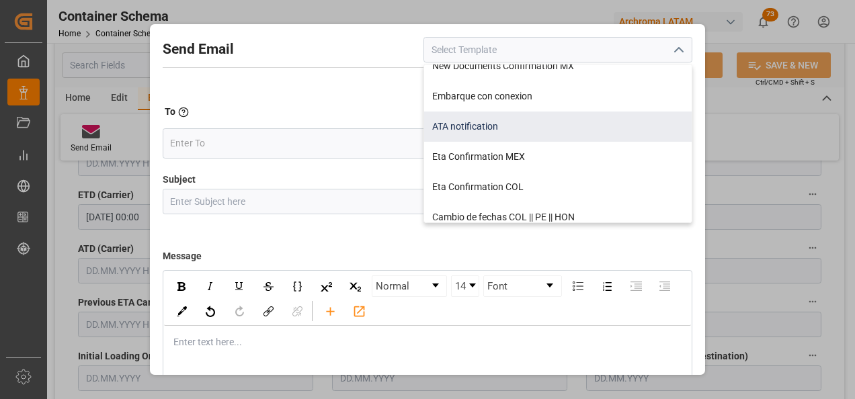
click at [571, 132] on div "ATA notification" at bounding box center [558, 127] width 268 height 30
type input "ATA notification"
type input "Aviso de llegada | PO {{purchaseOrder}} | BL {{bookingNumber}} | Contenedor {{c…"
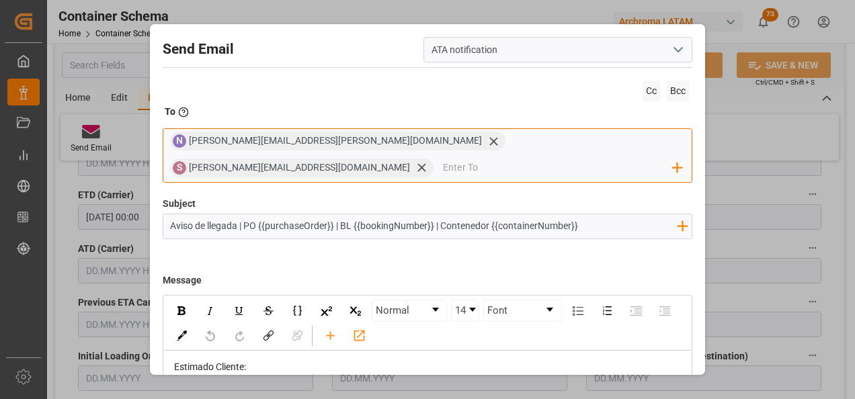
click at [490, 143] on icon at bounding box center [494, 141] width 8 height 8
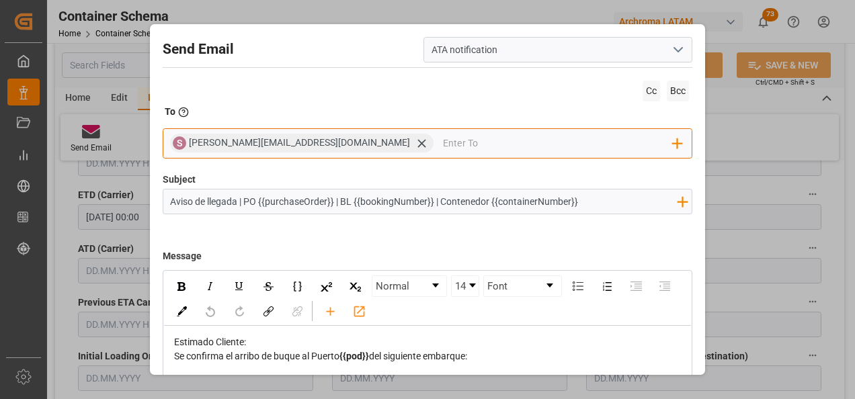
click at [415, 143] on icon at bounding box center [422, 144] width 14 height 14
click at [322, 144] on input "email" at bounding box center [421, 143] width 503 height 20
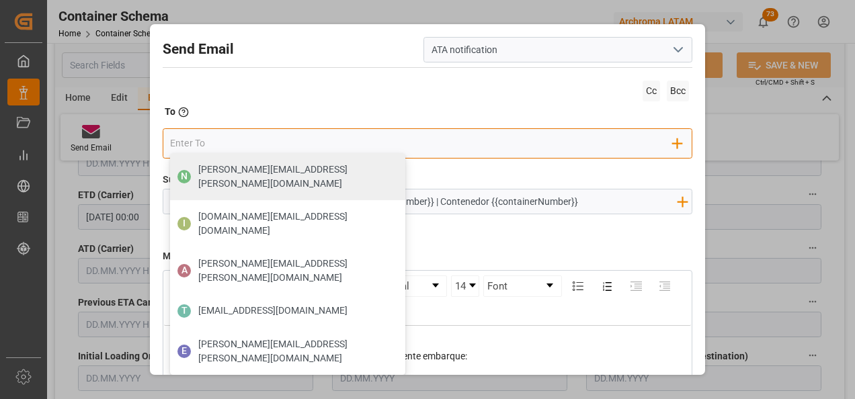
type input "G"
type input "gloria"
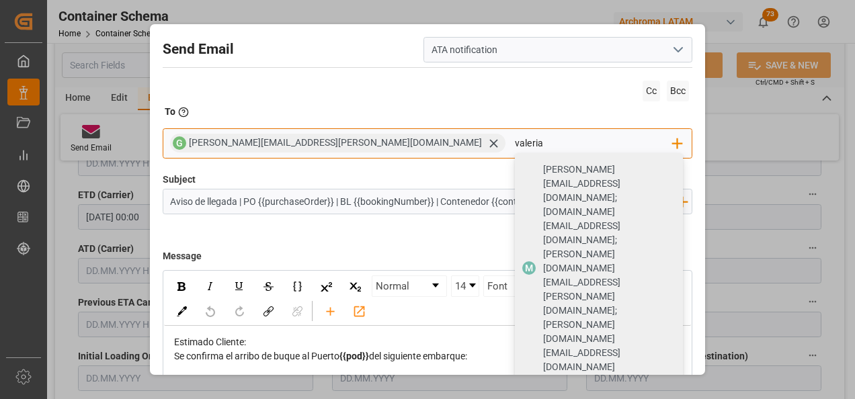
type input "valeria"
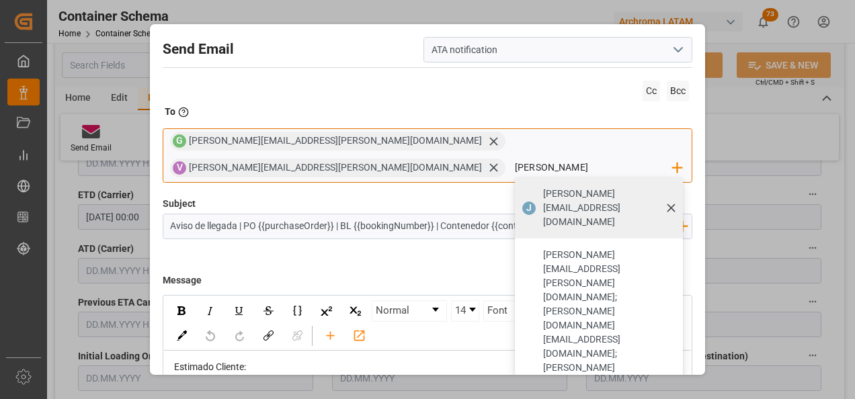
type input "[PERSON_NAME][EMAIL_ADDRESS][DOMAIN_NAME]"
click at [549, 187] on span "[PERSON_NAME][EMAIL_ADDRESS][DOMAIN_NAME]" at bounding box center [608, 208] width 130 height 42
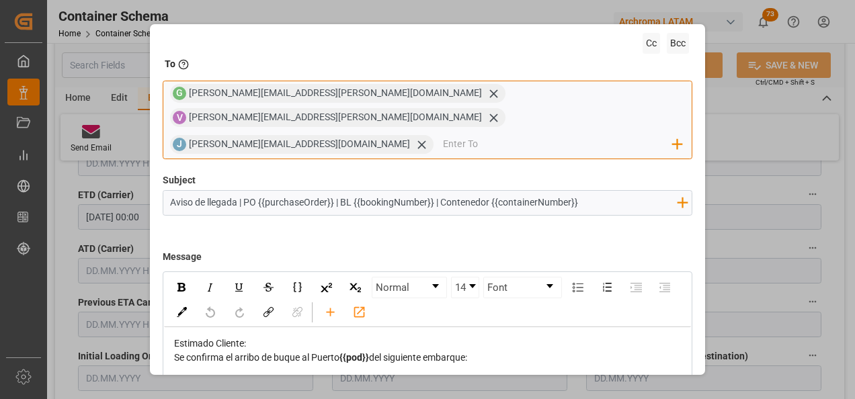
scroll to position [96, 0]
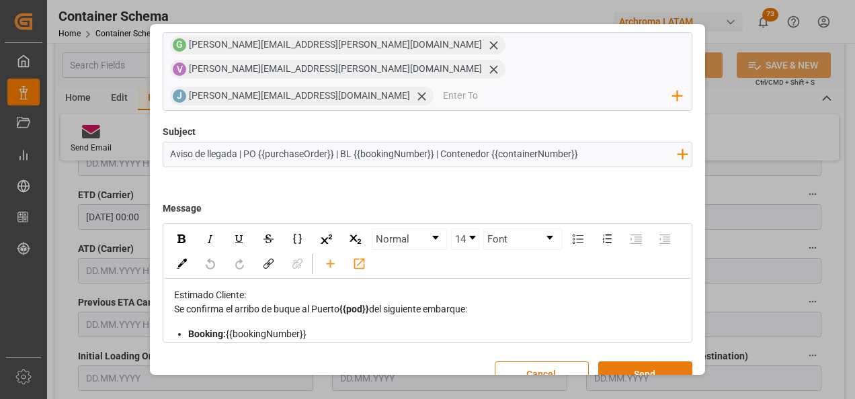
click at [625, 362] on button "Send" at bounding box center [645, 375] width 94 height 26
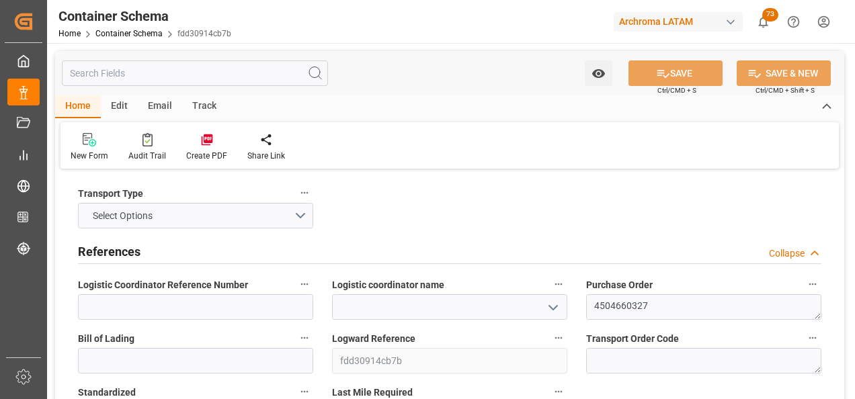
type input "0"
type input "3"
type input "29"
type input "18000"
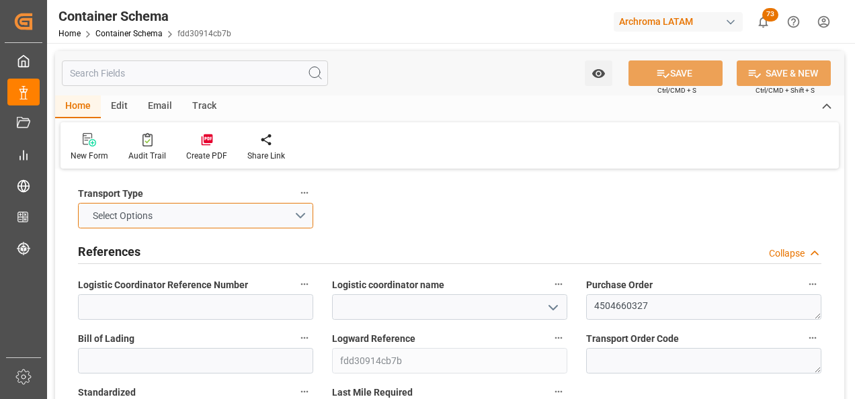
click at [302, 222] on button "Select Options" at bounding box center [195, 216] width 235 height 26
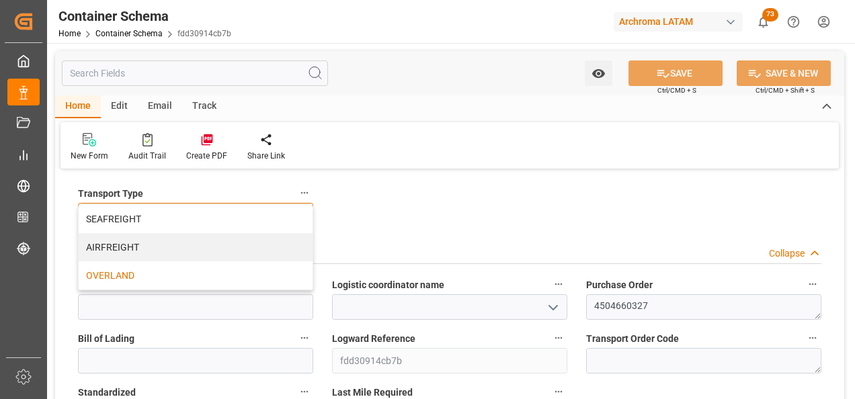
click at [150, 280] on div "OVERLAND" at bounding box center [196, 276] width 234 height 28
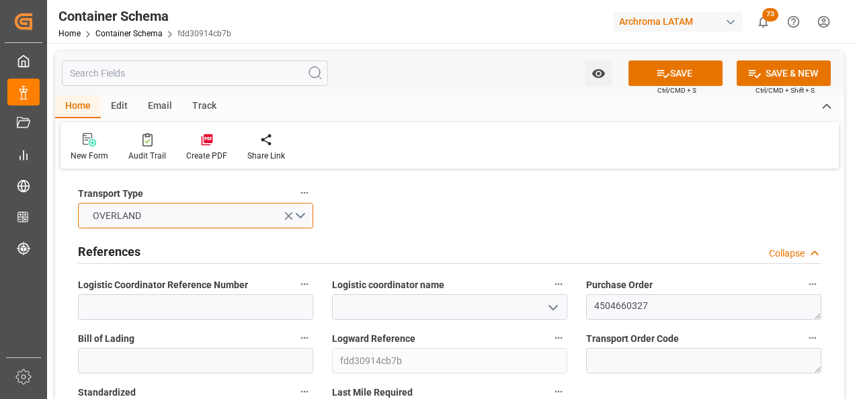
scroll to position [67, 0]
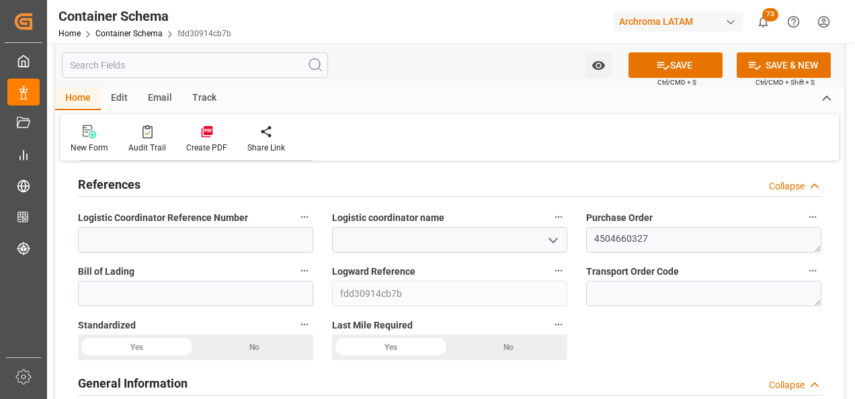
click at [547, 235] on icon "open menu" at bounding box center [553, 241] width 16 height 16
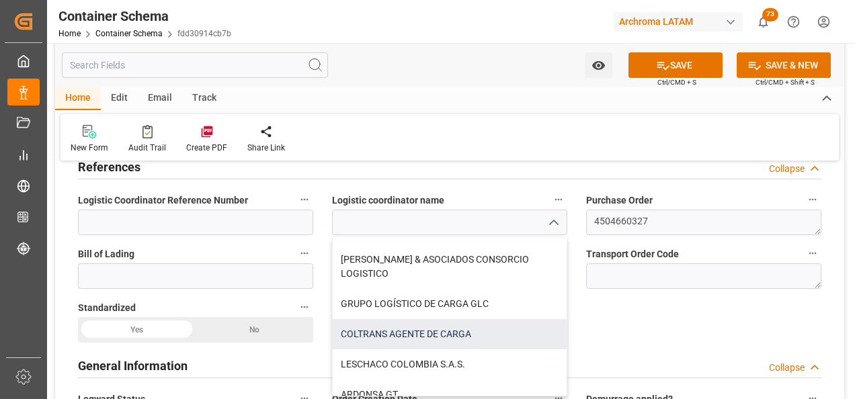
scroll to position [134, 0]
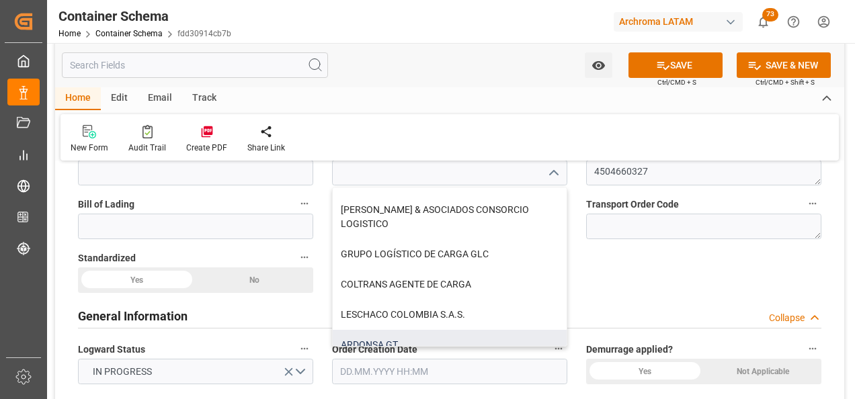
click at [389, 330] on div "ARDONSA GT" at bounding box center [450, 345] width 234 height 30
type input "ARDONSA GT"
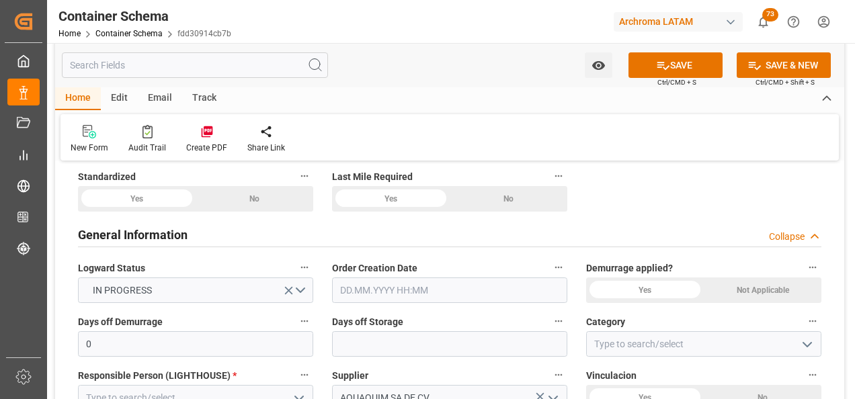
scroll to position [202, 0]
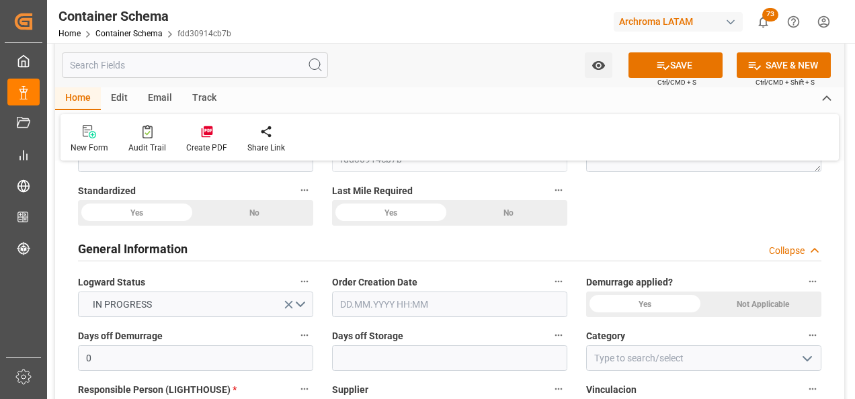
click at [356, 303] on input "text" at bounding box center [449, 305] width 235 height 26
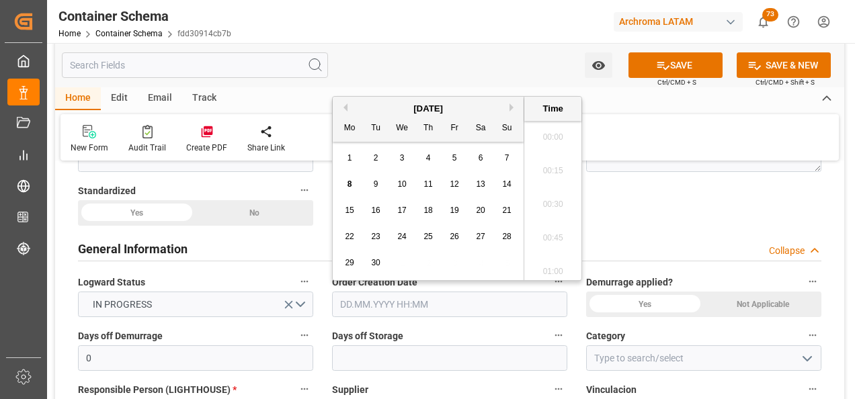
scroll to position [1182, 0]
click at [336, 151] on div "[DATE] Mo Tu We Th Fr Sa Su 1 2 3 4 5 6 7 8 9 10 11 12 13 14 15 16 17 18 19 20 …" at bounding box center [429, 189] width 192 height 184
click at [352, 187] on span "8" at bounding box center [350, 184] width 5 height 9
click at [551, 197] on li "09:15" at bounding box center [553, 201] width 57 height 34
type input "[DATE] 09:15"
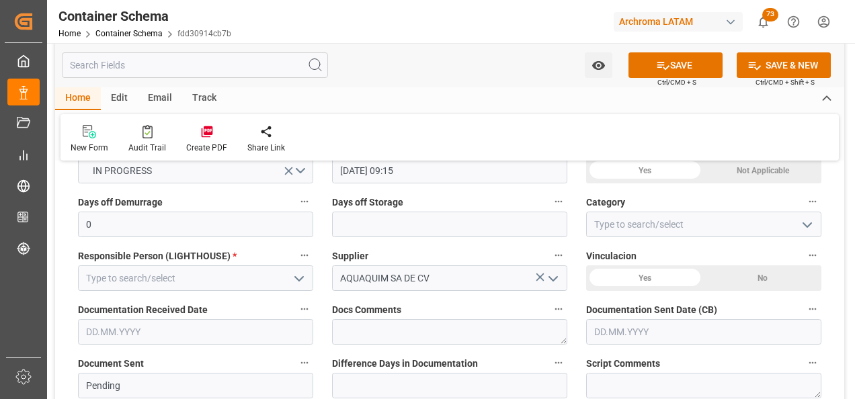
scroll to position [336, 0]
click at [298, 280] on icon "open menu" at bounding box center [299, 278] width 16 height 16
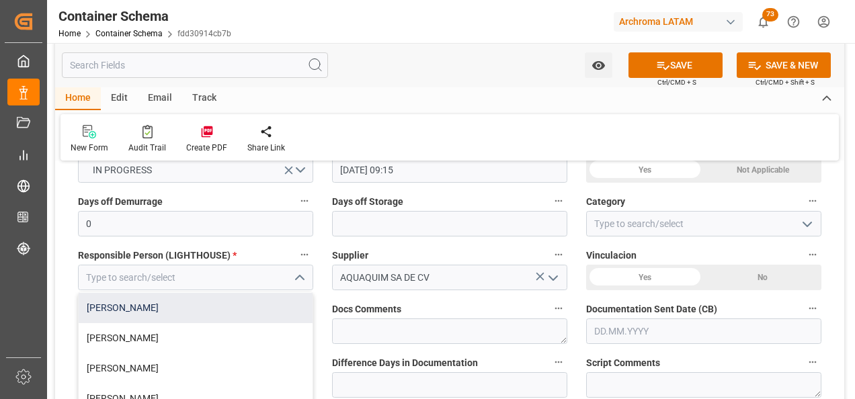
scroll to position [53, 0]
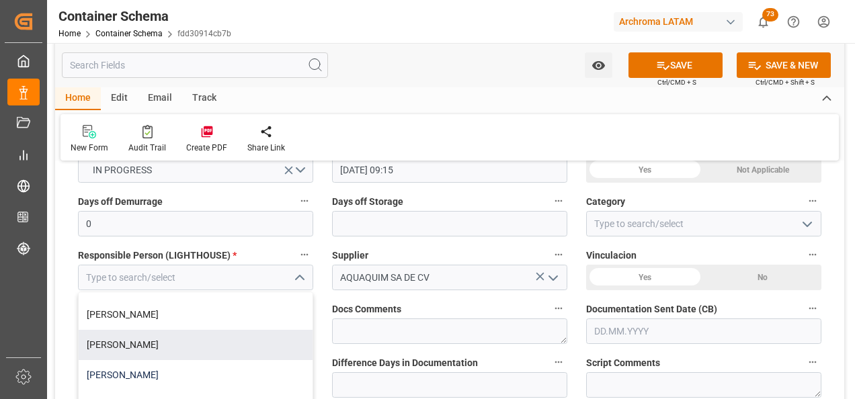
click at [159, 371] on div "[PERSON_NAME]" at bounding box center [196, 375] width 234 height 30
type input "[PERSON_NAME]"
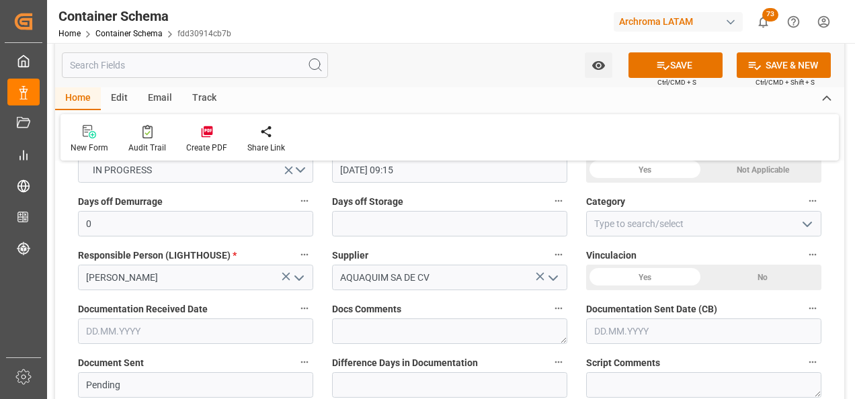
click at [810, 232] on icon "open menu" at bounding box center [808, 225] width 16 height 16
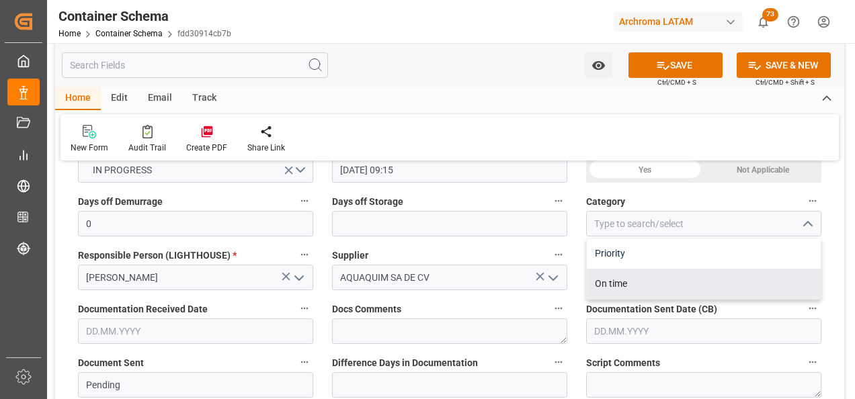
click at [646, 266] on div "Priority" at bounding box center [704, 254] width 234 height 30
type input "Priority"
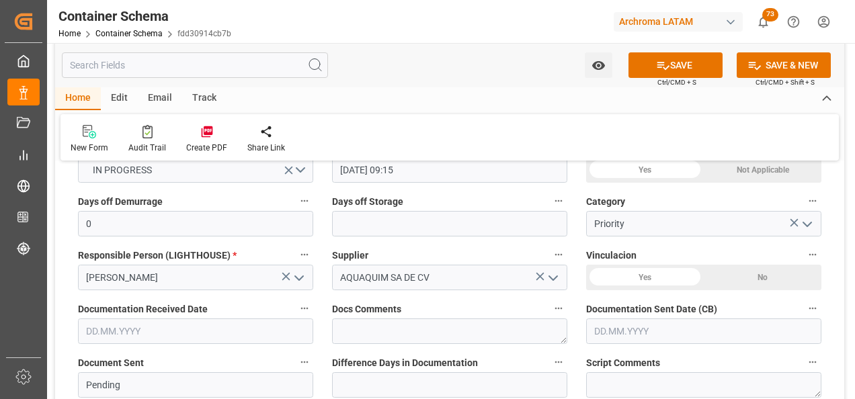
click at [239, 336] on input "text" at bounding box center [195, 332] width 235 height 26
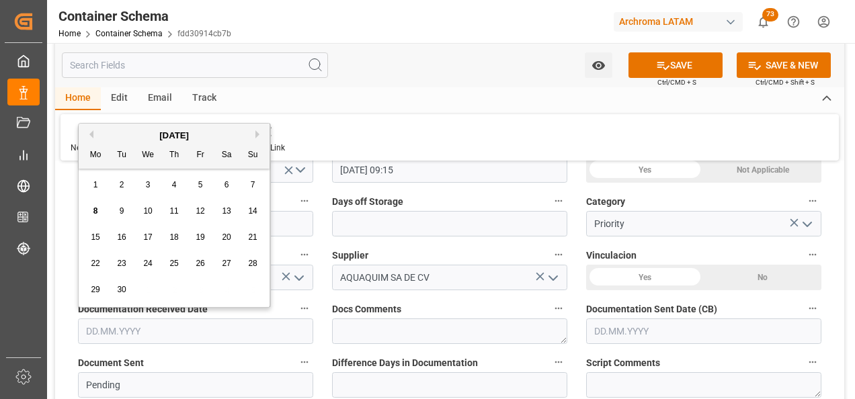
click at [83, 194] on div "1 2 3 4 5 6 7" at bounding box center [175, 185] width 184 height 26
click at [91, 212] on div "8" at bounding box center [95, 212] width 17 height 16
type input "[DATE]"
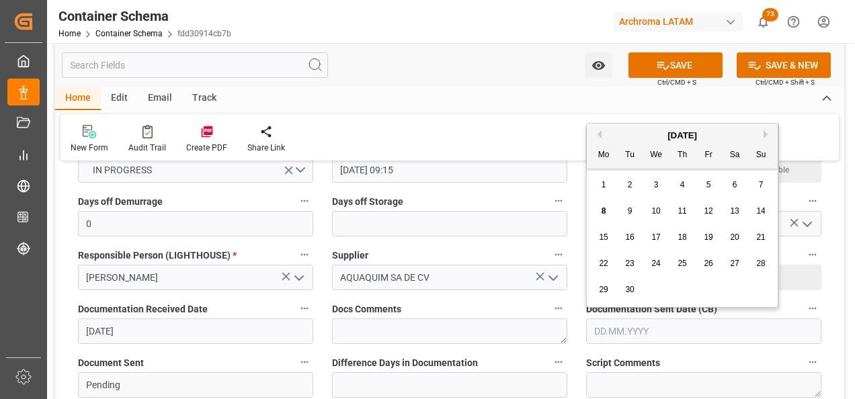
click at [645, 327] on input "text" at bounding box center [703, 332] width 235 height 26
click at [600, 209] on div "8" at bounding box center [604, 212] width 17 height 16
type input "[DATE]"
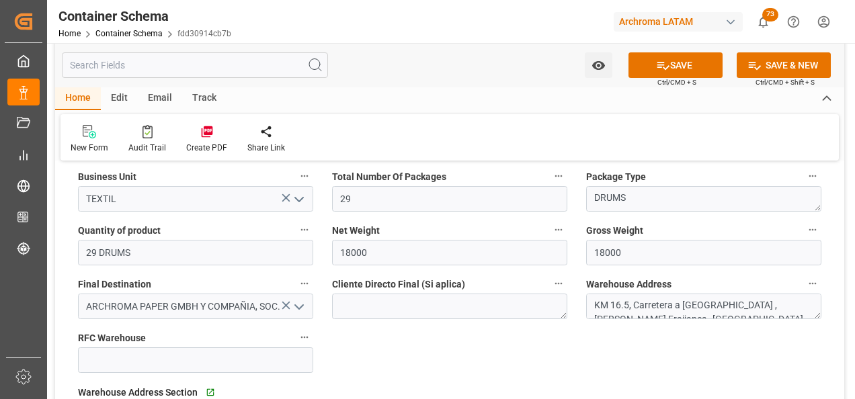
scroll to position [874, 0]
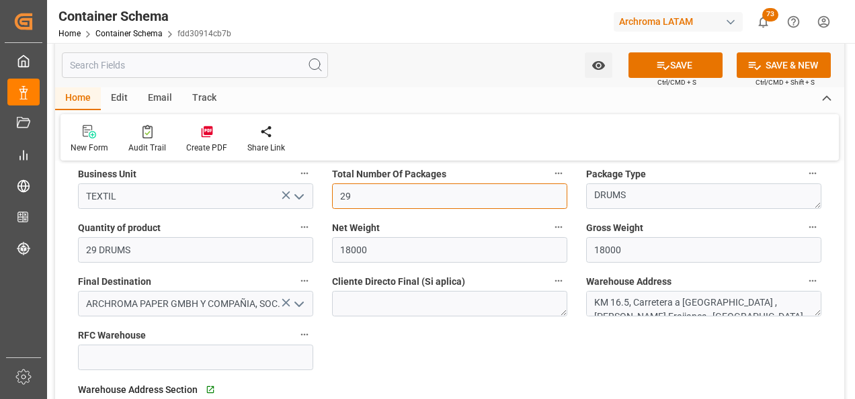
drag, startPoint x: 381, startPoint y: 206, endPoint x: 339, endPoint y: 207, distance: 42.4
click at [339, 207] on input "29" at bounding box center [449, 197] width 235 height 26
type input "19"
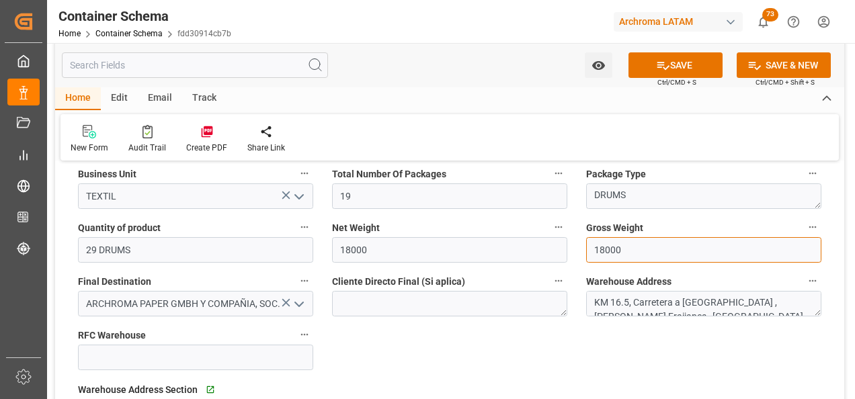
drag, startPoint x: 566, startPoint y: 256, endPoint x: 543, endPoint y: 257, distance: 23.6
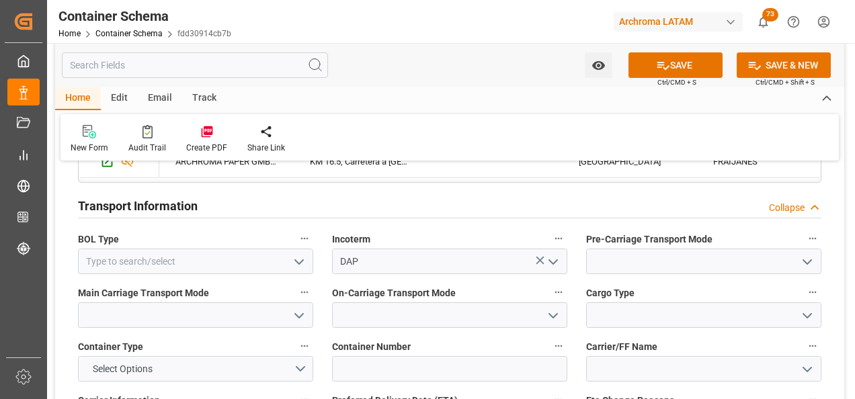
scroll to position [1210, 0]
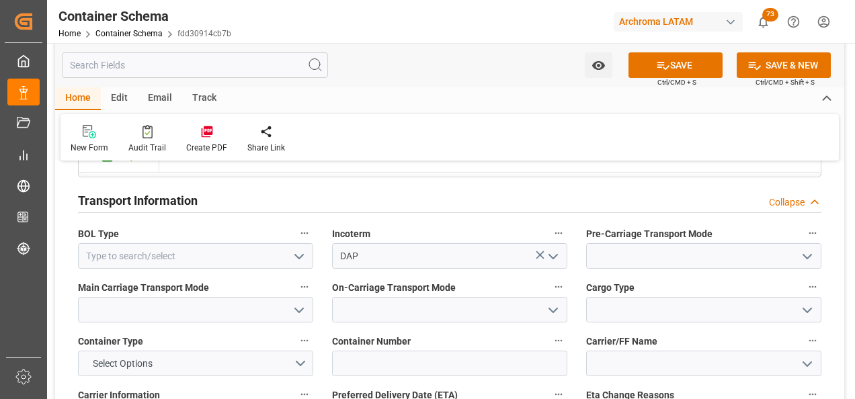
type input "19023"
click at [297, 260] on icon "open menu" at bounding box center [299, 257] width 16 height 16
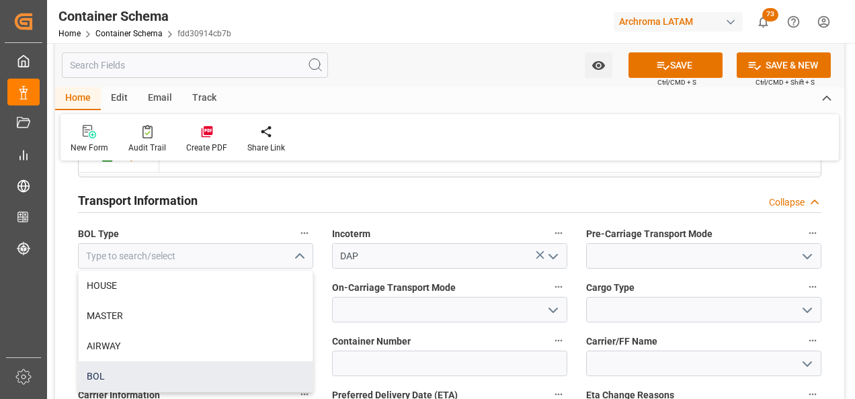
click at [218, 375] on div "BOL" at bounding box center [196, 377] width 234 height 30
type input "BOL"
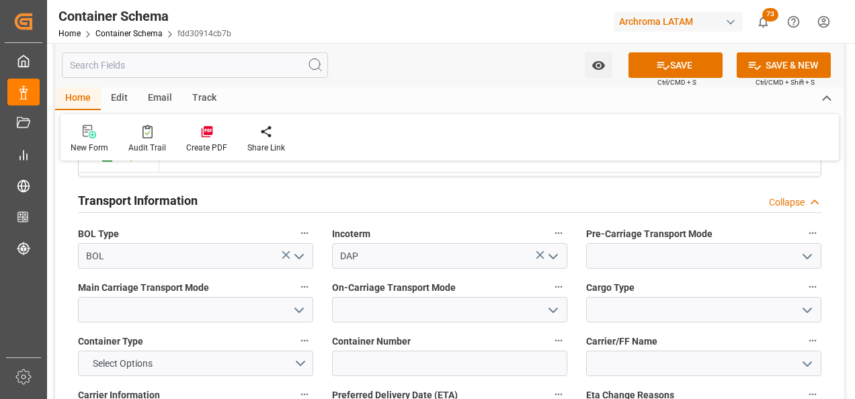
click at [802, 252] on icon "open menu" at bounding box center [808, 257] width 16 height 16
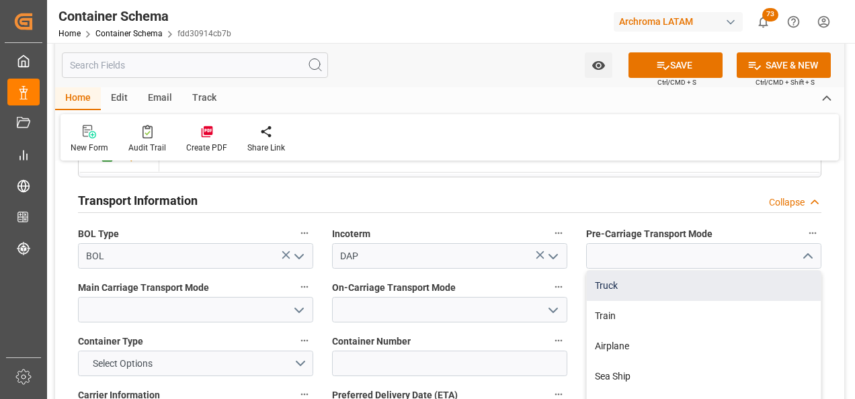
click at [746, 284] on div "Truck" at bounding box center [704, 286] width 234 height 30
type input "Truck"
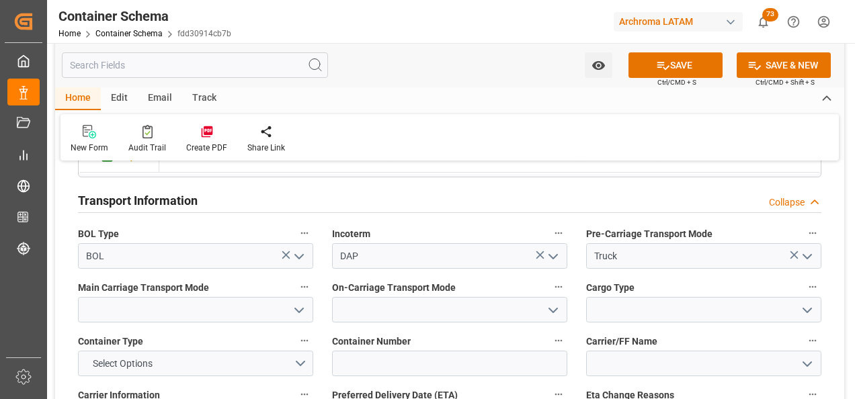
click at [297, 320] on button "open menu" at bounding box center [298, 310] width 20 height 21
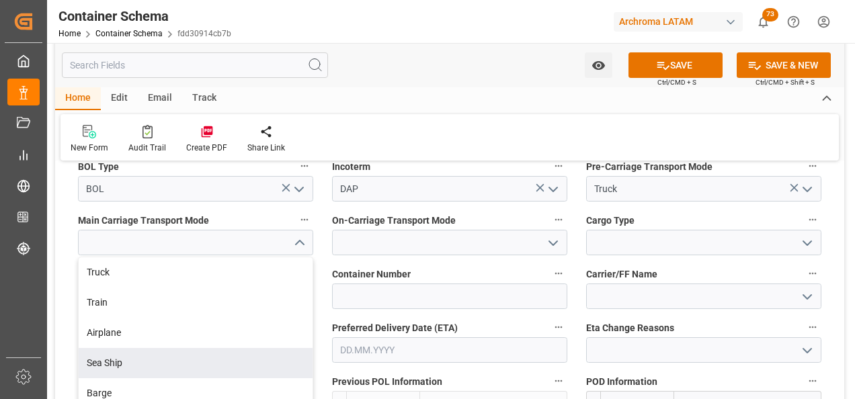
scroll to position [1345, 0]
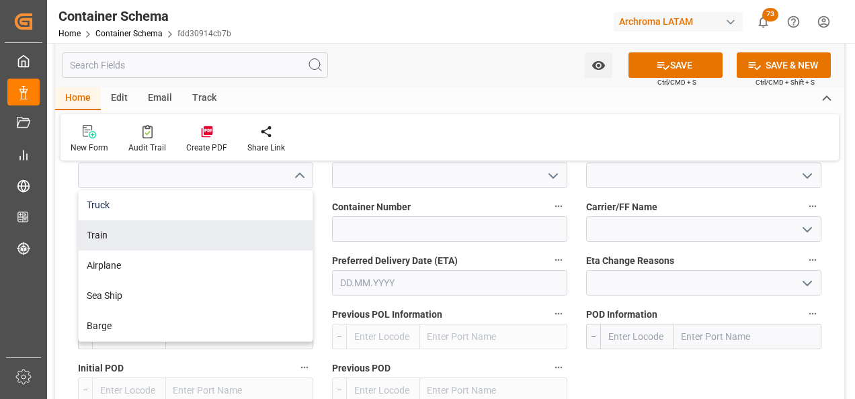
click at [219, 209] on div "Truck" at bounding box center [196, 205] width 234 height 30
type input "Truck"
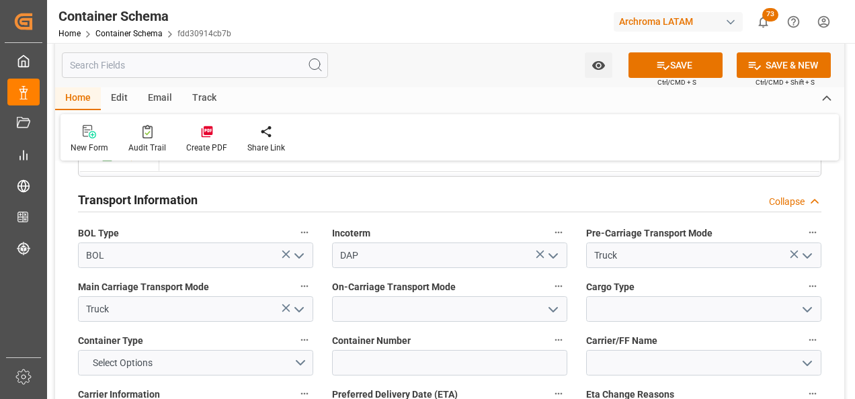
scroll to position [1210, 0]
click at [558, 310] on icon "open menu" at bounding box center [553, 311] width 16 height 16
click at [524, 325] on div "Truck" at bounding box center [450, 340] width 234 height 30
type input "Truck"
click at [812, 306] on icon "open menu" at bounding box center [808, 311] width 16 height 16
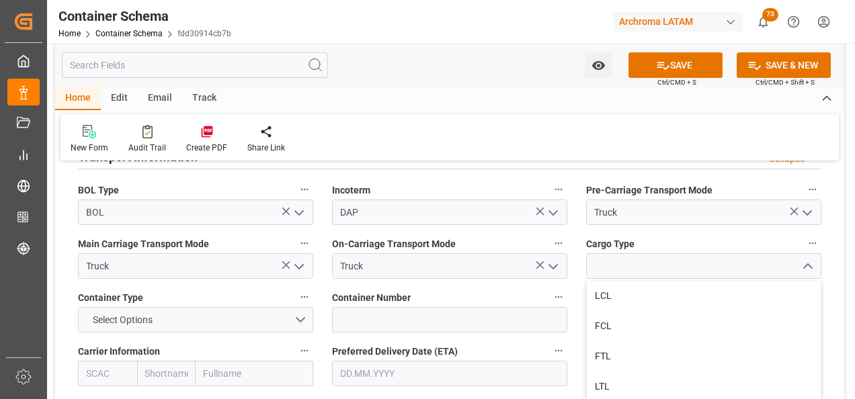
scroll to position [1278, 0]
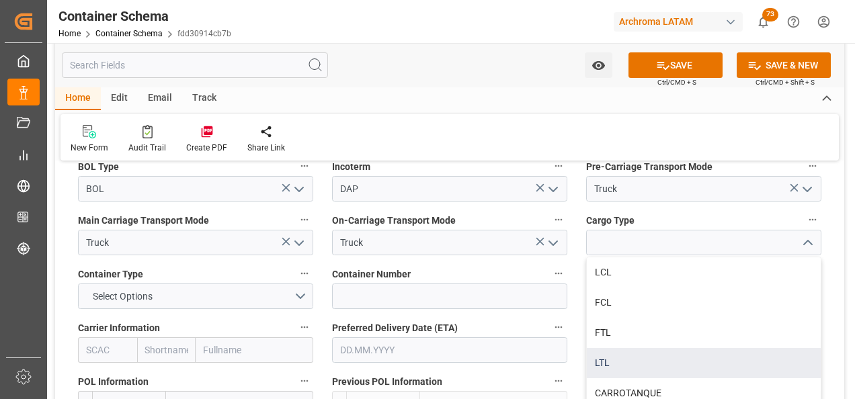
click at [762, 356] on div "LTL" at bounding box center [704, 363] width 234 height 30
type input "LTL"
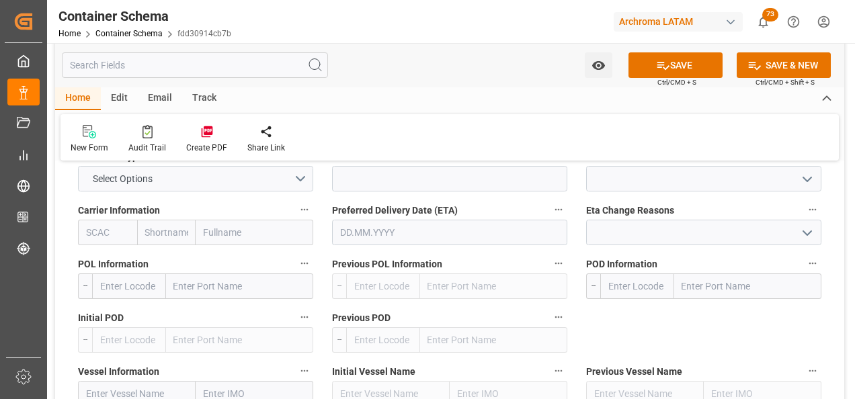
scroll to position [1412, 0]
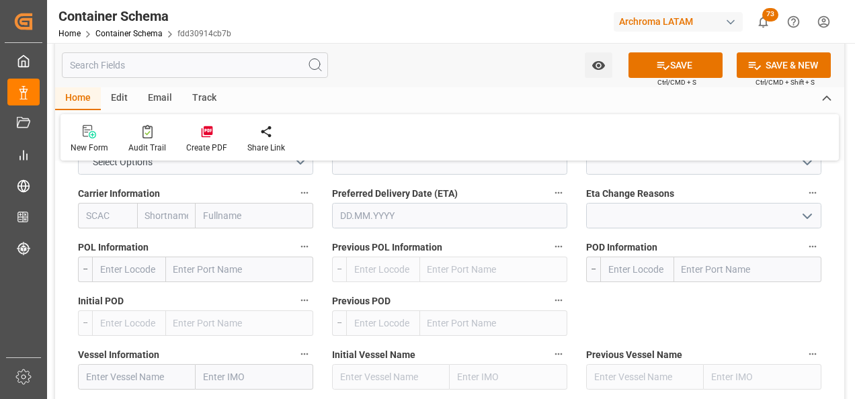
click at [362, 218] on input "text" at bounding box center [449, 216] width 235 height 26
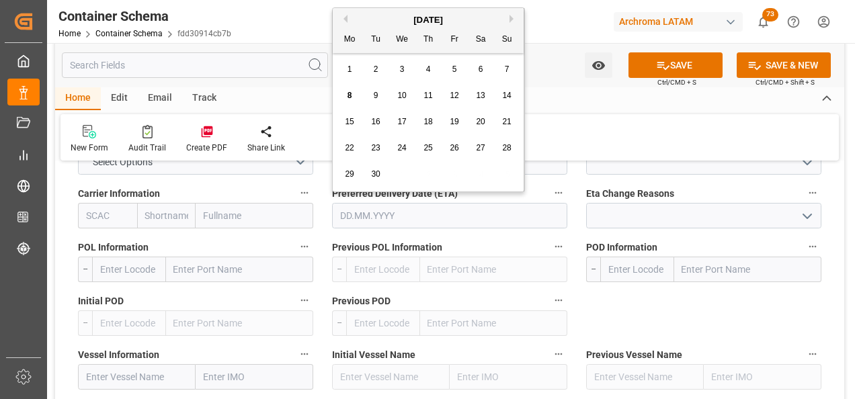
click at [457, 98] on span "12" at bounding box center [454, 95] width 9 height 9
type input "[DATE]"
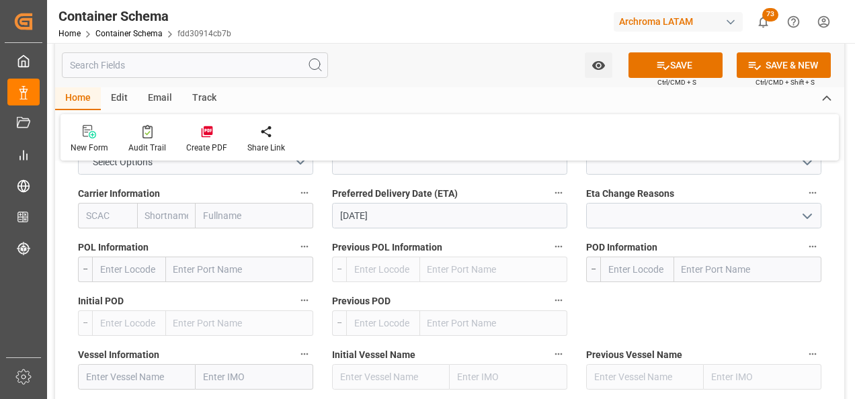
scroll to position [1479, 0]
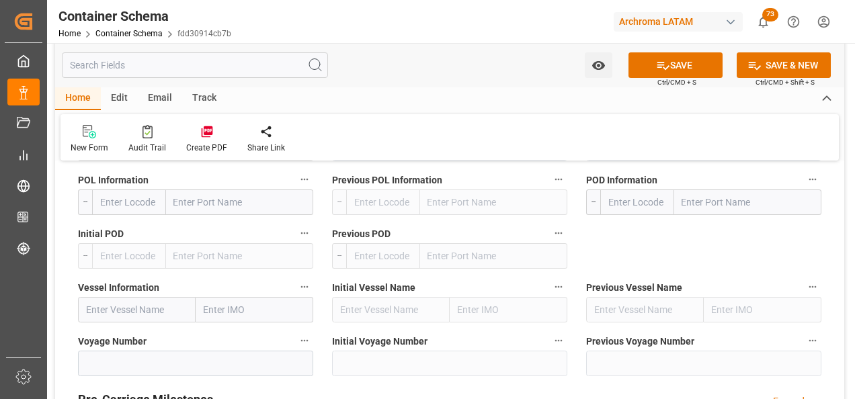
click at [698, 202] on input "text" at bounding box center [747, 203] width 147 height 26
type input "CIUDAD HID"
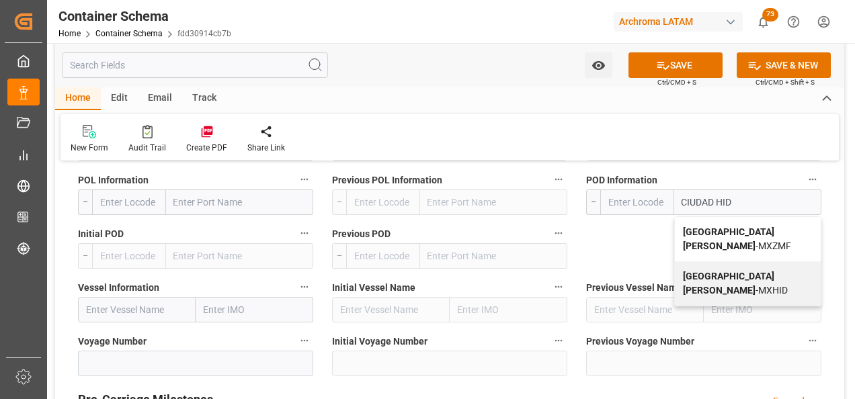
click at [720, 227] on b "[GEOGRAPHIC_DATA][PERSON_NAME]" at bounding box center [728, 239] width 91 height 25
type input "MXZMF"
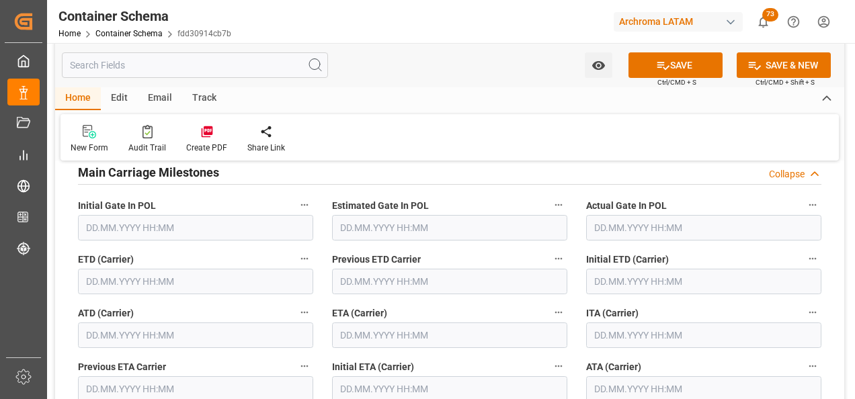
scroll to position [1748, 0]
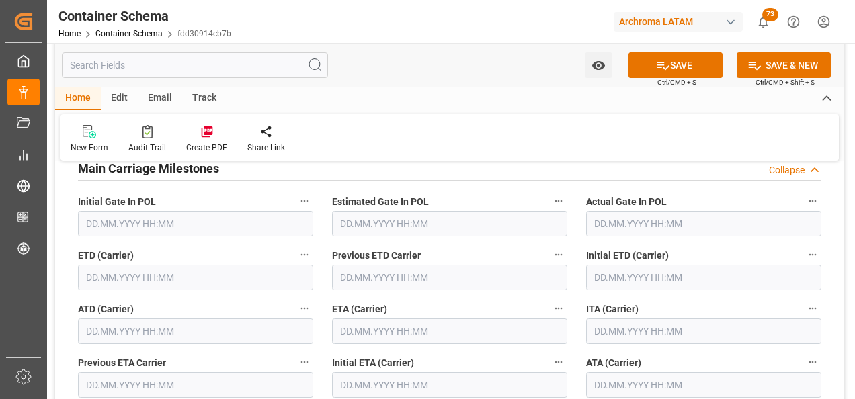
type input "[GEOGRAPHIC_DATA][PERSON_NAME]"
click at [129, 284] on input "text" at bounding box center [195, 278] width 235 height 26
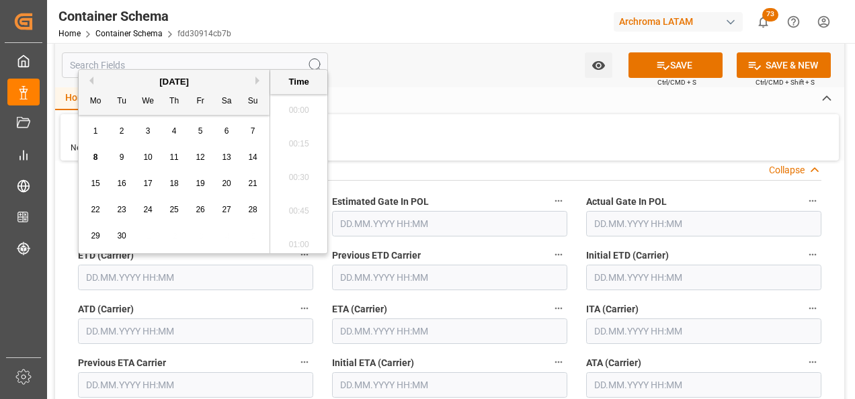
scroll to position [1182, 0]
click at [226, 137] on div "6" at bounding box center [227, 132] width 17 height 16
type input "[DATE] 00:00"
click at [329, 301] on div "ETA (Carrier)" at bounding box center [450, 322] width 254 height 54
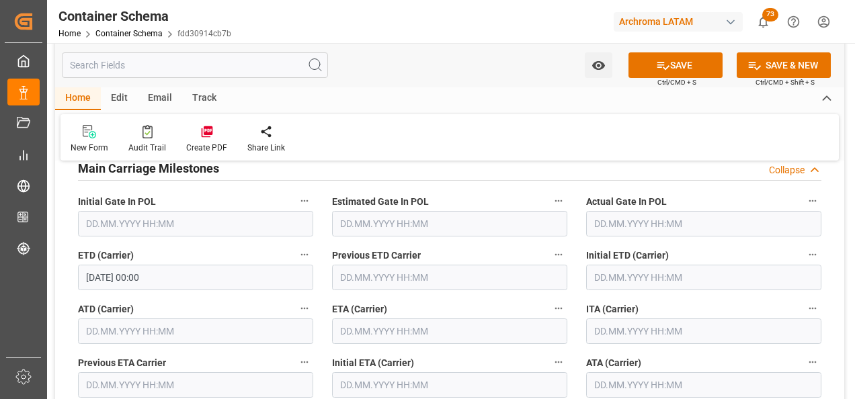
click at [345, 323] on input "text" at bounding box center [449, 332] width 235 height 26
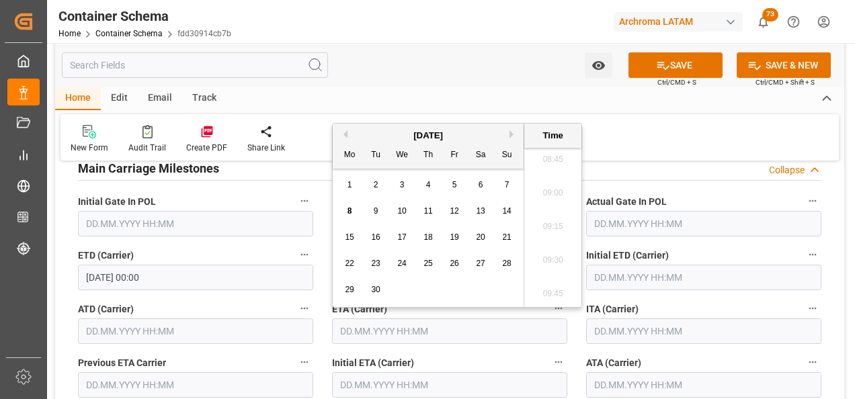
click at [459, 205] on div "12" at bounding box center [455, 212] width 17 height 16
type input "[DATE] 00:00"
click at [321, 332] on div "ATD (Carrier)" at bounding box center [196, 322] width 254 height 54
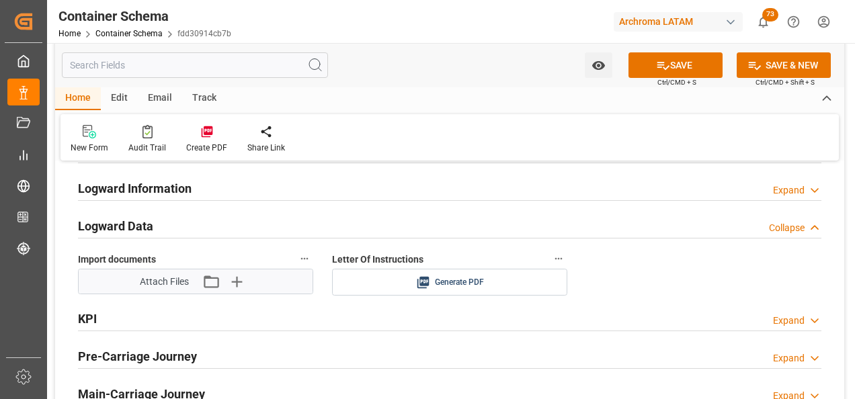
scroll to position [2219, 0]
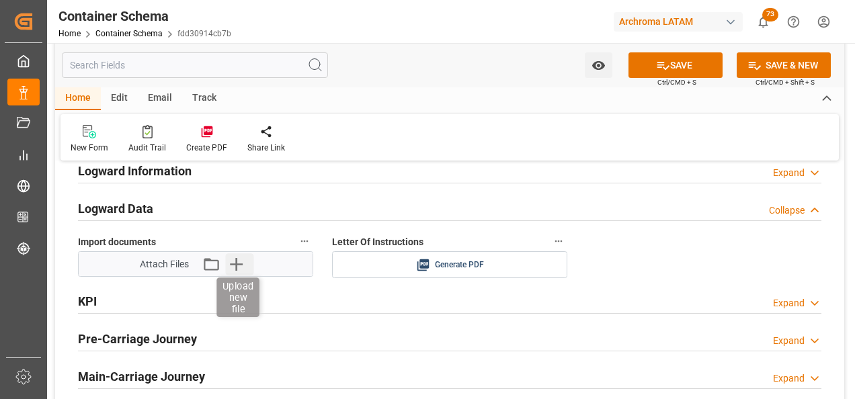
click at [244, 265] on icon "button" at bounding box center [237, 265] width 22 height 22
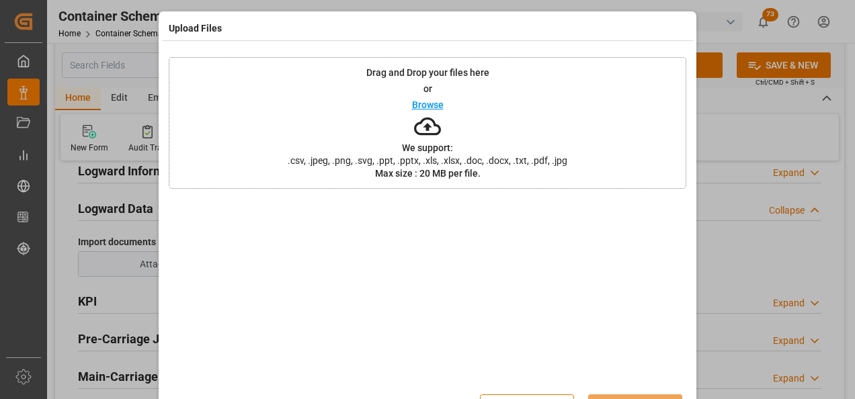
click at [557, 171] on div "Drag and Drop your files here or Browse We support: .csv, .jpeg, .png, .svg, .p…" at bounding box center [428, 123] width 518 height 132
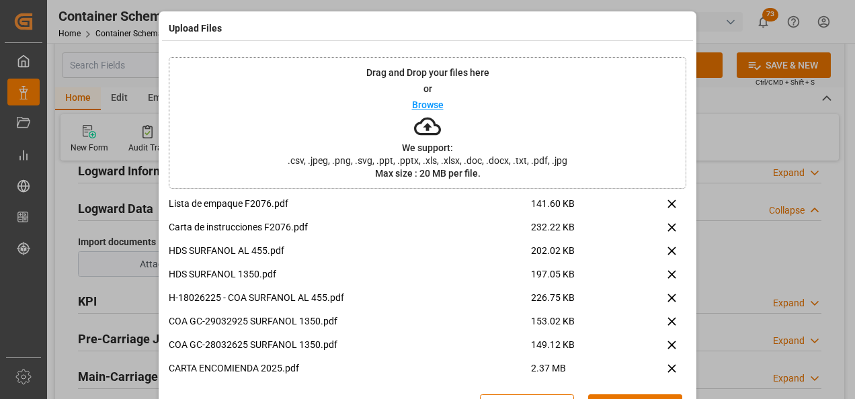
scroll to position [44, 0]
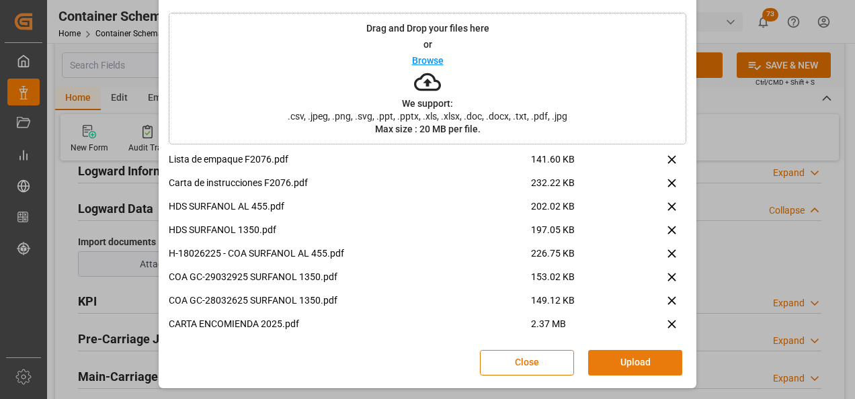
click at [640, 358] on button "Upload" at bounding box center [635, 363] width 94 height 26
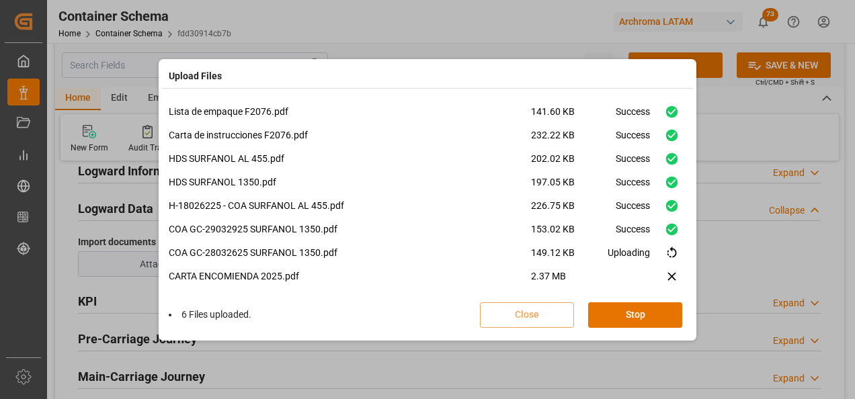
scroll to position [33, 0]
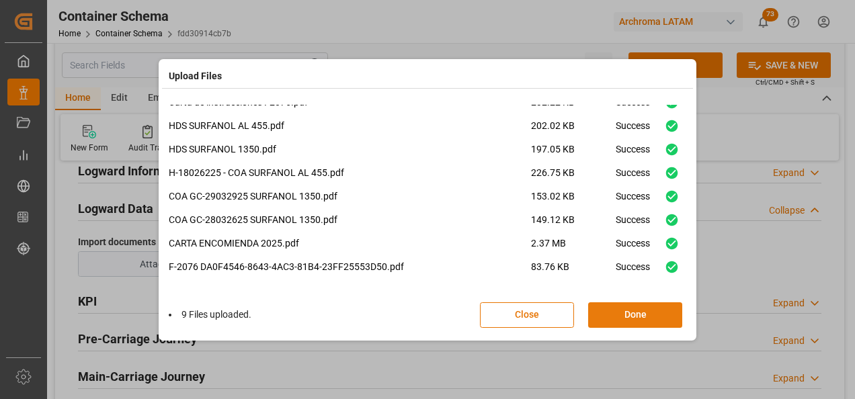
click at [658, 309] on button "Done" at bounding box center [635, 316] width 94 height 26
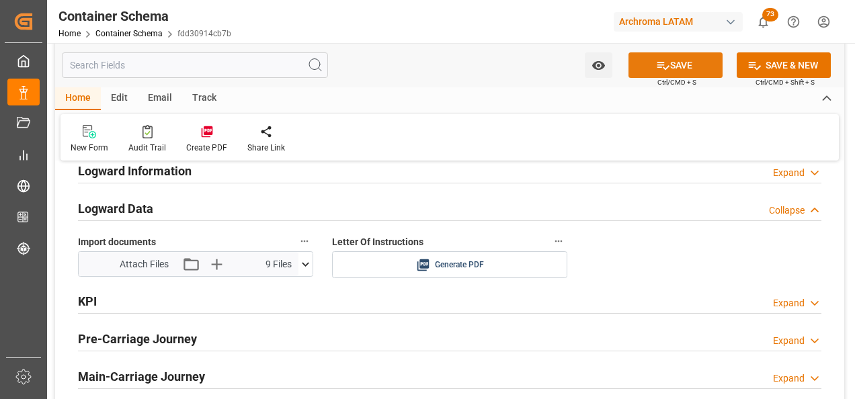
click at [682, 56] on button "SAVE" at bounding box center [676, 65] width 94 height 26
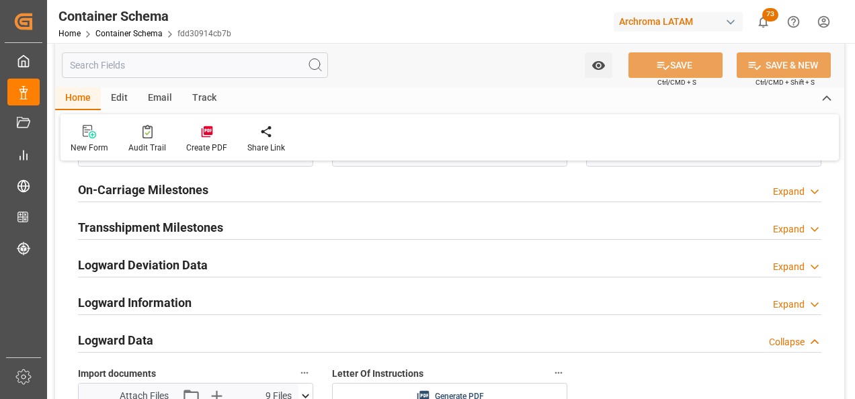
scroll to position [2085, 0]
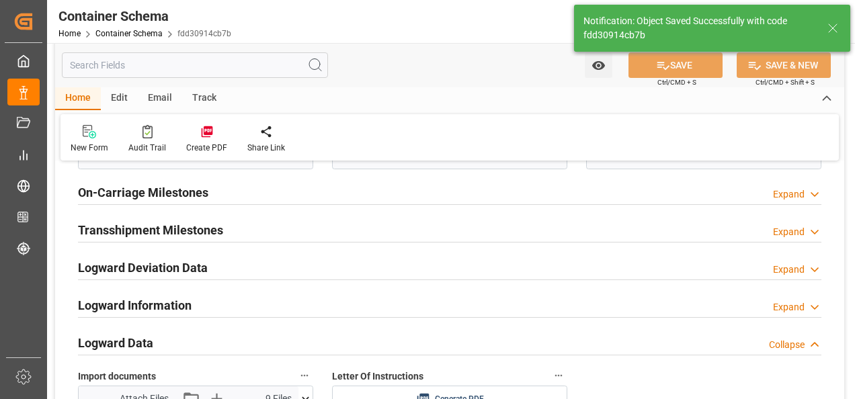
type input "Document Sent"
type input "19 DRUMS"
type input "MXZMF"
type input "[GEOGRAPHIC_DATA][PERSON_NAME]"
type input "[DATE] 00:00"
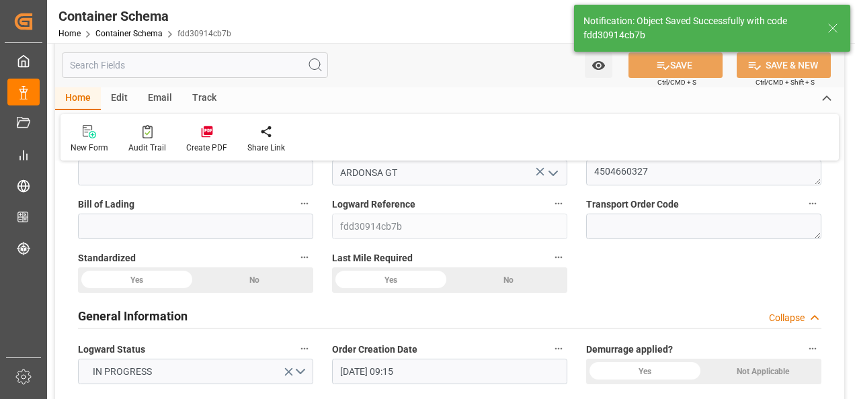
scroll to position [0, 0]
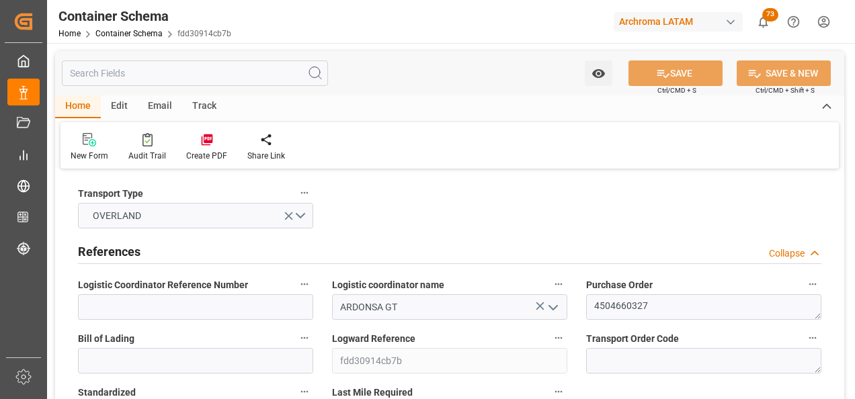
click at [156, 106] on div "Email" at bounding box center [160, 106] width 44 height 23
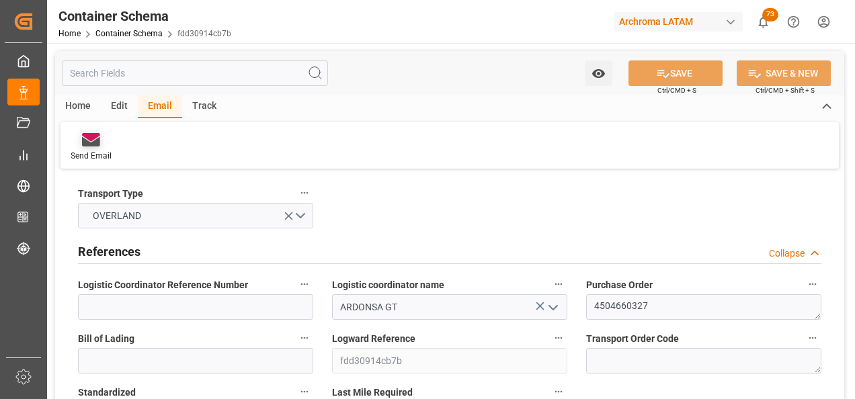
click at [94, 141] on icon at bounding box center [91, 139] width 18 height 13
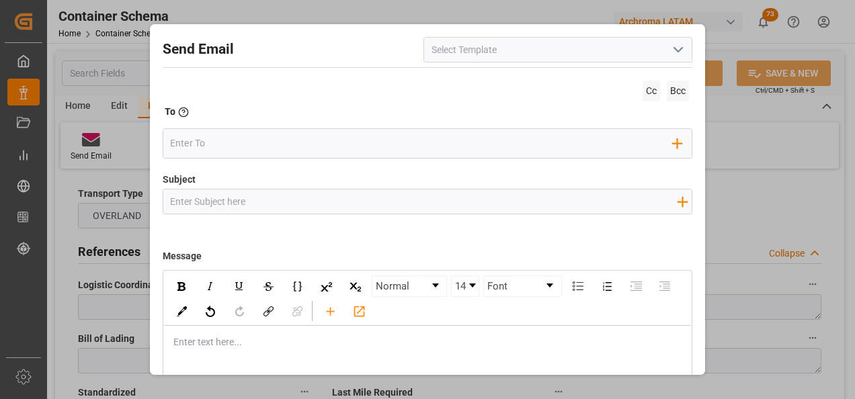
click at [668, 59] on button "open menu" at bounding box center [678, 50] width 20 height 21
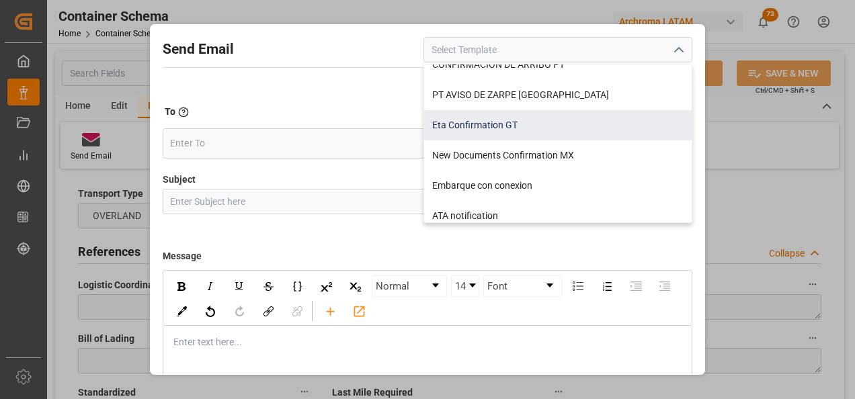
scroll to position [67, 0]
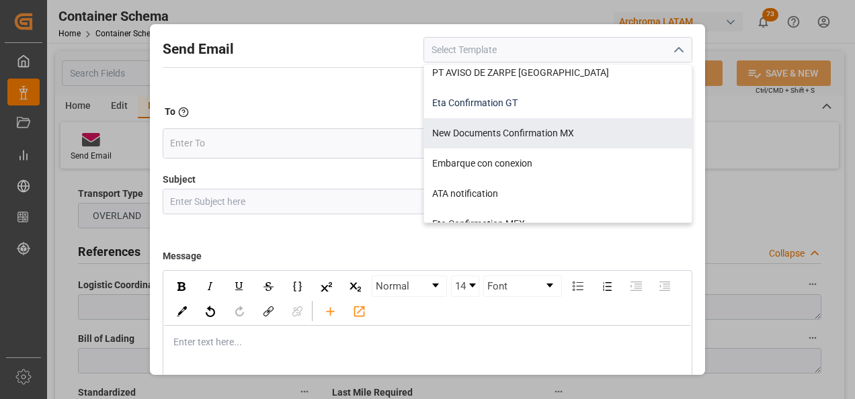
click at [541, 108] on div "Eta Confirmation GT" at bounding box center [558, 103] width 268 height 30
type input "Eta Confirmation GT"
type input "GT || PO {{purchaseOrder}} || {{category}} || BL {{bookingNumber}} || Confirmac…"
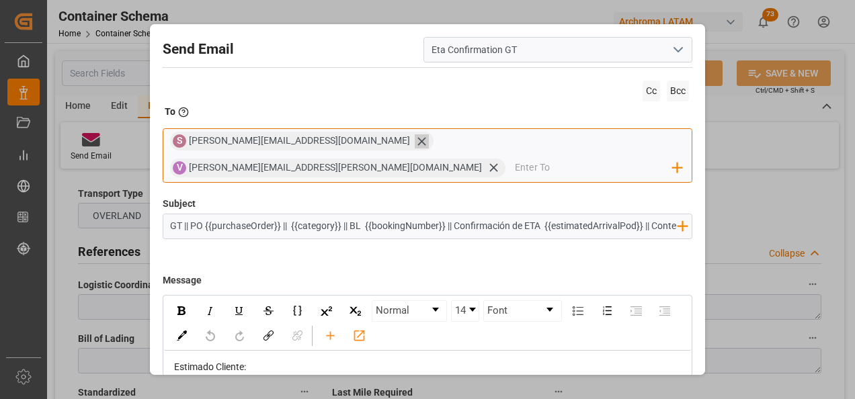
click at [415, 143] on icon at bounding box center [422, 141] width 14 height 14
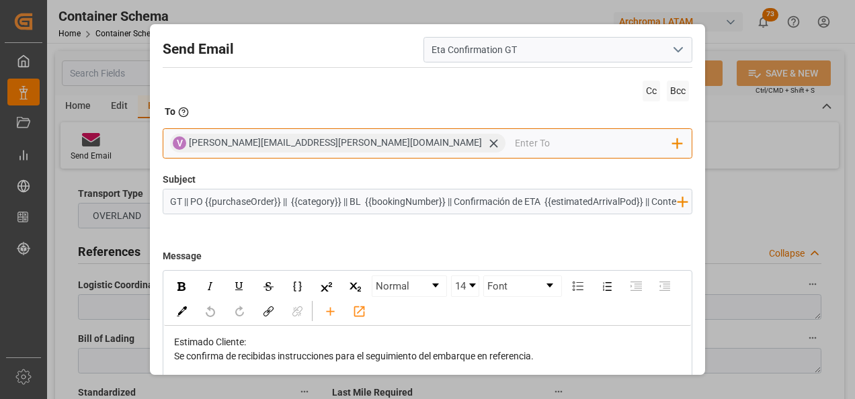
click at [515, 147] on input "email" at bounding box center [594, 143] width 158 height 20
type input "G"
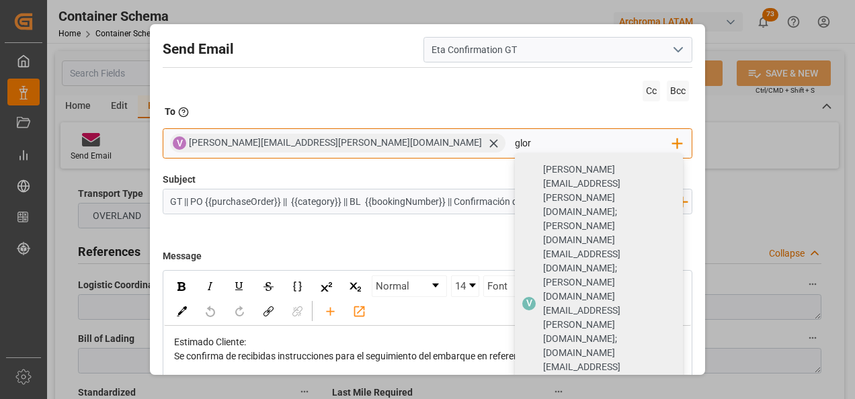
type input "glor"
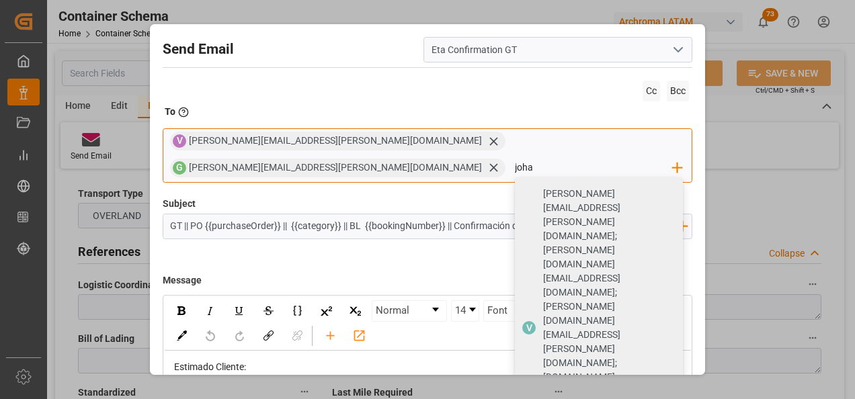
type input "[PERSON_NAME]"
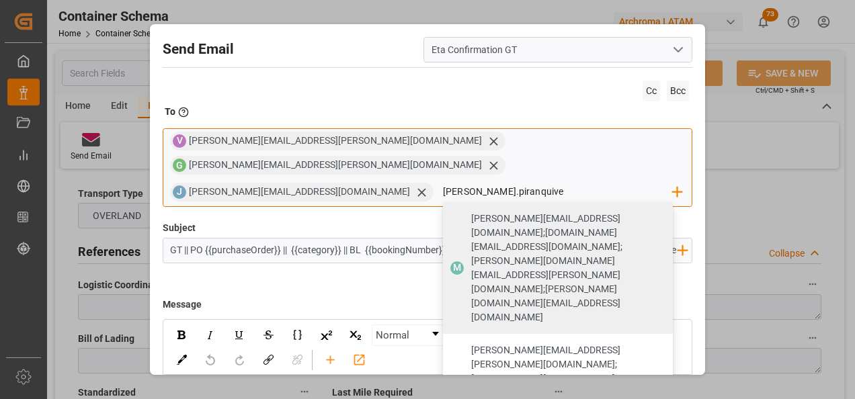
type input "[PERSON_NAME].piranquive"
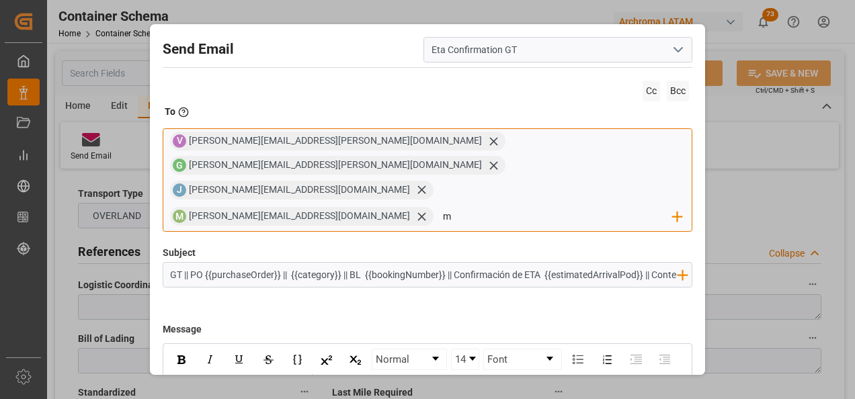
type input "mg"
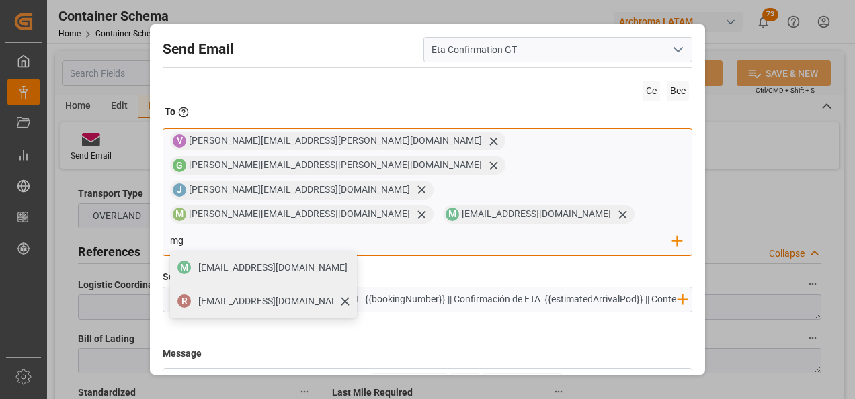
type input "mg"
click at [348, 295] on span "[EMAIL_ADDRESS][DOMAIN_NAME]" at bounding box center [272, 302] width 149 height 14
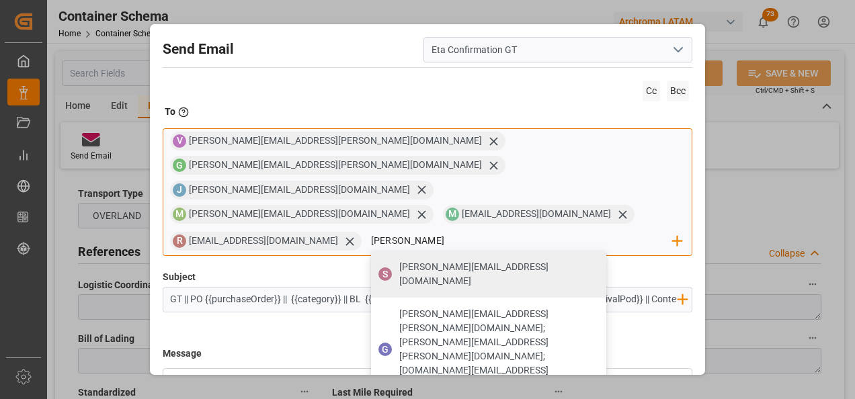
type input "[PERSON_NAME]"
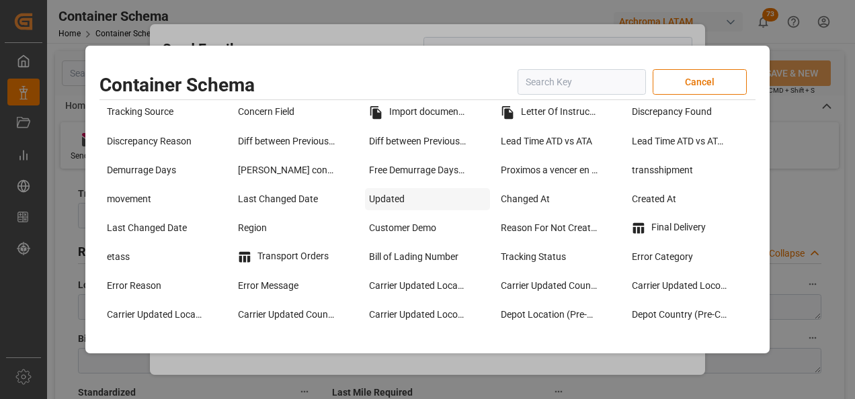
scroll to position [1143, 0]
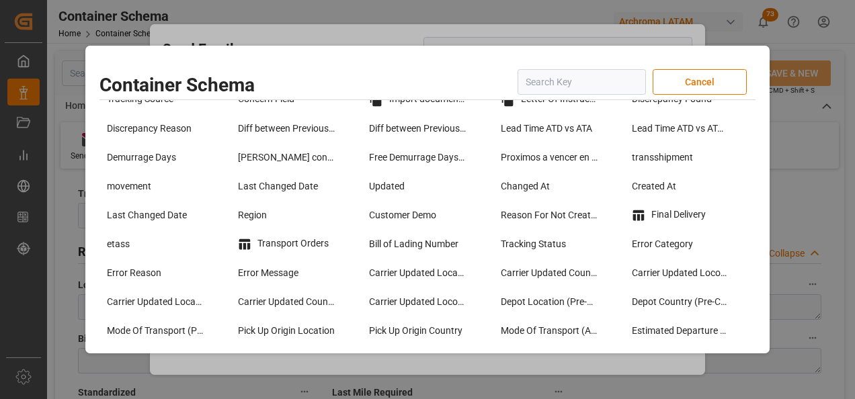
click at [430, 111] on div "Import documents" at bounding box center [427, 100] width 131 height 30
click at [426, 104] on div "Import documents" at bounding box center [427, 99] width 124 height 23
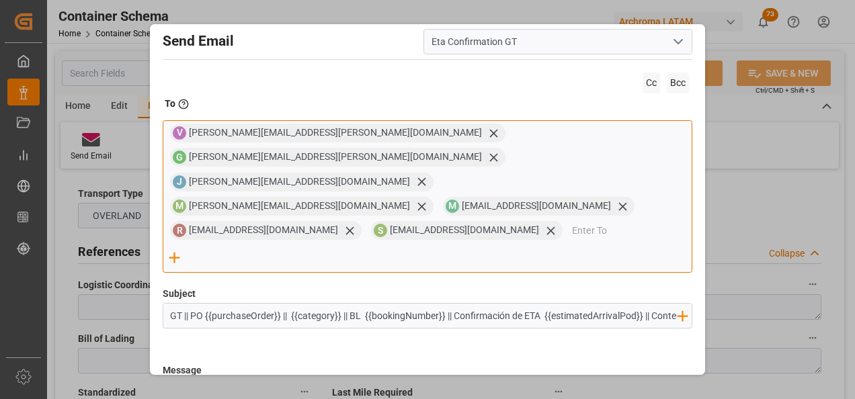
scroll to position [0, 0]
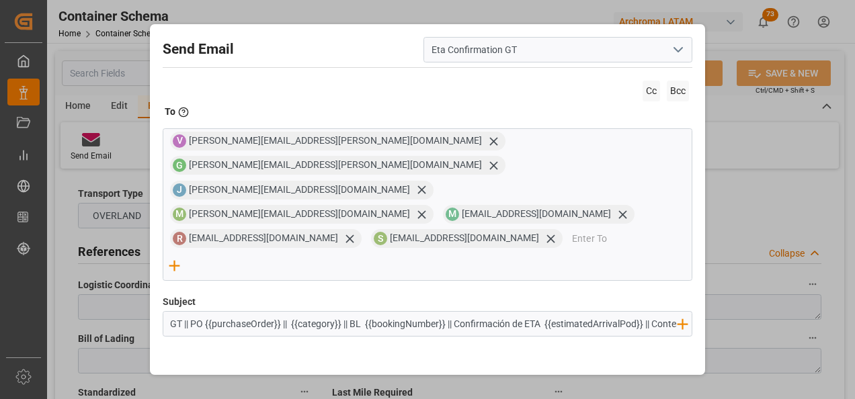
drag, startPoint x: 448, startPoint y: 251, endPoint x: 351, endPoint y: 256, distance: 96.9
click at [351, 312] on input "GT || PO {{purchaseOrder}} || {{category}} || BL {{bookingNumber}} || Confirmac…" at bounding box center [423, 324] width 521 height 24
drag, startPoint x: 551, startPoint y: 252, endPoint x: 631, endPoint y: 252, distance: 80.7
click at [631, 312] on input "GT || PO {{purchaseOrder}} || {{category}} || Confirmación de ETA {{estimatedAr…" at bounding box center [423, 324] width 521 height 24
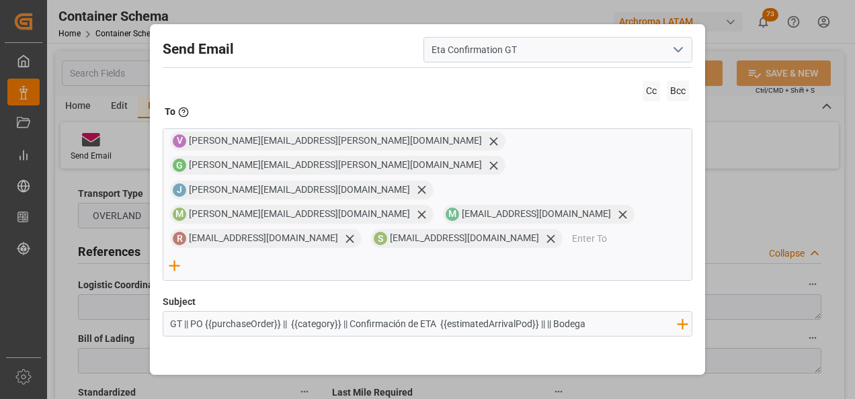
scroll to position [0, 0]
click at [627, 312] on input "GT || PO {{purchaseOrder}} || {{category}} || Confirmación de ETA {{estimatedAr…" at bounding box center [423, 324] width 521 height 24
click at [645, 312] on input "GT || PO {{purchaseOrder}} || {{category}} || Confirmación de ETA {{estimatedAr…" at bounding box center [423, 324] width 521 height 24
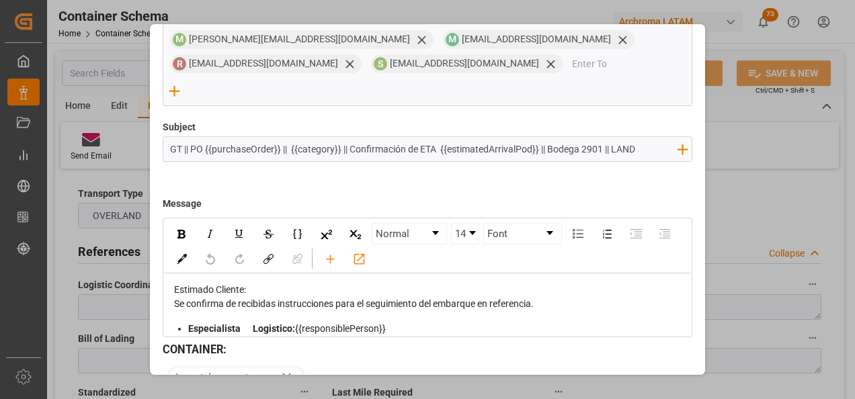
type input "GT || PO {{purchaseOrder}} || {{category}} || Confirmación de ETA {{estimatedAr…"
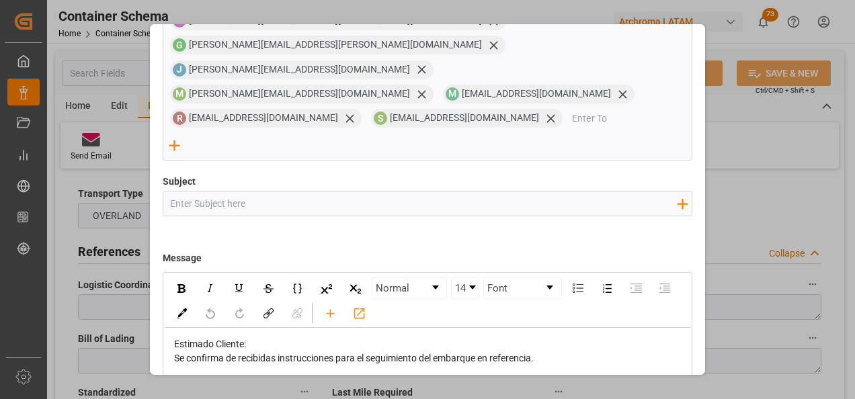
scroll to position [72, 0]
